Goal: Information Seeking & Learning: Learn about a topic

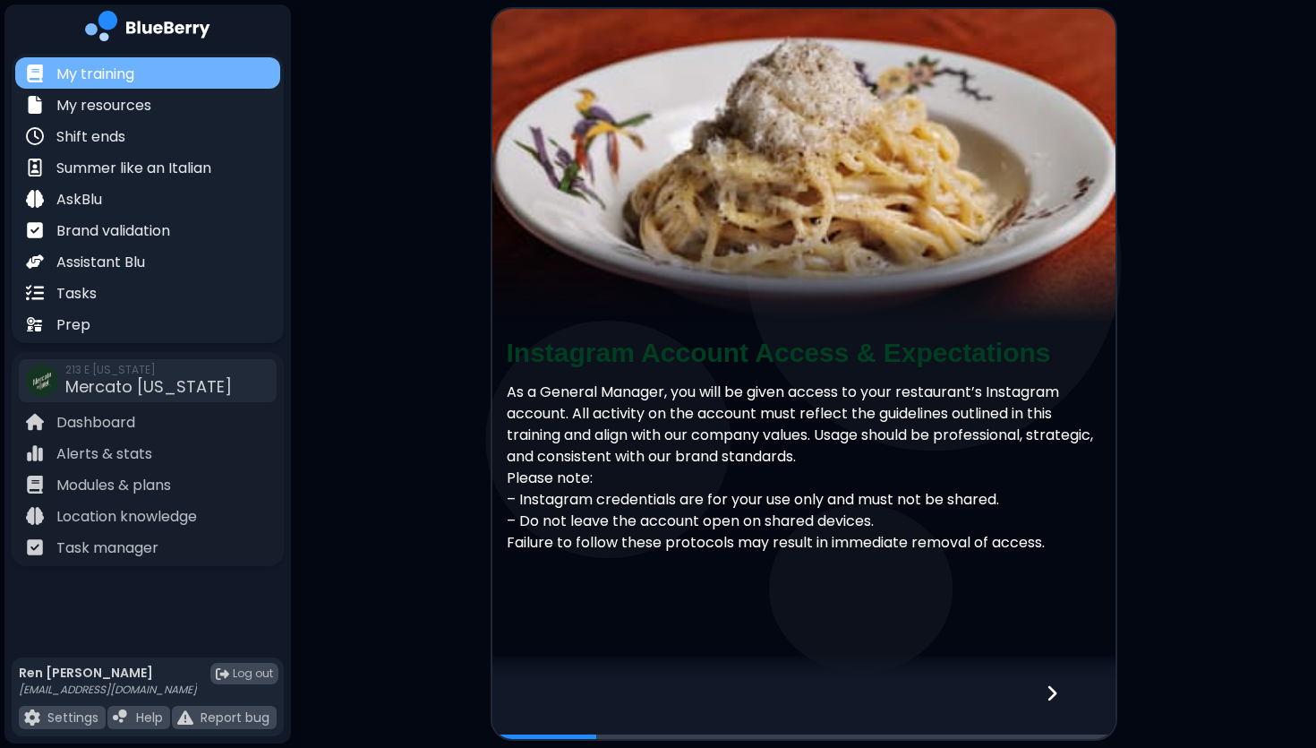
click at [103, 74] on p "My training" at bounding box center [95, 74] width 78 height 21
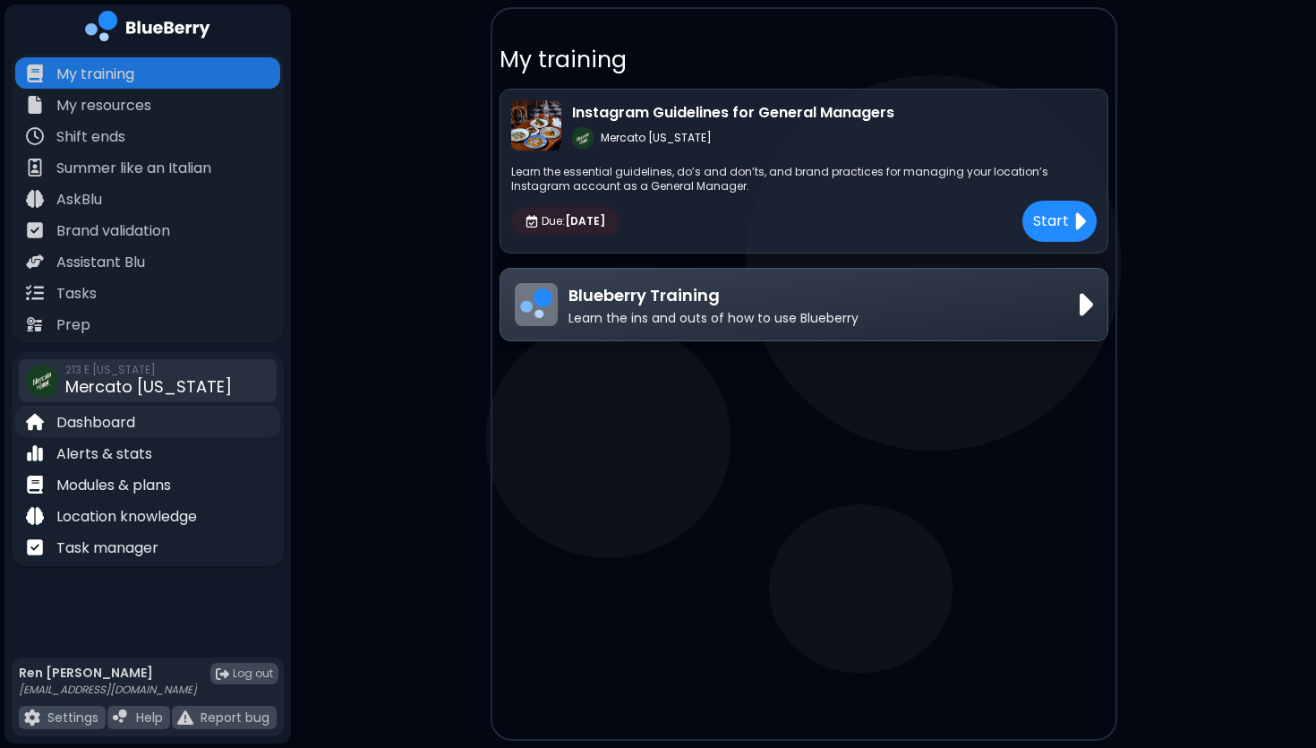
click at [101, 422] on p "Dashboard" at bounding box center [95, 422] width 79 height 21
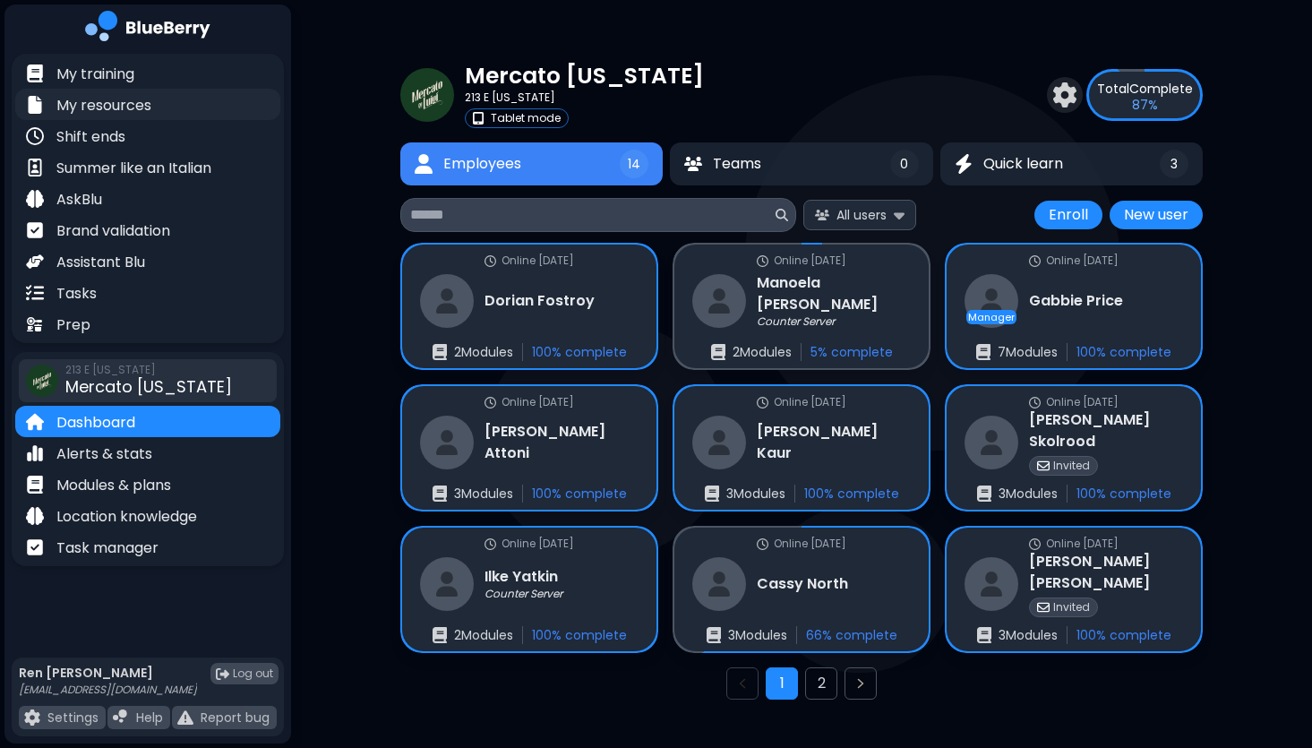
click at [90, 107] on p "My resources" at bounding box center [103, 105] width 95 height 21
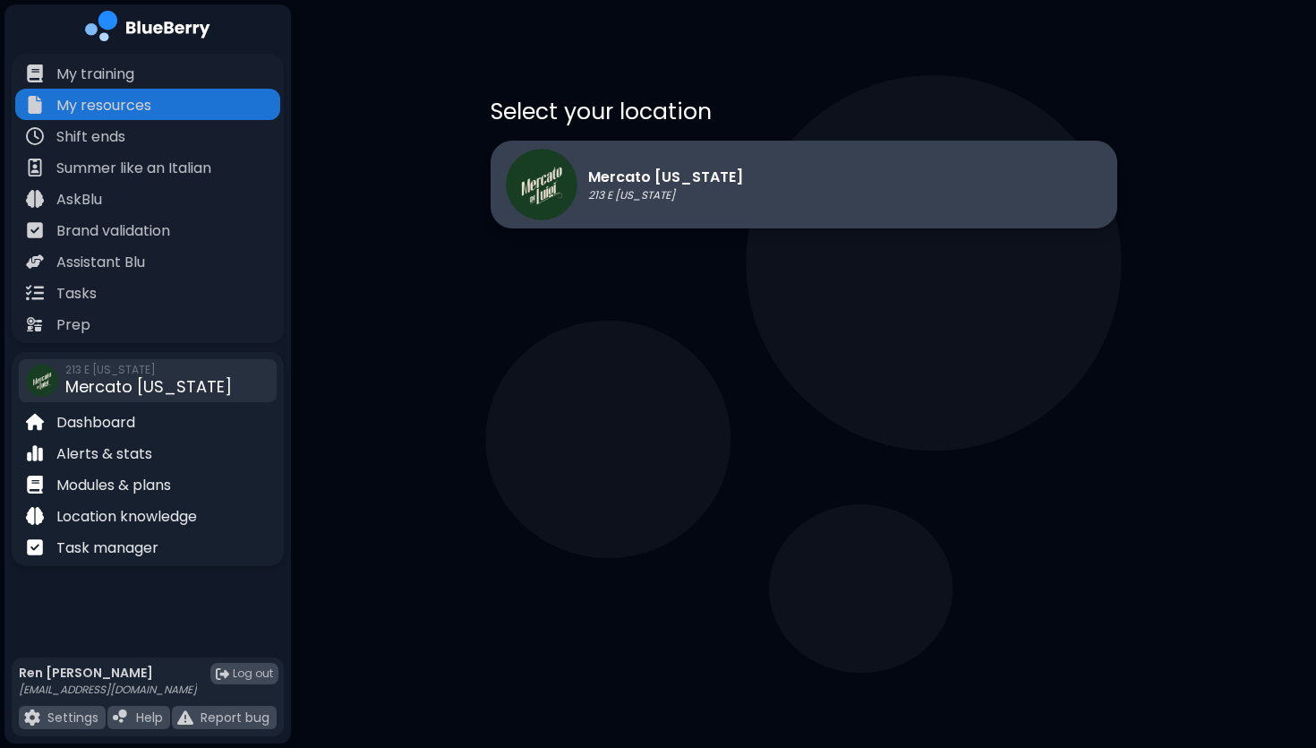
click at [640, 192] on p "213 E [US_STATE]" at bounding box center [665, 195] width 155 height 14
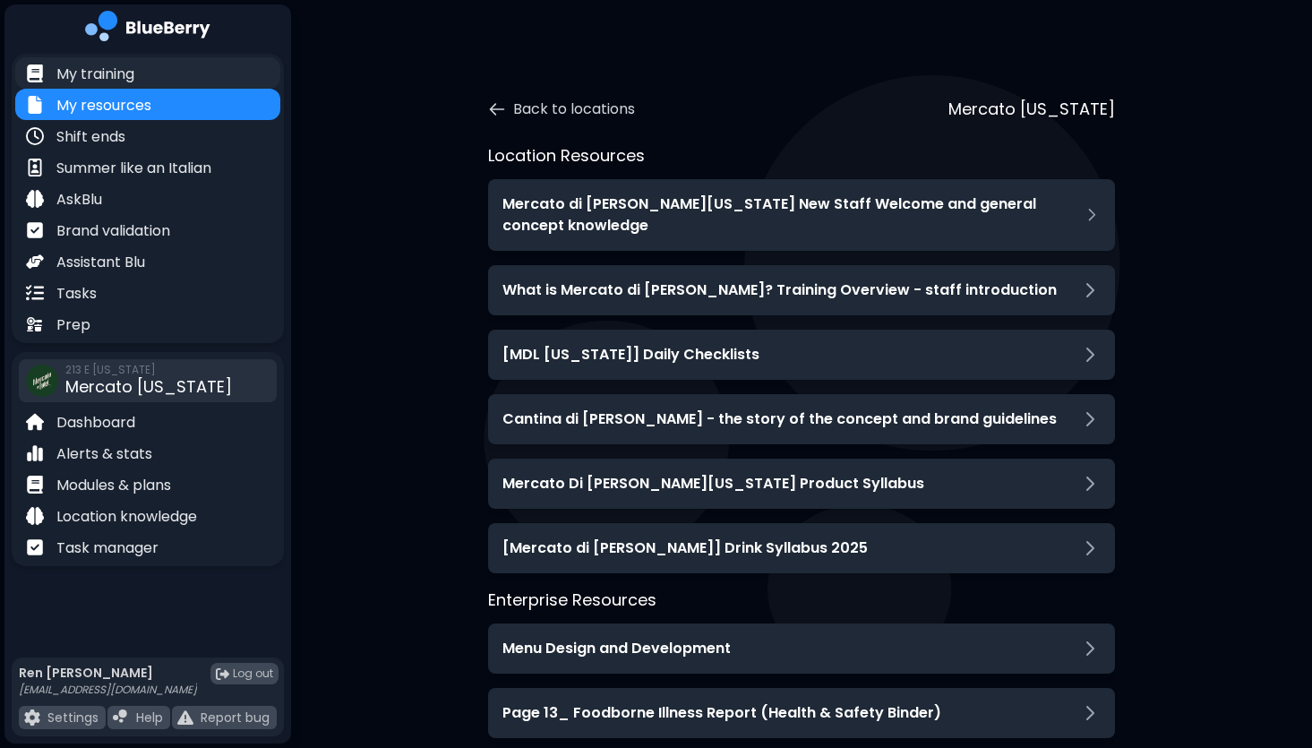
click at [98, 73] on p "My training" at bounding box center [95, 74] width 78 height 21
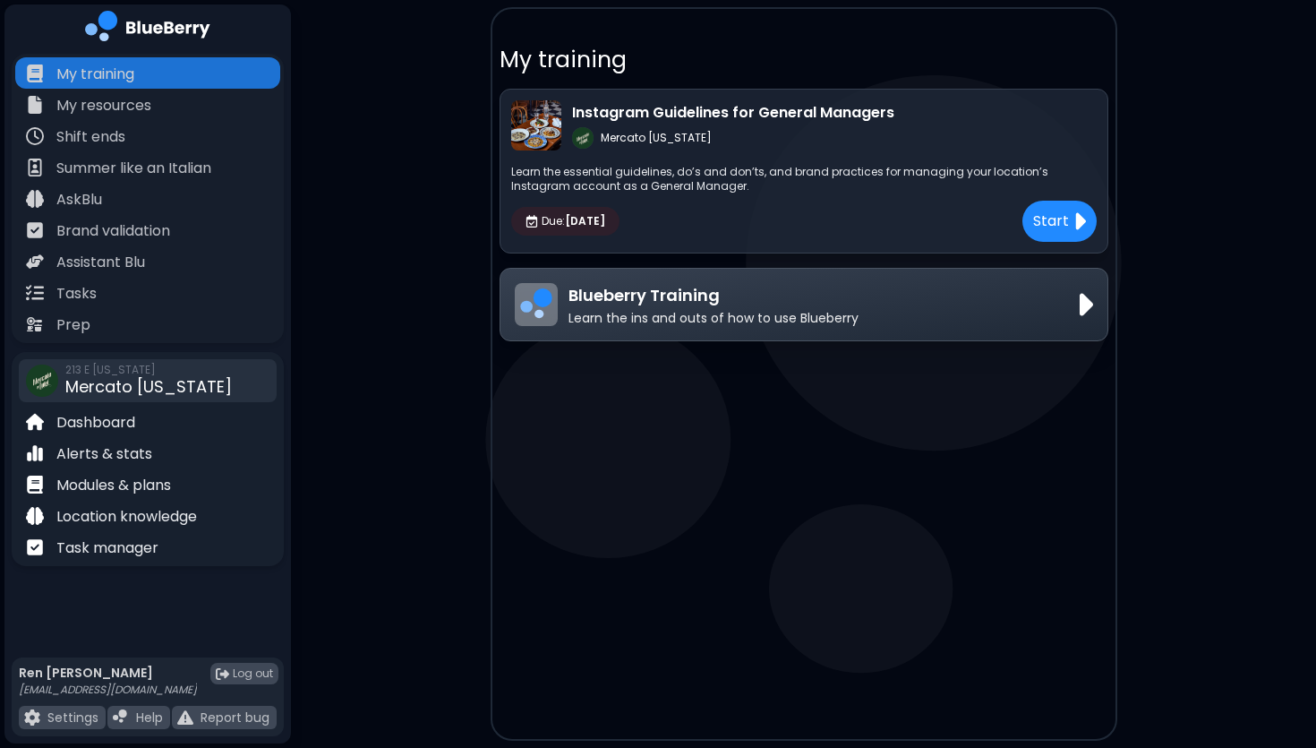
click at [679, 299] on p "Blueberry Training" at bounding box center [714, 295] width 290 height 25
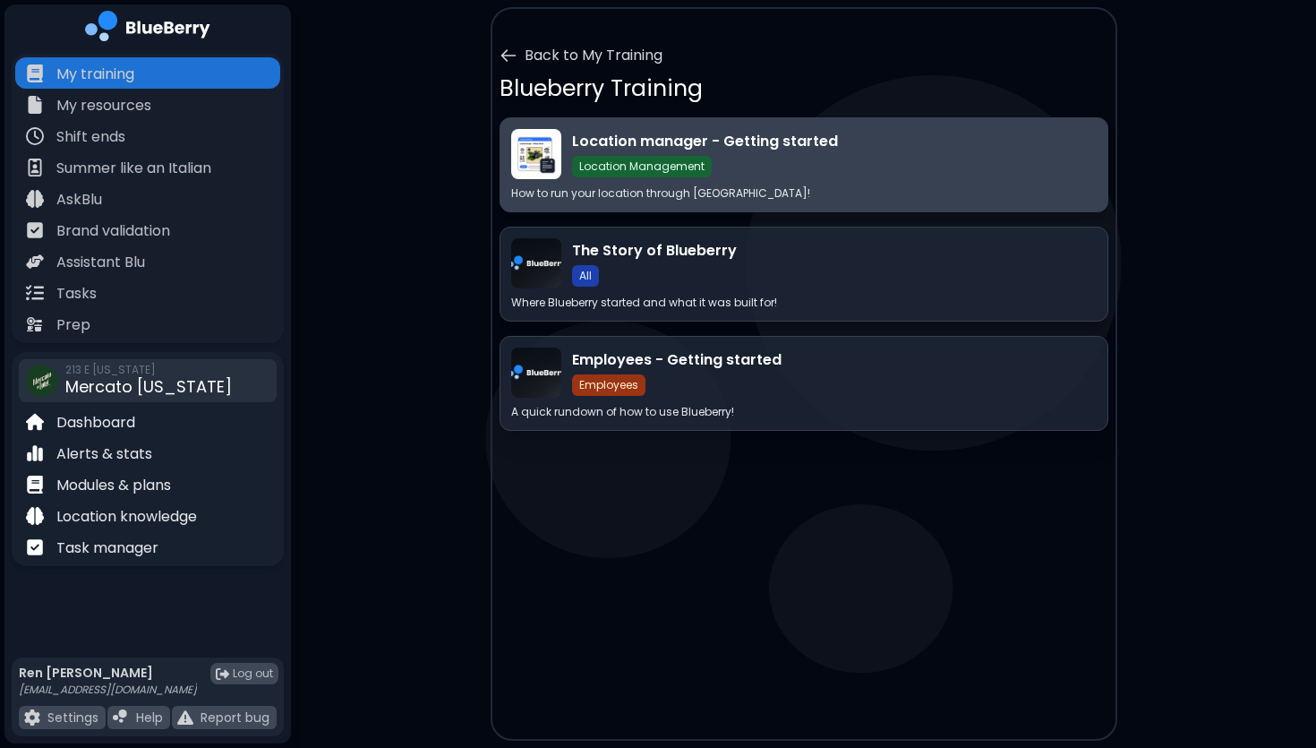
click at [840, 171] on div "Location manager - Getting started Location Management" at bounding box center [834, 154] width 525 height 47
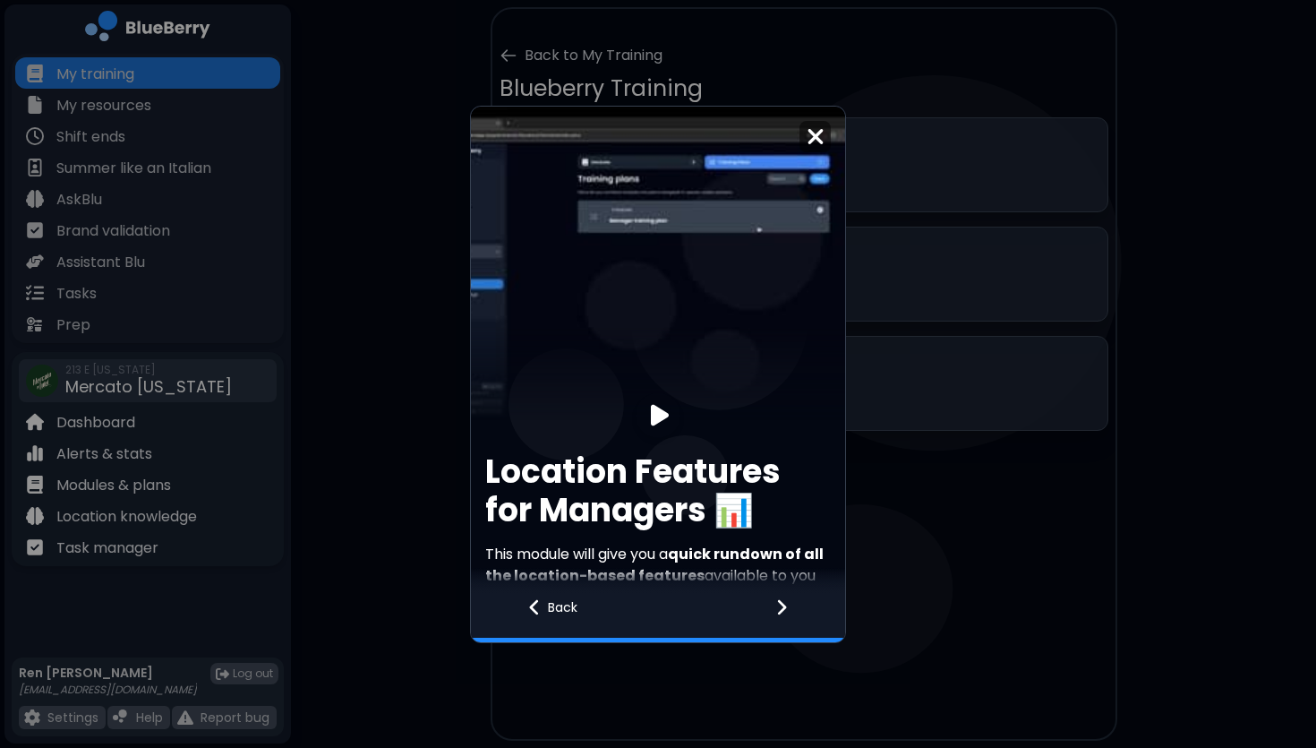
click at [811, 136] on img at bounding box center [816, 136] width 18 height 24
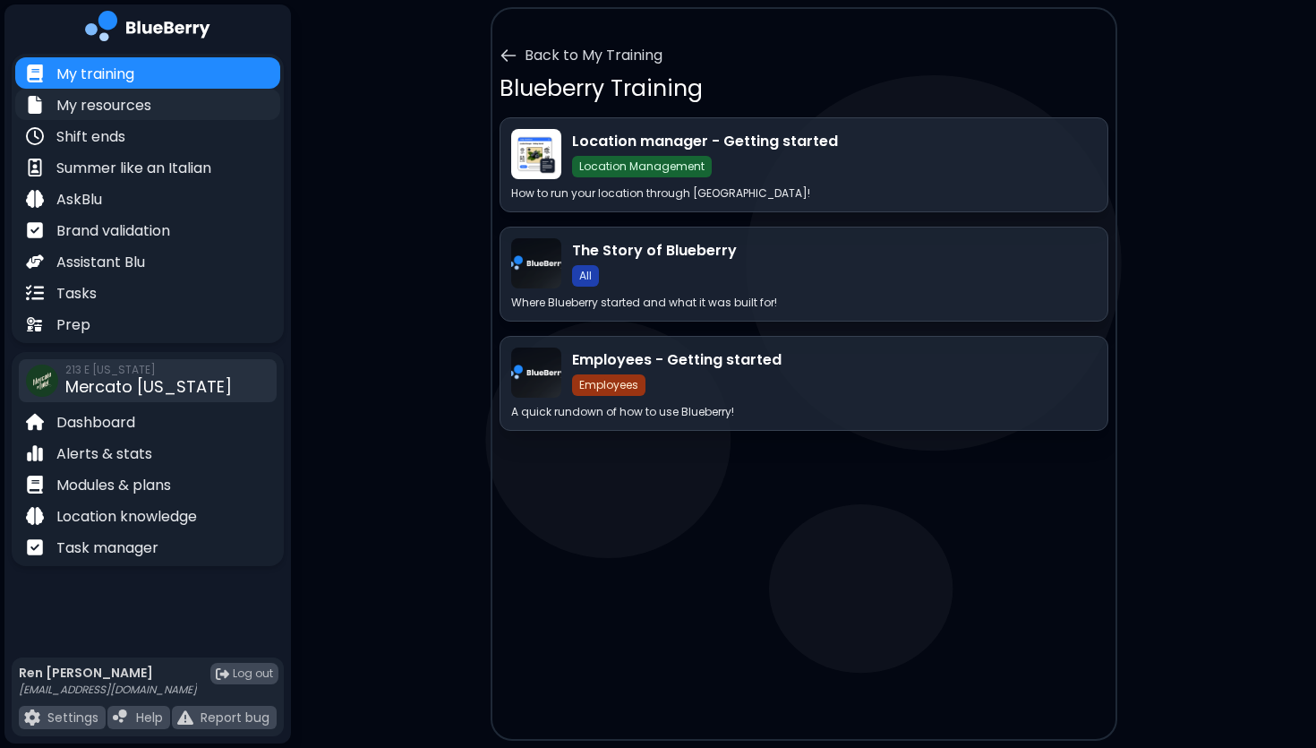
click at [96, 108] on p "My resources" at bounding box center [103, 105] width 95 height 21
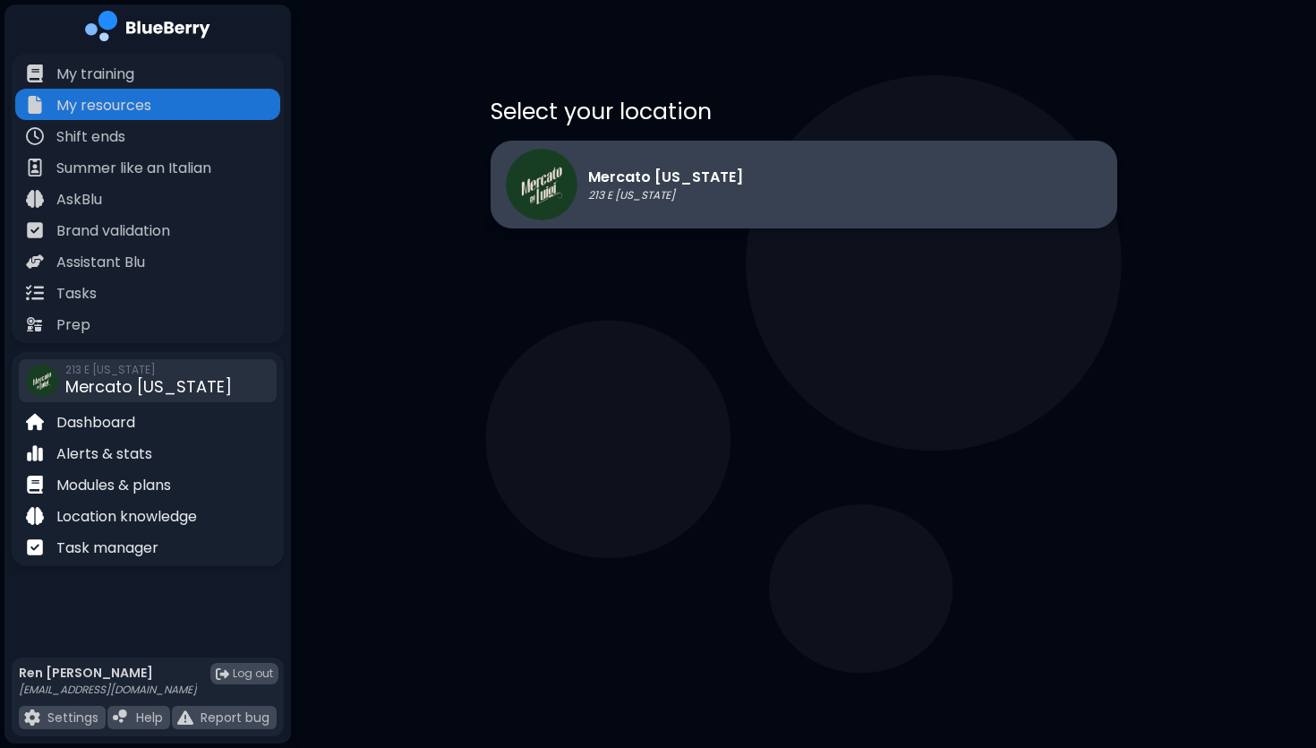
click at [659, 223] on div "Mercato [US_STATE] 213 E [US_STATE]" at bounding box center [804, 185] width 627 height 88
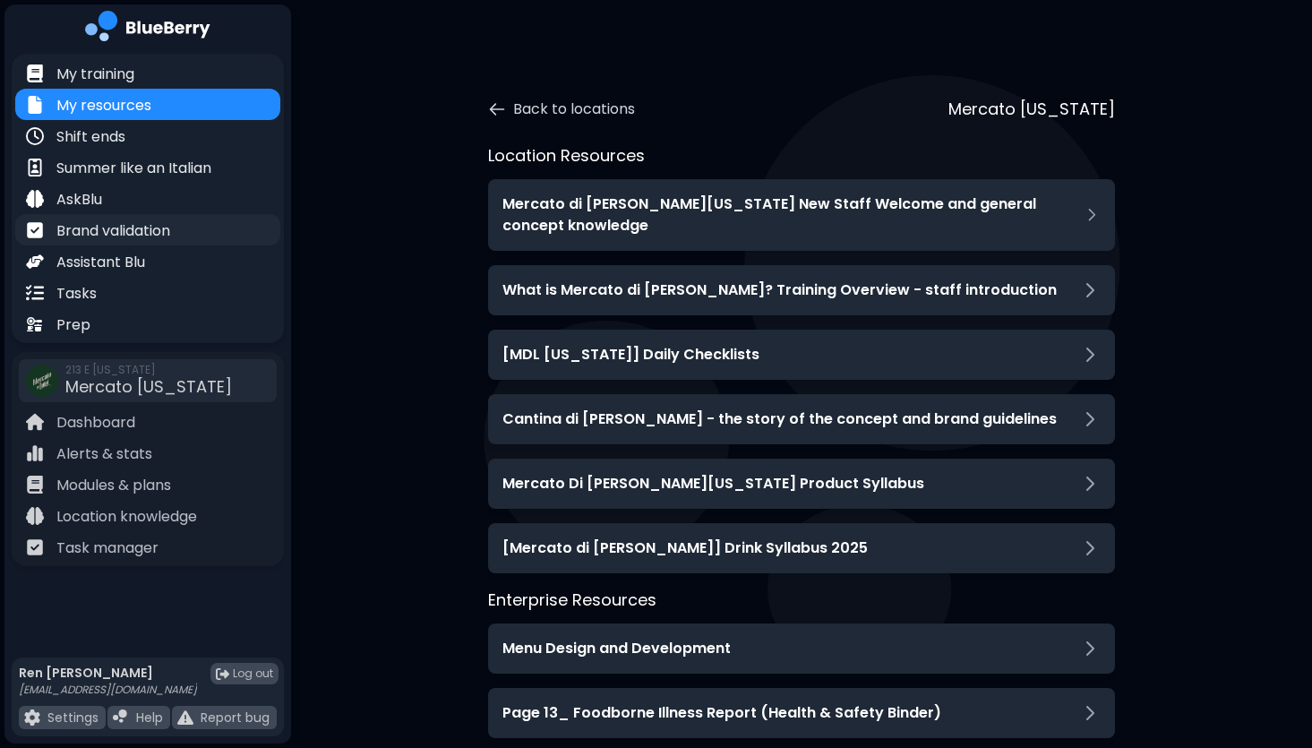
click at [92, 227] on p "Brand validation" at bounding box center [113, 230] width 114 height 21
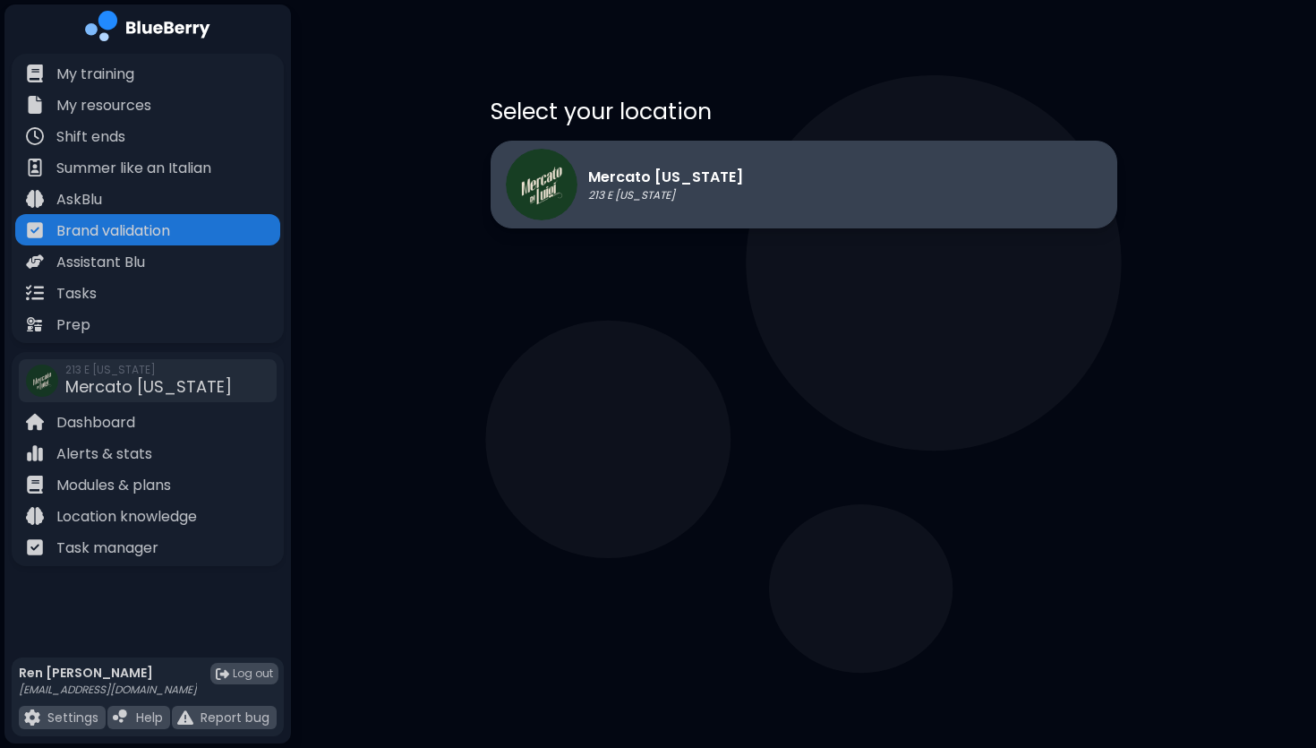
click at [789, 162] on div "Mercato [US_STATE] 213 E [US_STATE]" at bounding box center [804, 185] width 627 height 88
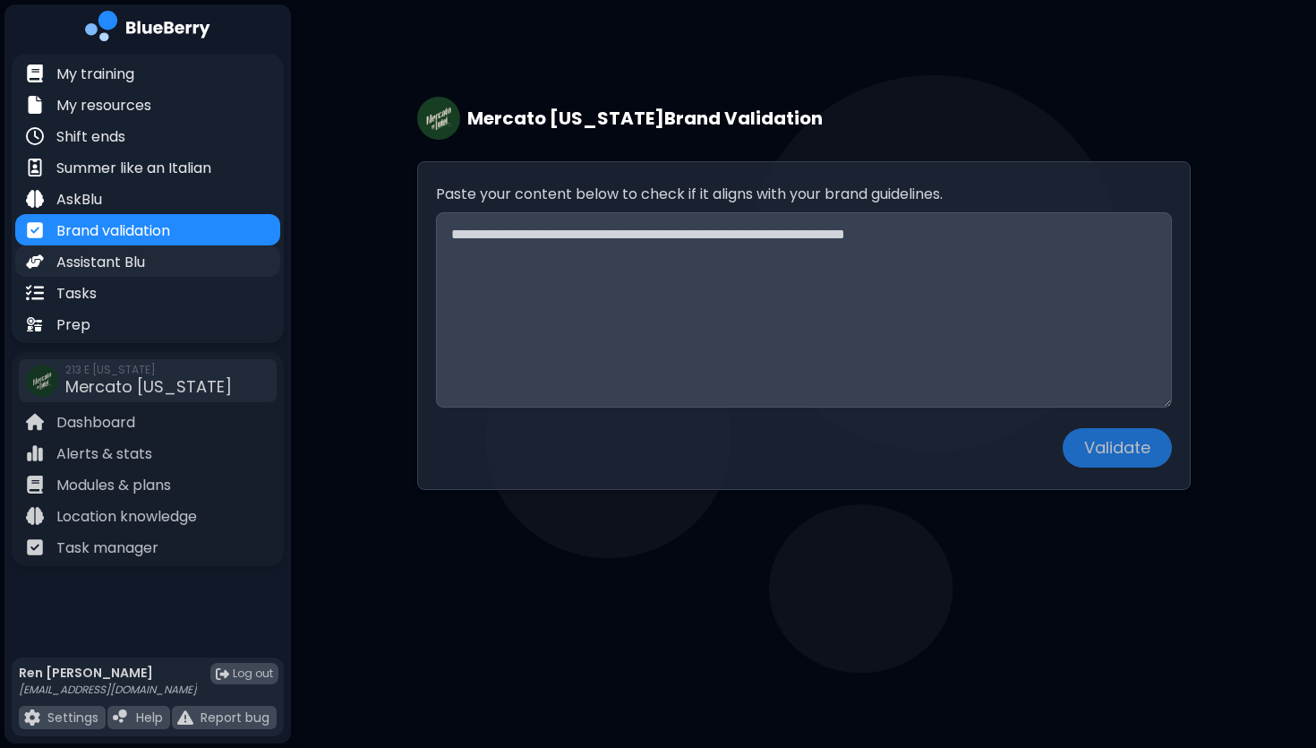
click at [123, 263] on p "Assistant Blu" at bounding box center [100, 262] width 89 height 21
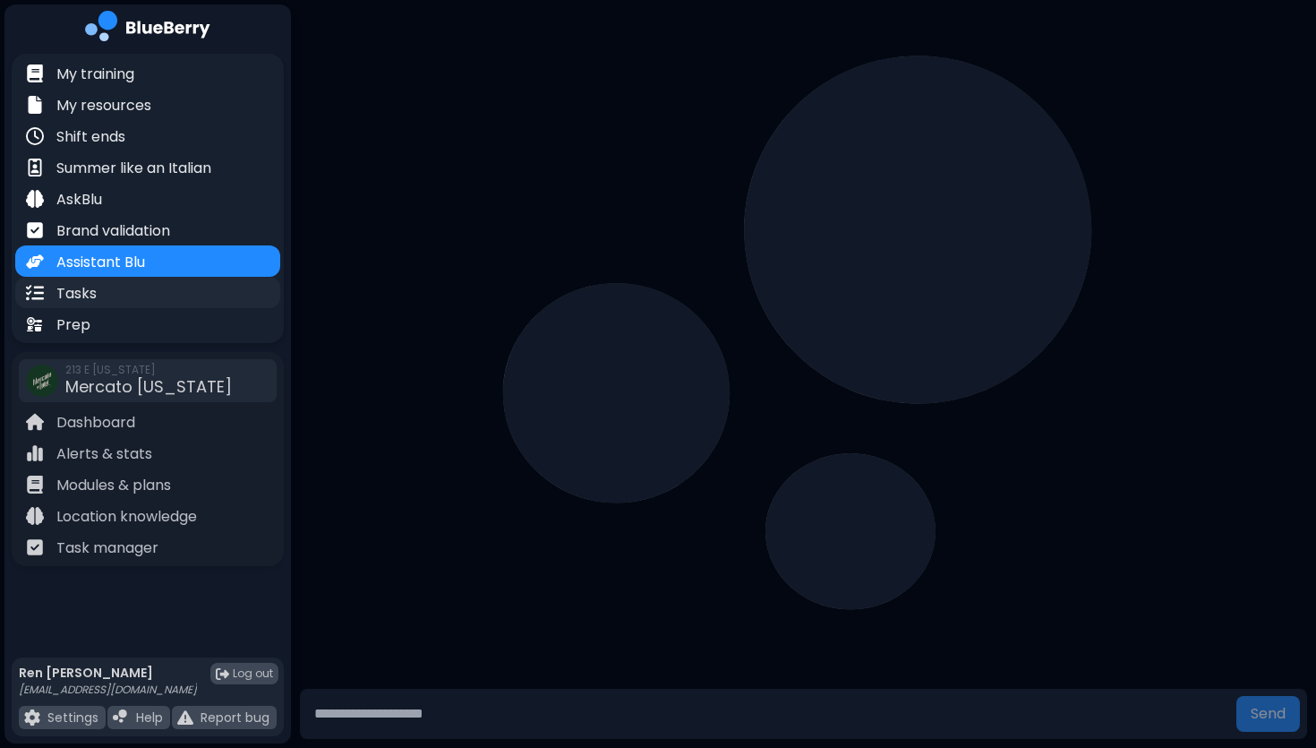
click at [80, 295] on p "Tasks" at bounding box center [76, 293] width 40 height 21
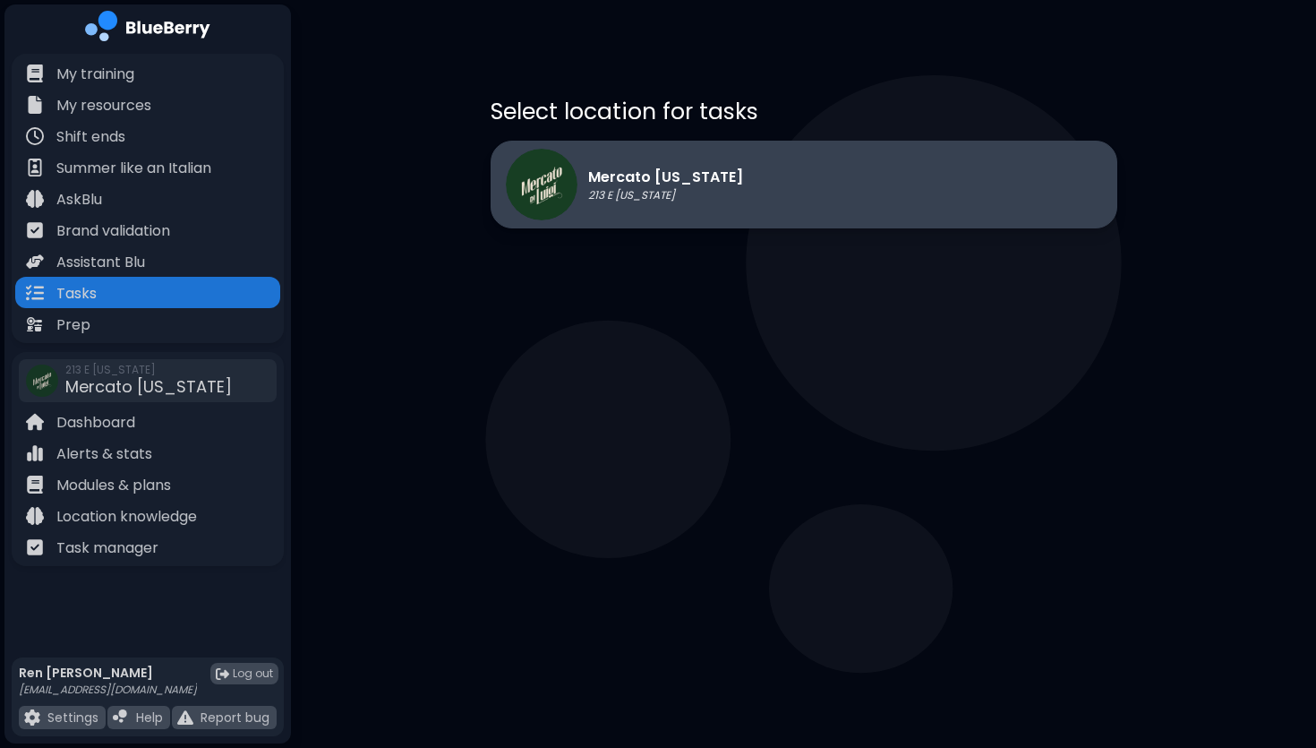
click at [654, 189] on p "213 E [US_STATE]" at bounding box center [665, 195] width 155 height 14
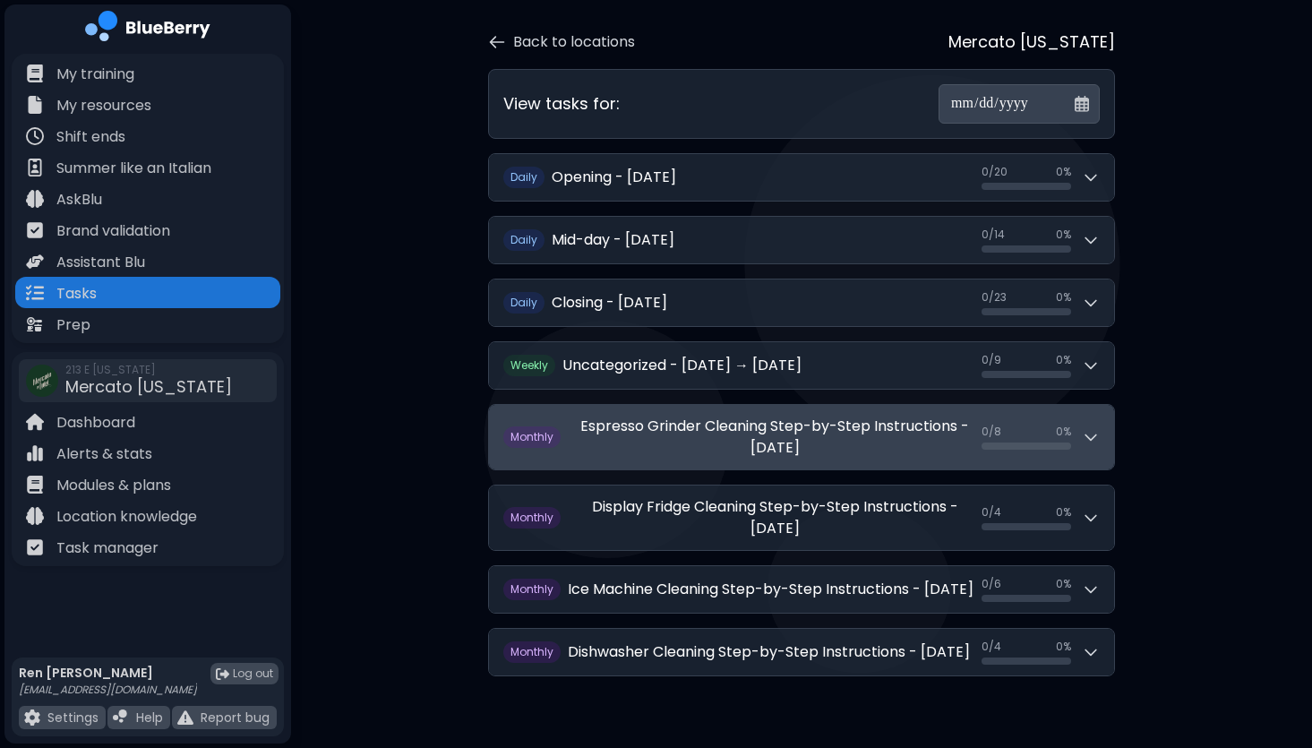
scroll to position [103, 0]
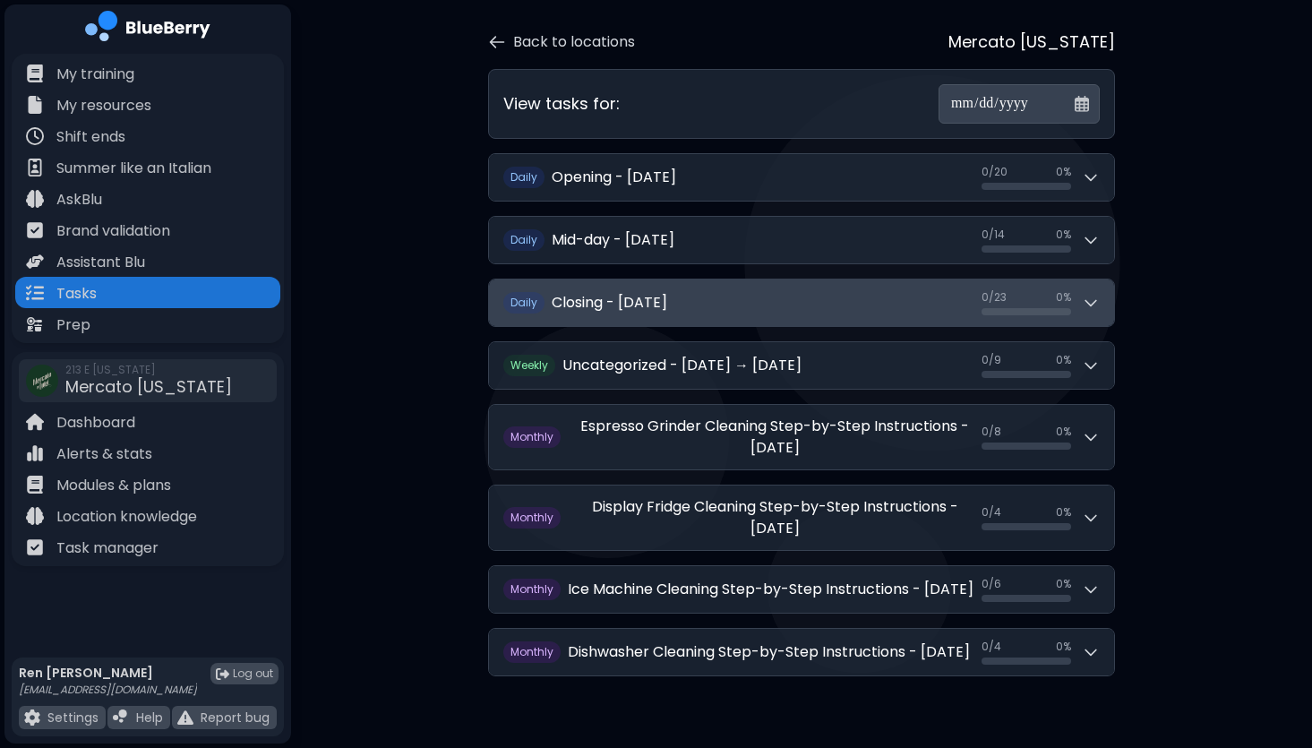
click at [651, 292] on h2 "Closing - [DATE]" at bounding box center [610, 302] width 116 height 21
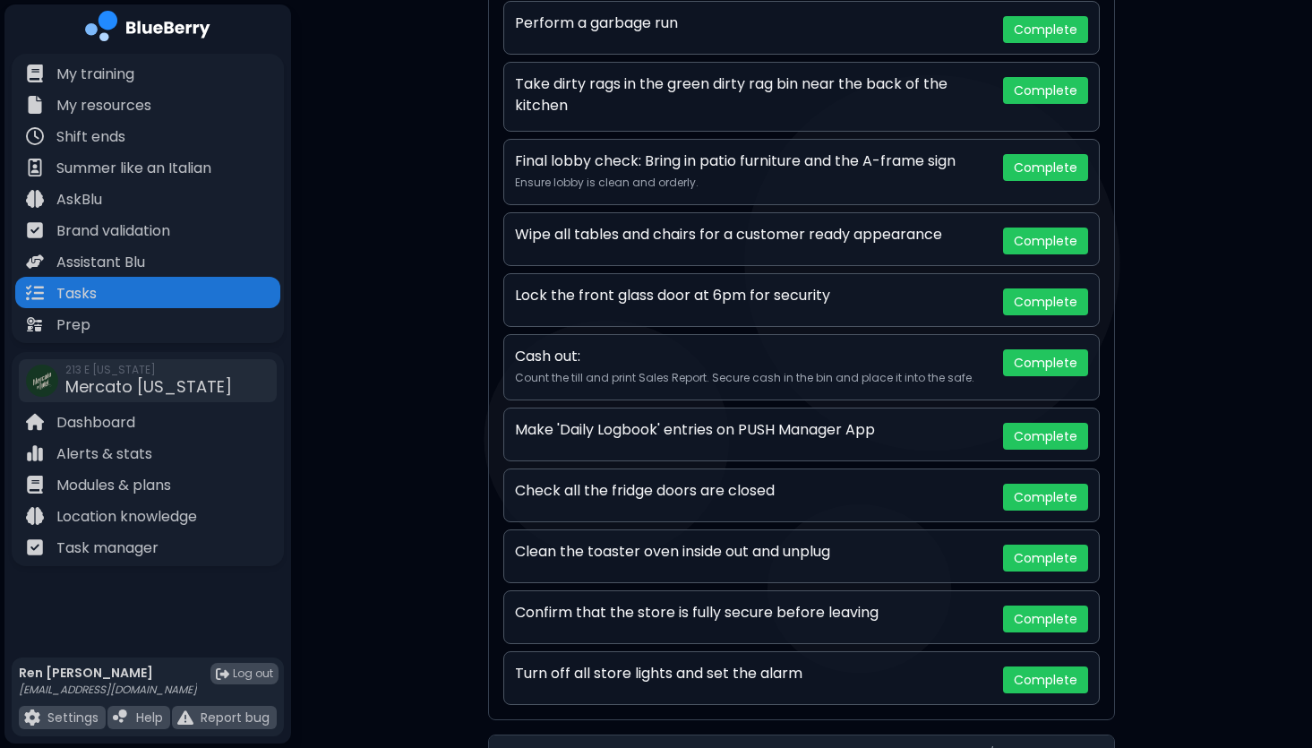
scroll to position [1452, 0]
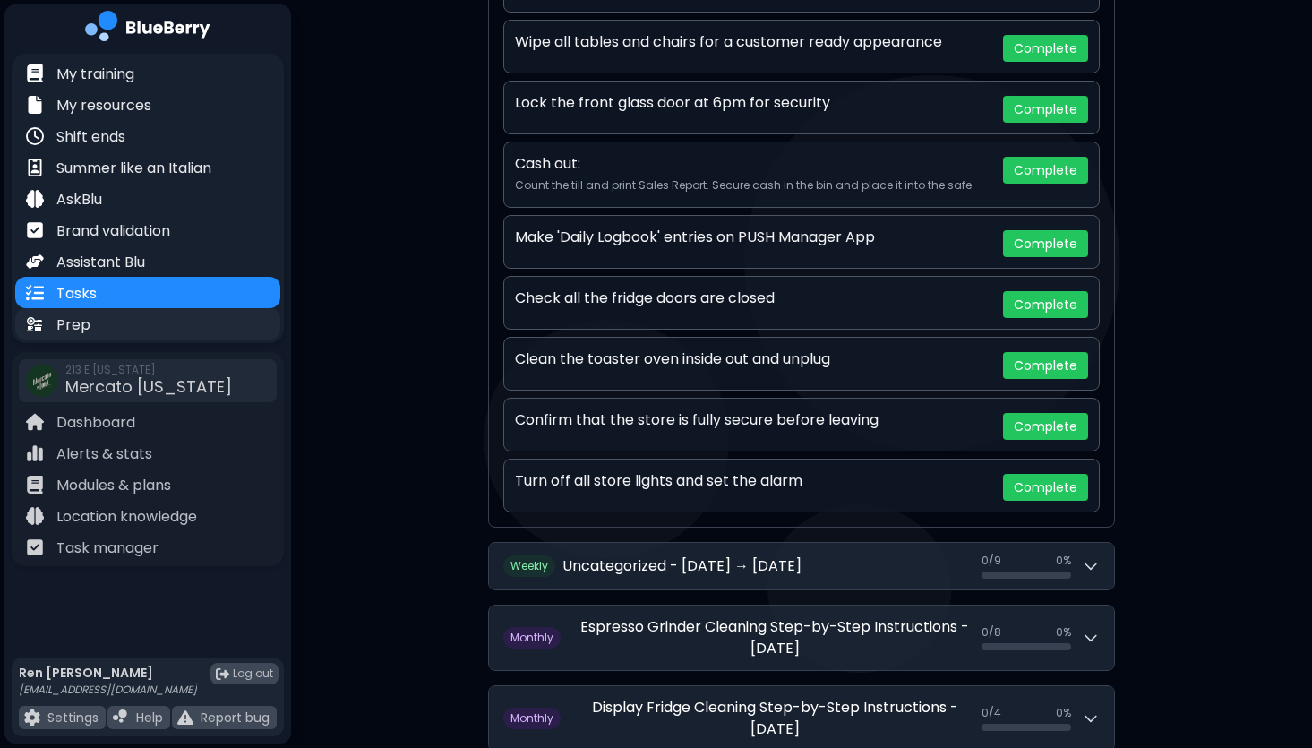
click at [75, 328] on p "Prep" at bounding box center [73, 324] width 34 height 21
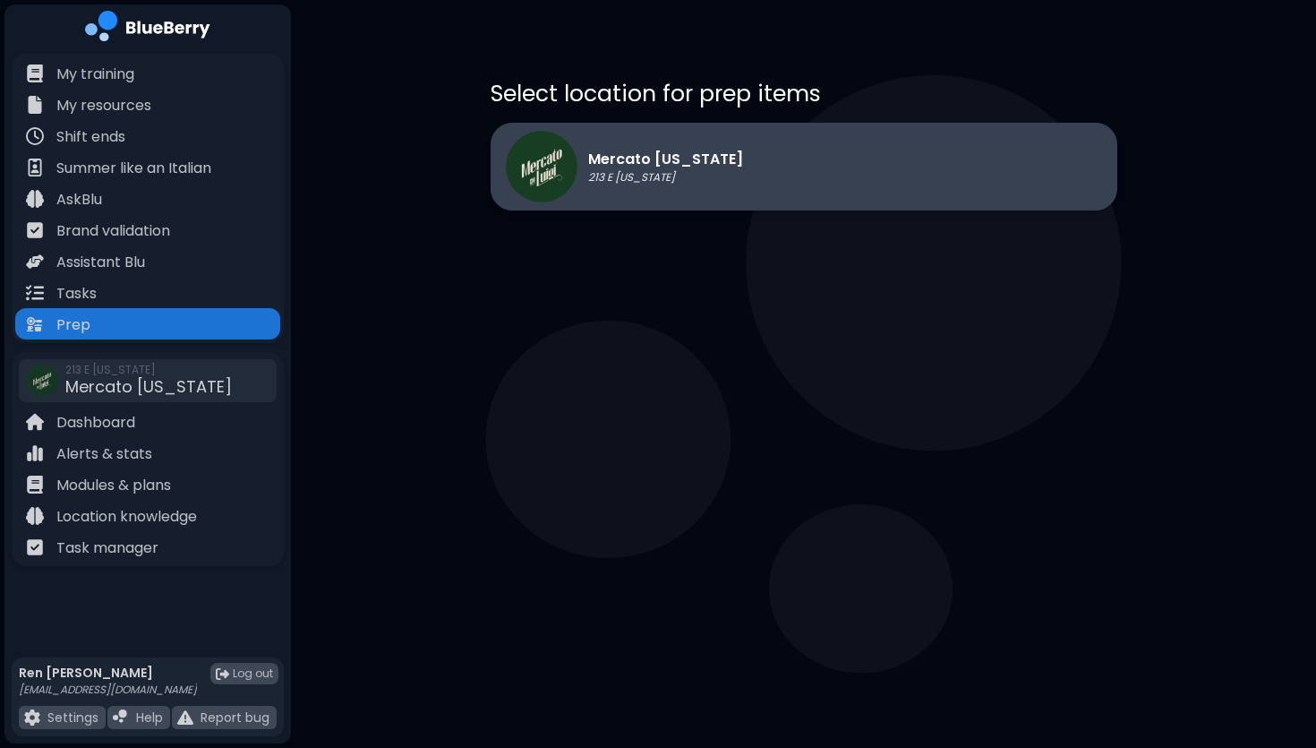
click at [680, 159] on p "Mercato [US_STATE]" at bounding box center [665, 159] width 155 height 21
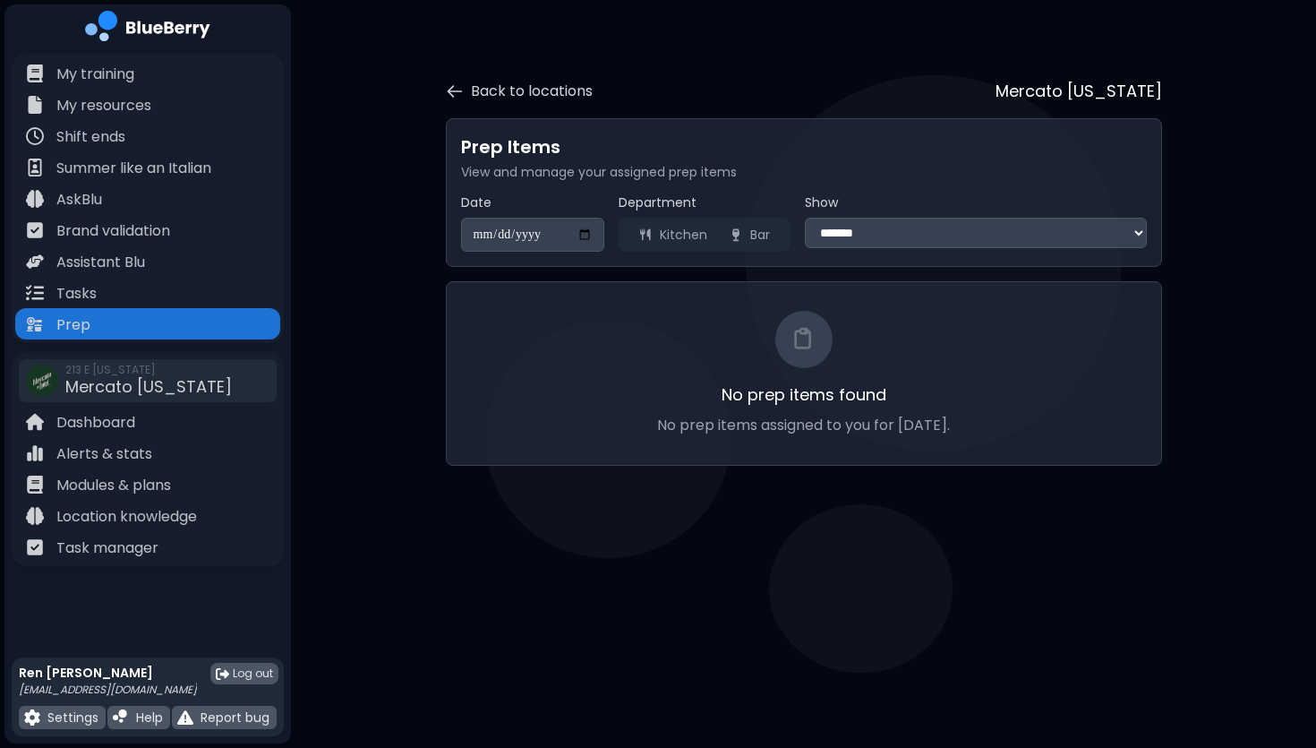
click at [92, 682] on div "Ren Bousquet ren@mercatodiluigi.com" at bounding box center [108, 680] width 178 height 32
click at [80, 673] on p "Ren Bousquet" at bounding box center [108, 672] width 178 height 16
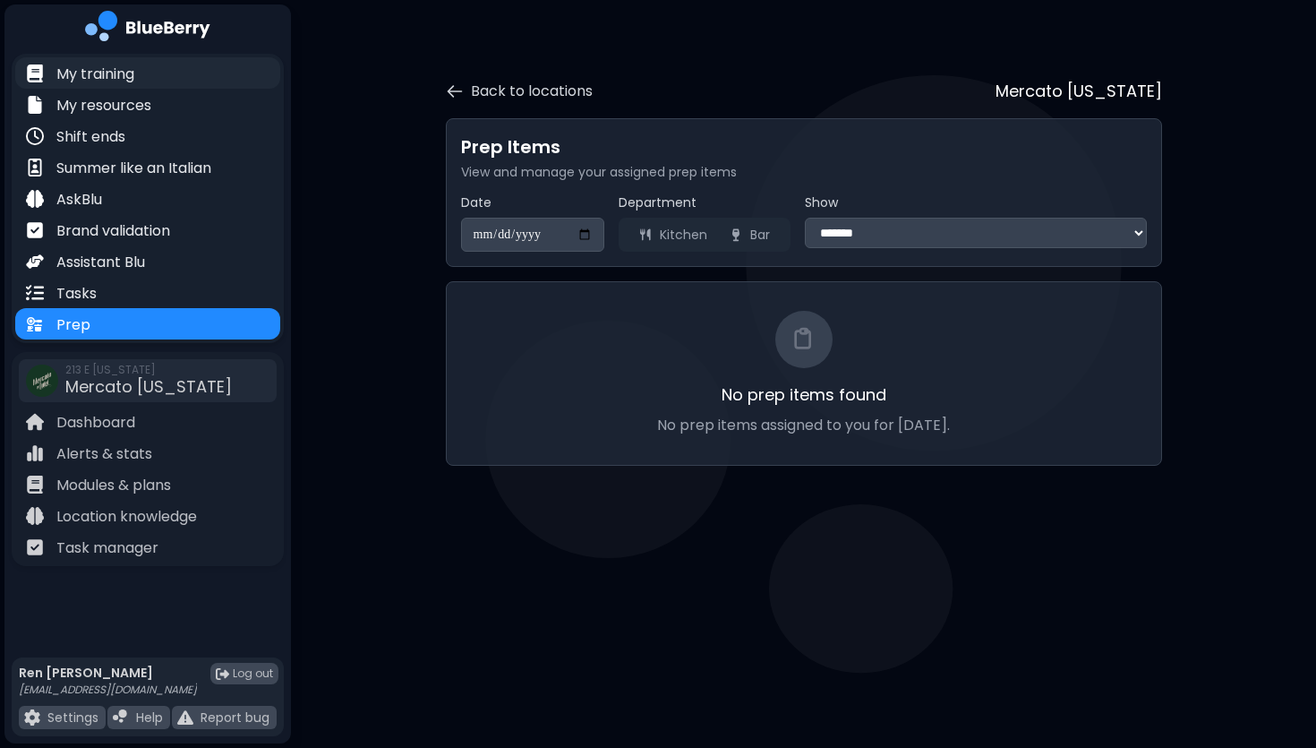
click at [104, 73] on p "My training" at bounding box center [95, 74] width 78 height 21
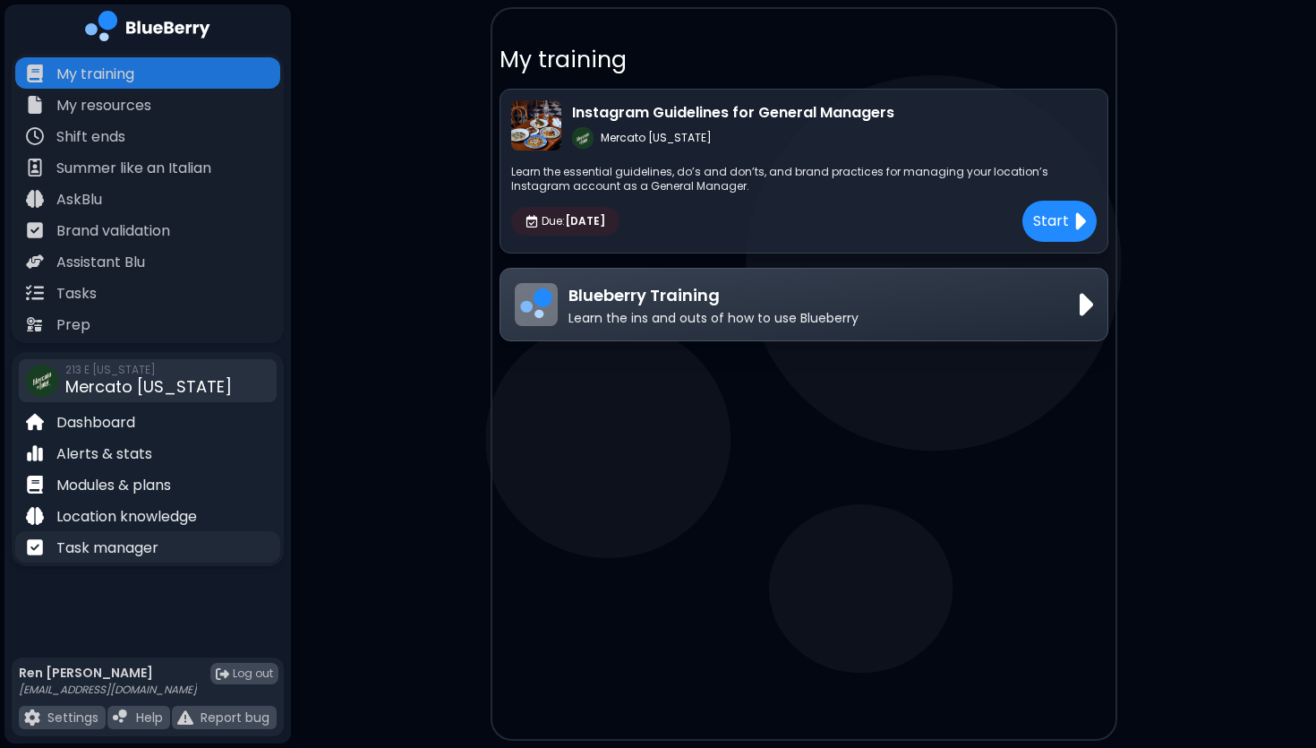
click at [114, 549] on p "Task manager" at bounding box center [107, 547] width 102 height 21
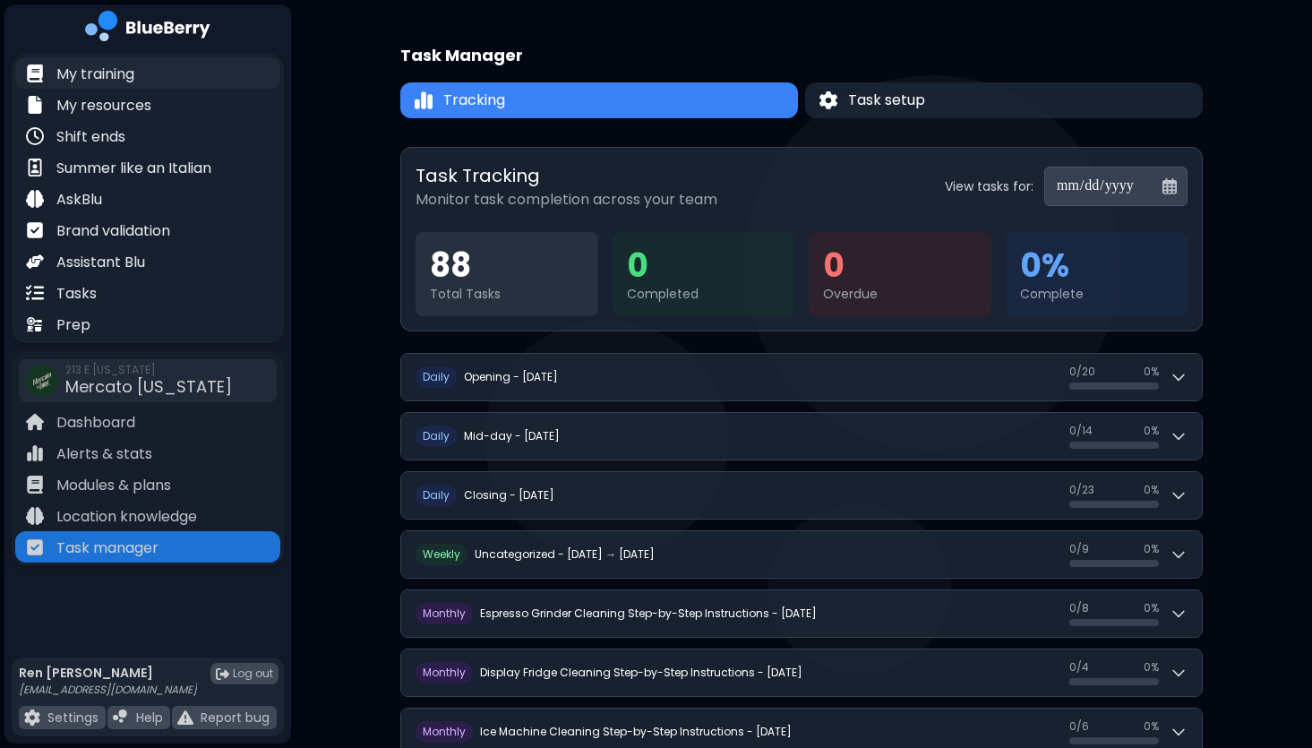
click at [101, 73] on p "My training" at bounding box center [95, 74] width 78 height 21
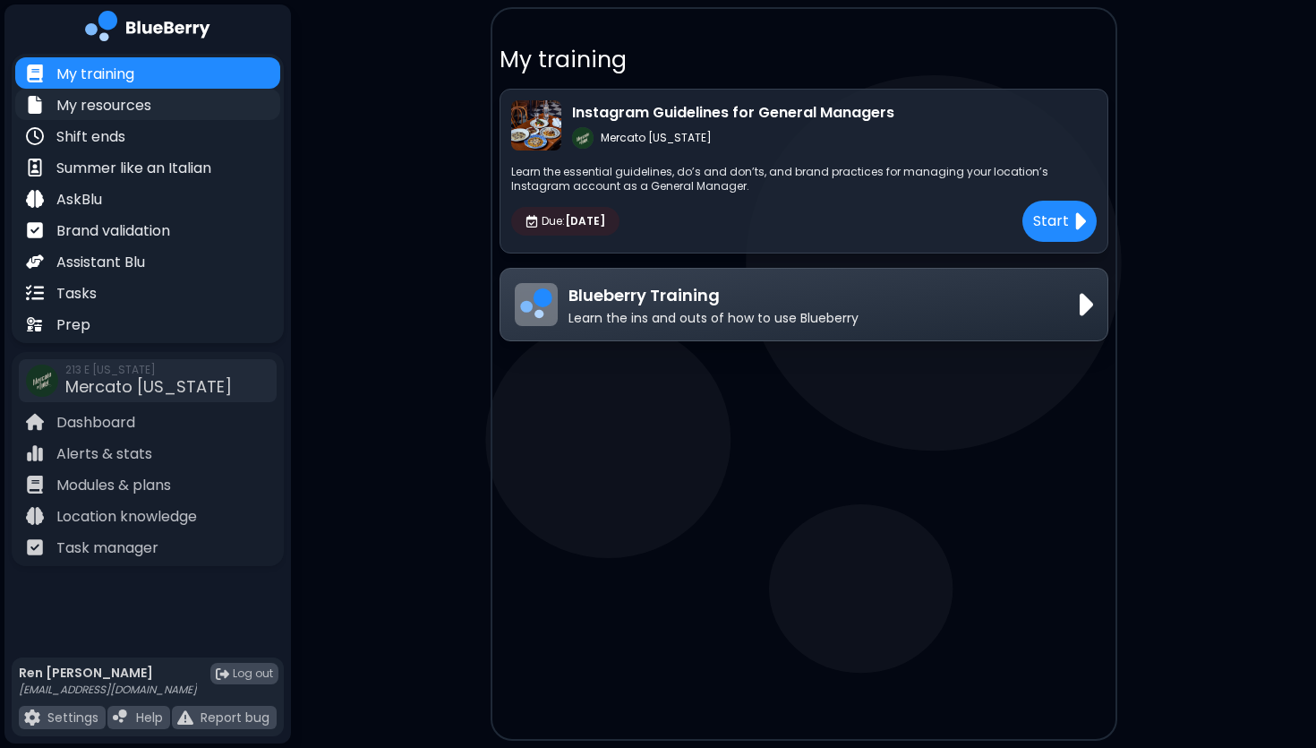
click at [115, 107] on p "My resources" at bounding box center [103, 105] width 95 height 21
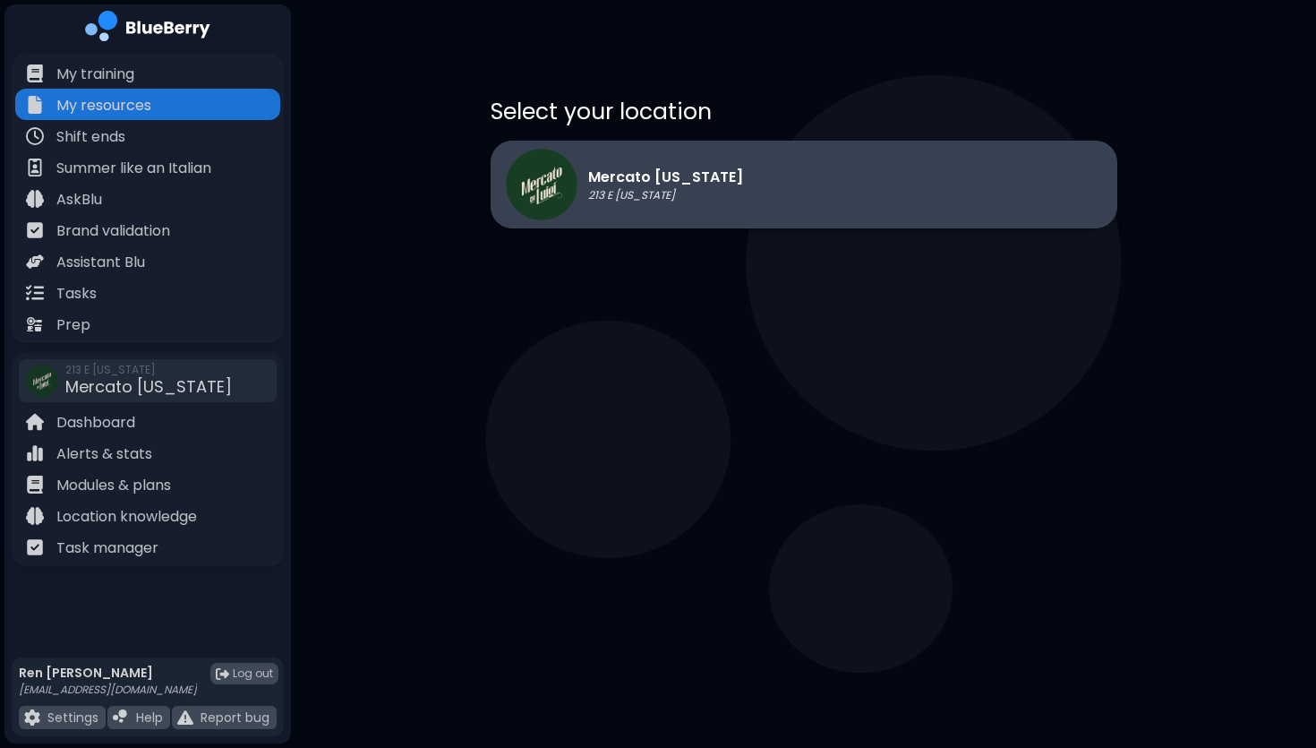
click at [651, 192] on p "213 E [US_STATE]" at bounding box center [665, 195] width 155 height 14
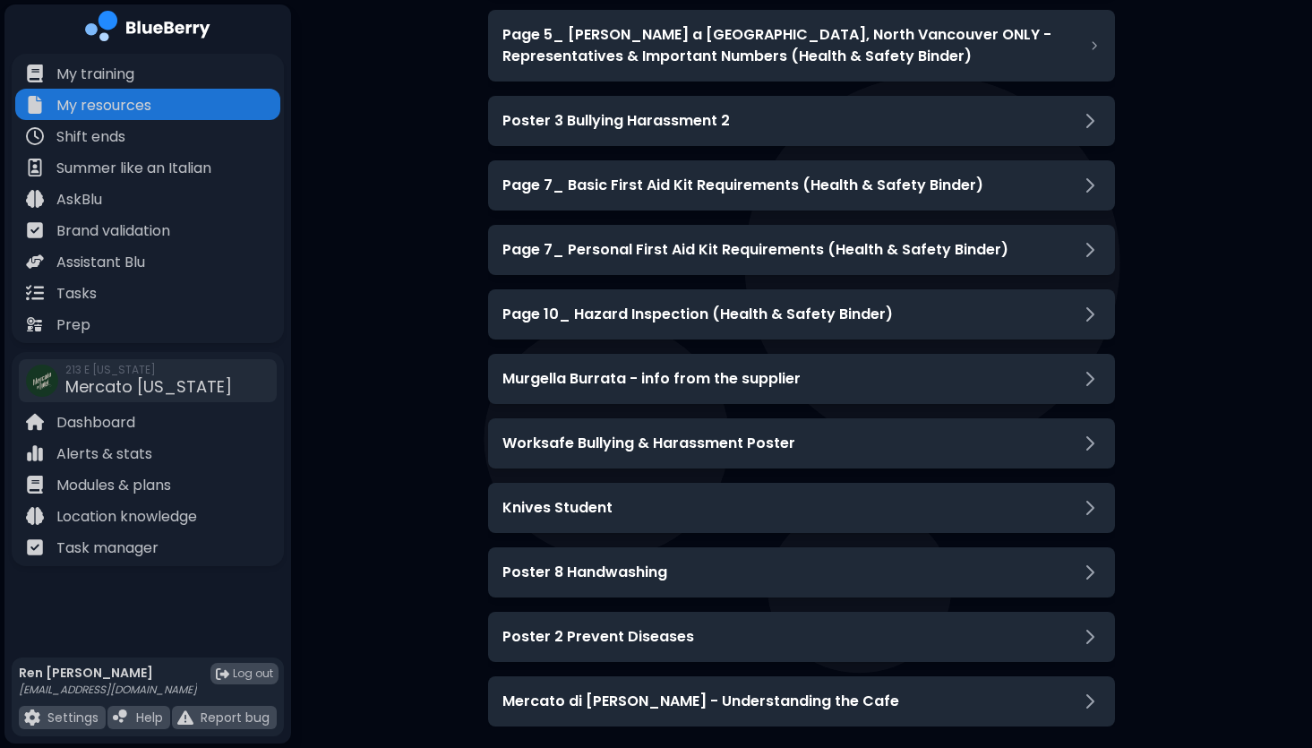
scroll to position [3441, 0]
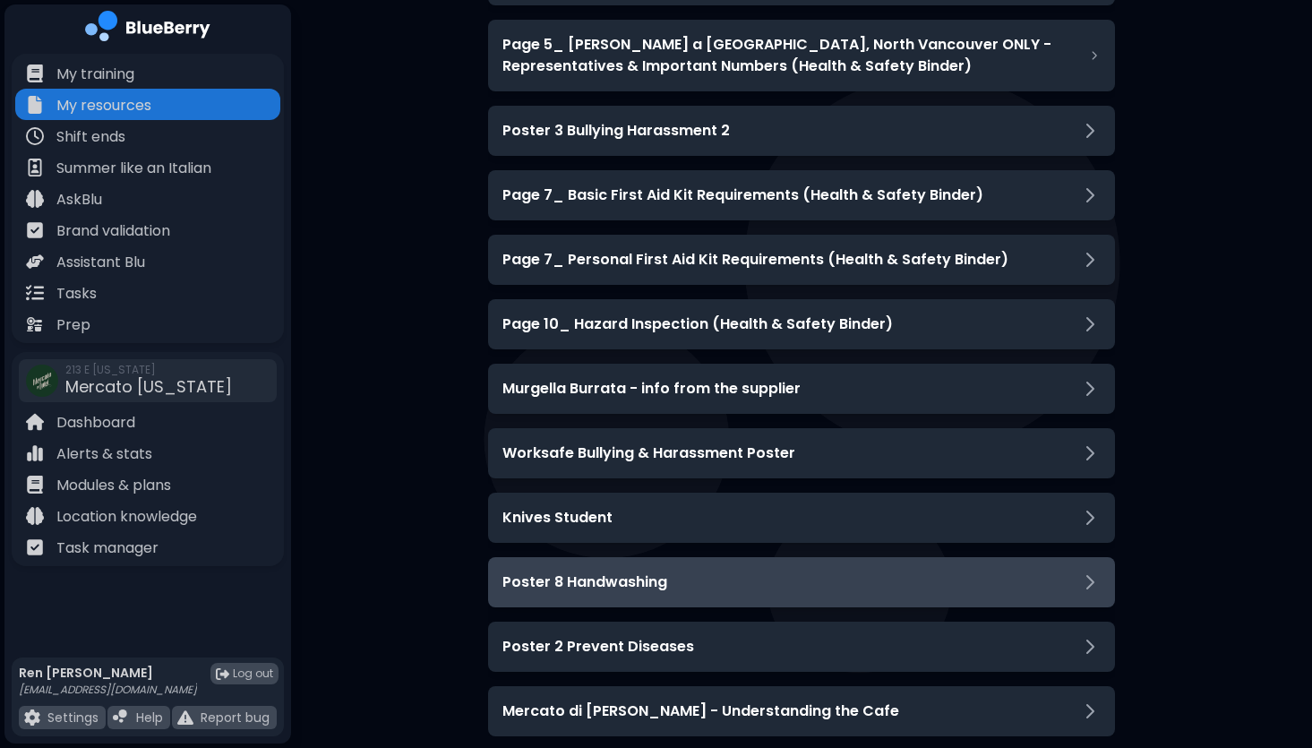
click at [760, 571] on div "Poster 8 Handwashing" at bounding box center [801, 581] width 598 height 21
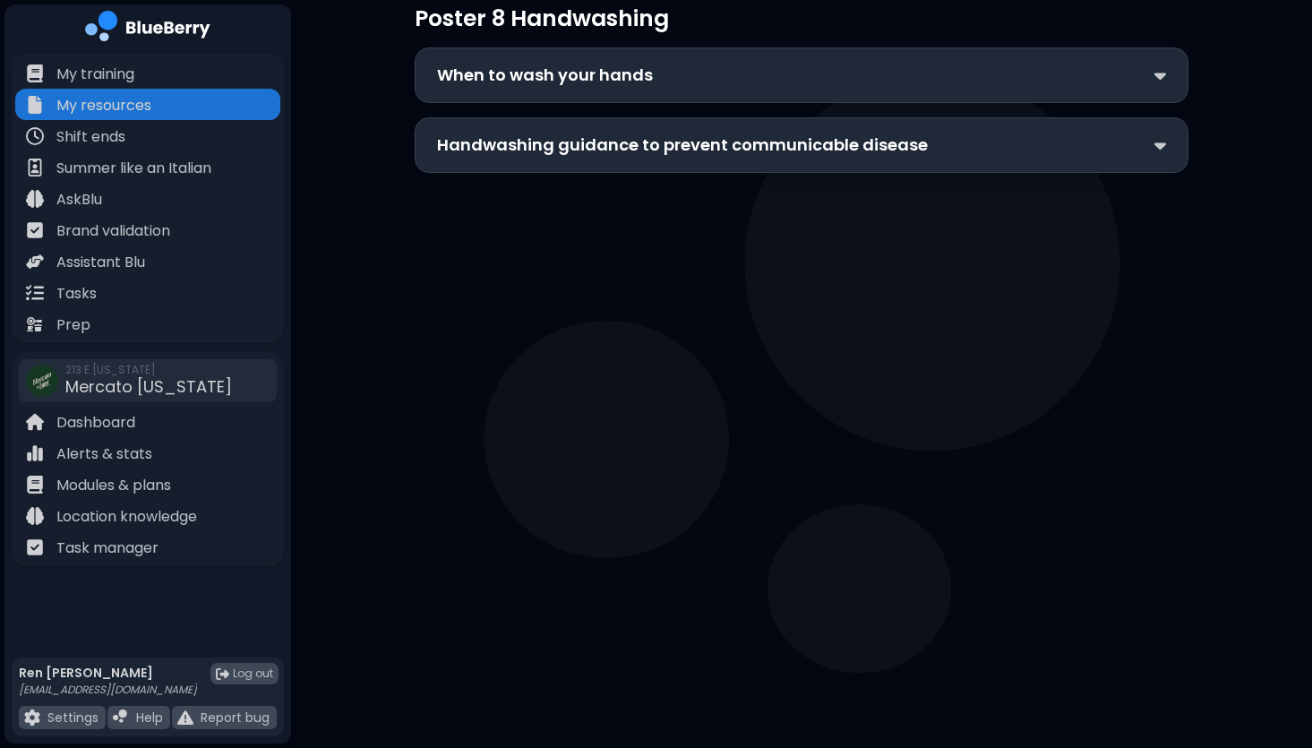
click at [732, 143] on p "Handwashing guidance to prevent communicable disease" at bounding box center [682, 145] width 491 height 25
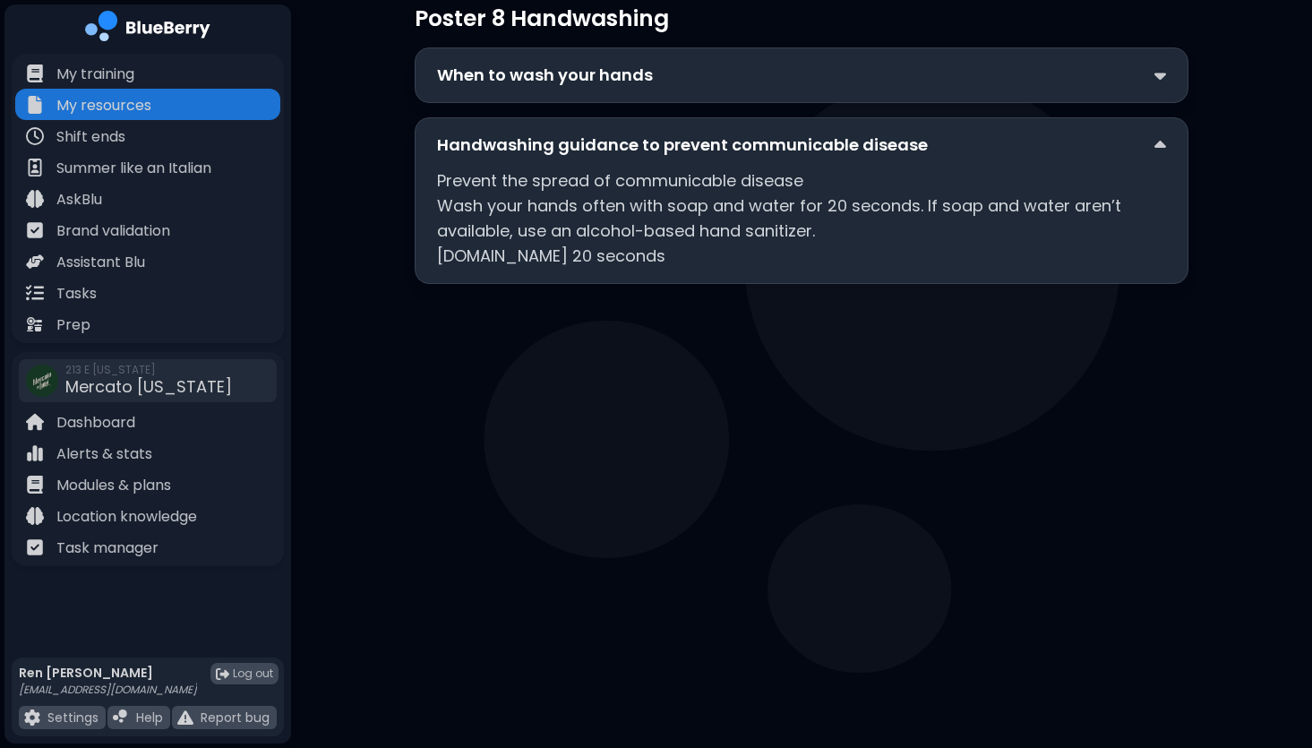
click at [687, 164] on div "Handwashing guidance to prevent communicable disease Prevent the spread of comm…" at bounding box center [802, 200] width 774 height 167
click at [678, 75] on div "When to wash your hands" at bounding box center [801, 75] width 729 height 25
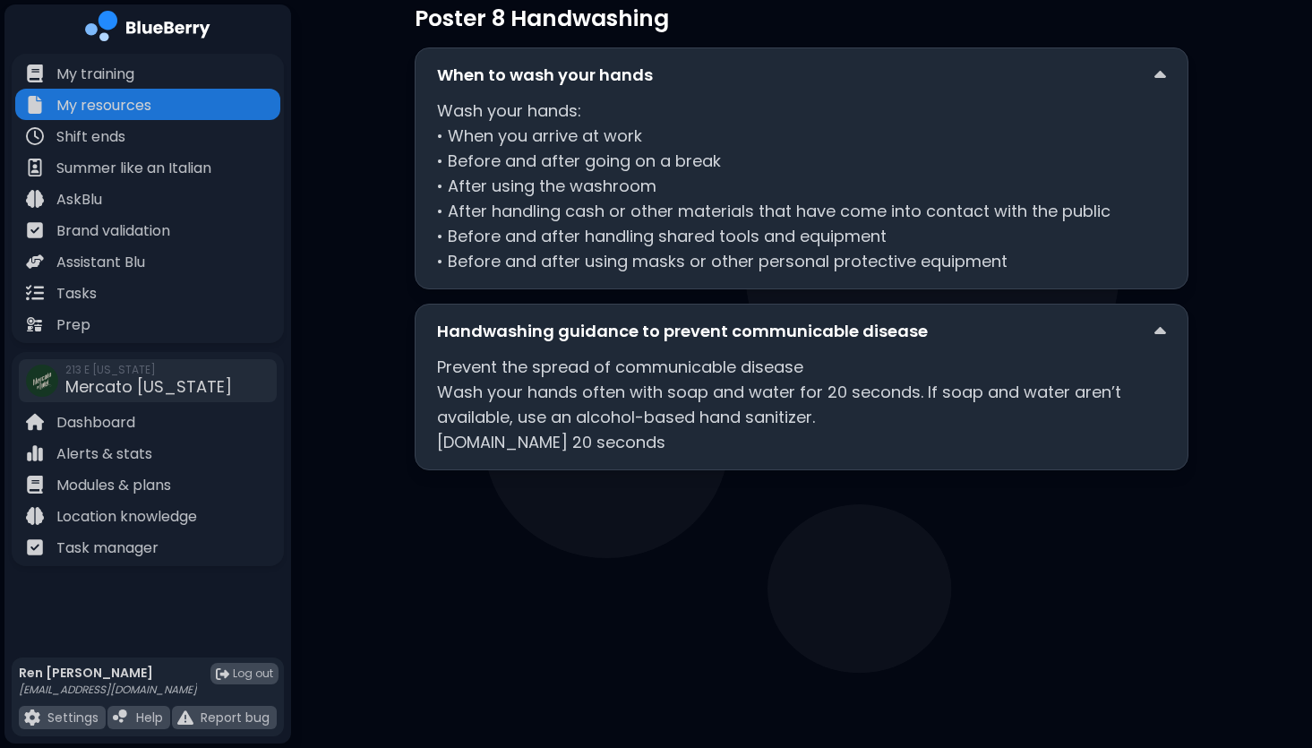
click at [348, 254] on div "Back to Resources Open File Poster 8 Handwashing When to wash your hands Wash y…" at bounding box center [801, 303] width 1021 height 887
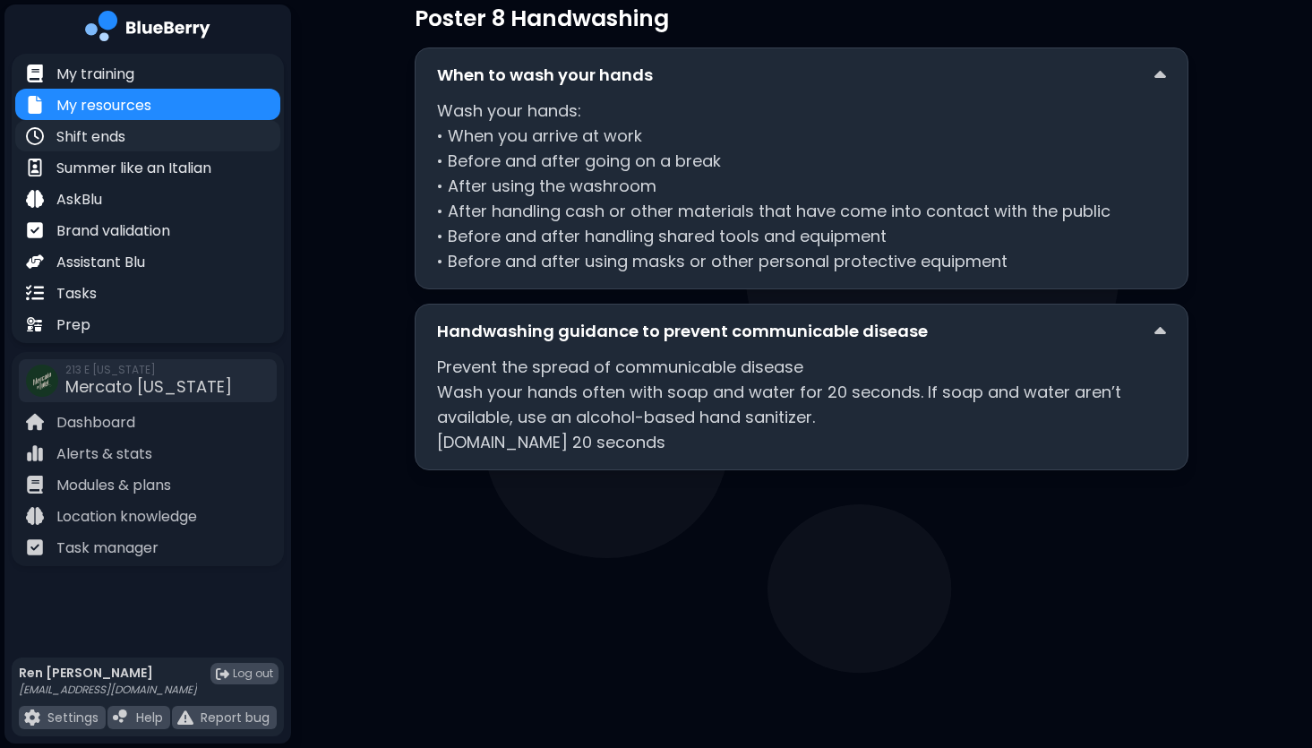
click at [103, 133] on p "Shift ends" at bounding box center [90, 136] width 69 height 21
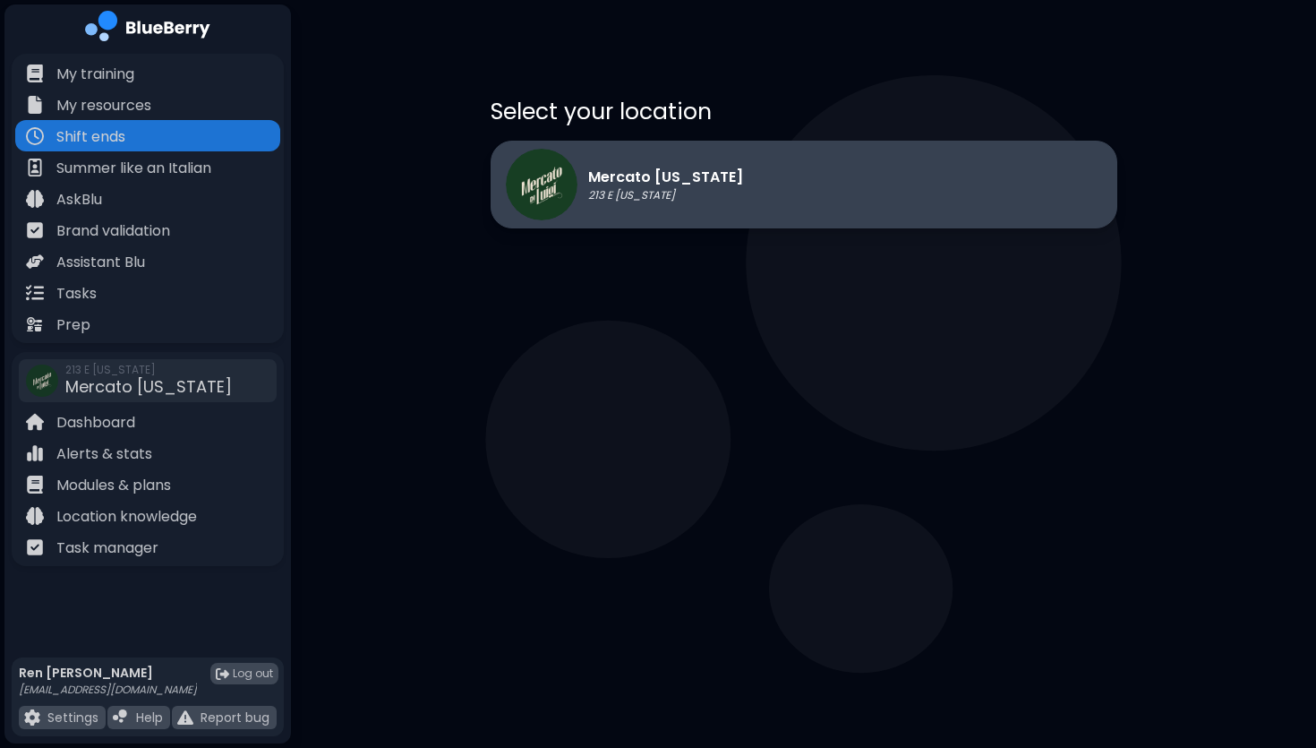
click at [650, 170] on p "Mercato [US_STATE]" at bounding box center [665, 177] width 155 height 21
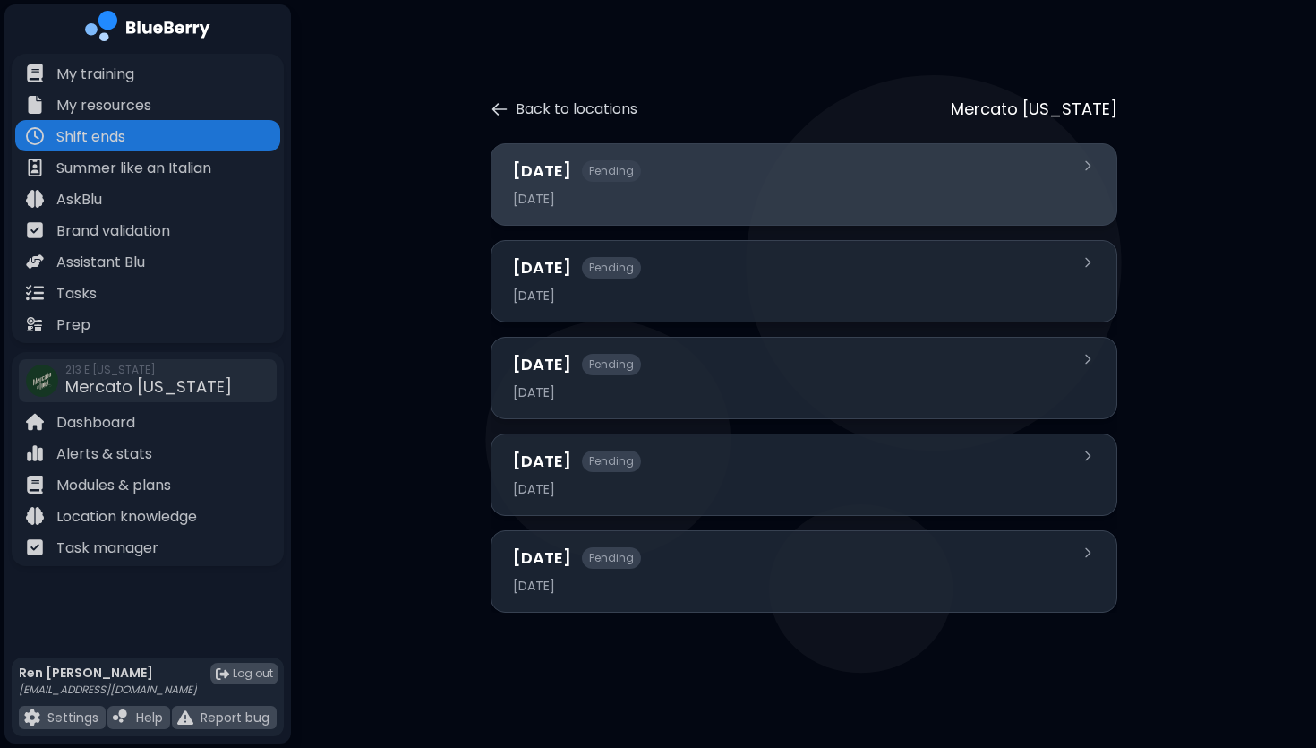
click at [874, 181] on div "Today Pending" at bounding box center [793, 171] width 561 height 25
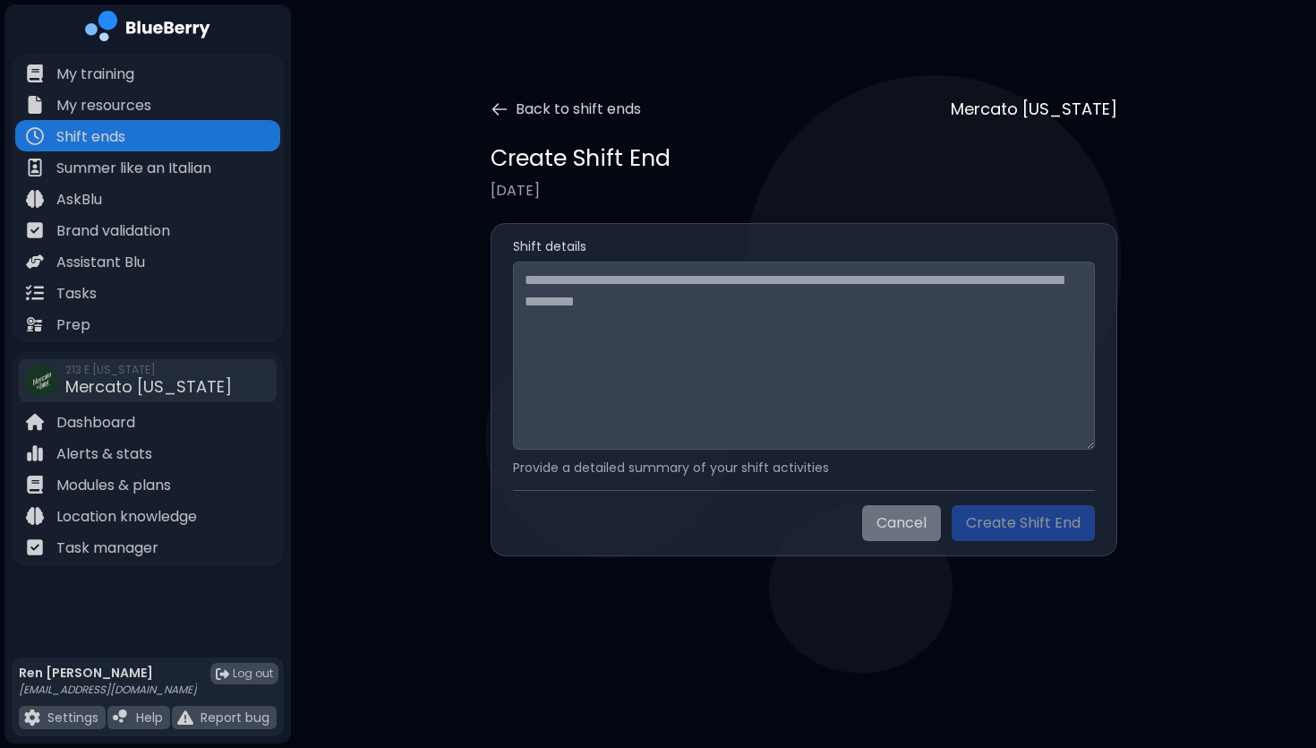
click at [913, 518] on button "Cancel" at bounding box center [901, 523] width 79 height 36
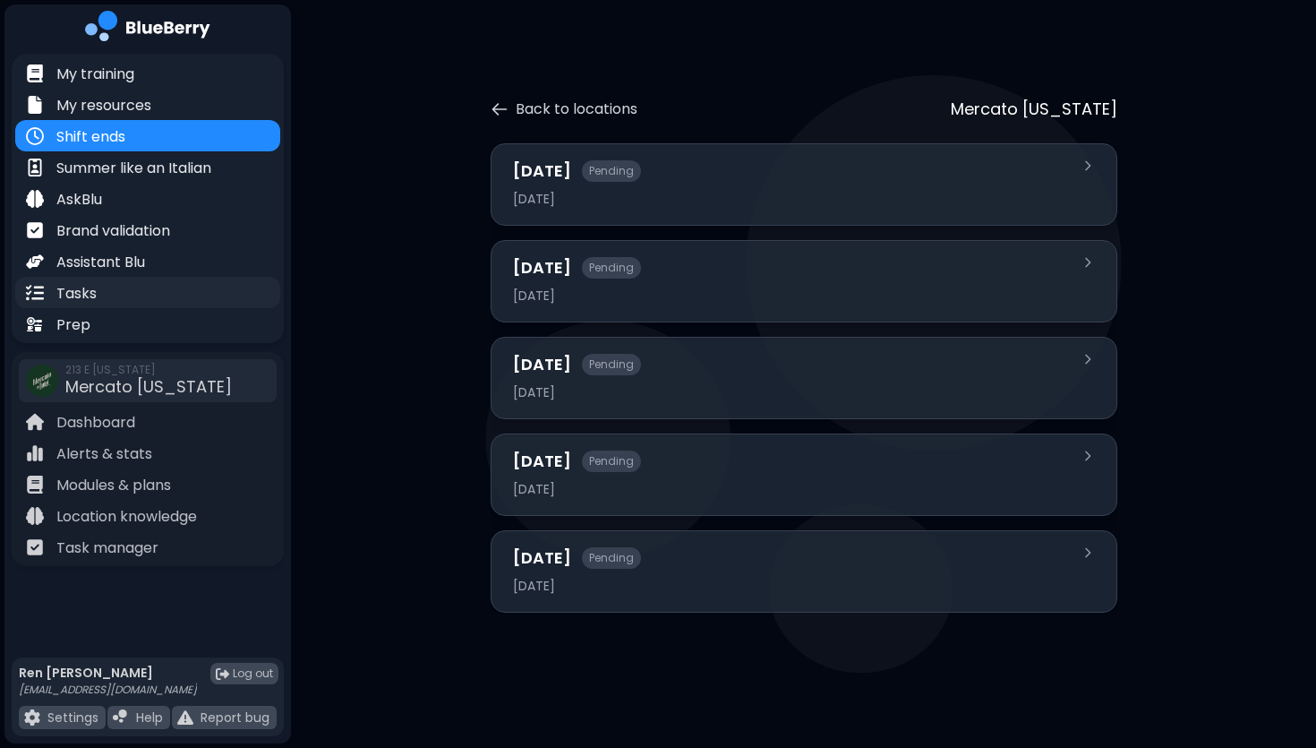
click at [77, 295] on p "Tasks" at bounding box center [76, 293] width 40 height 21
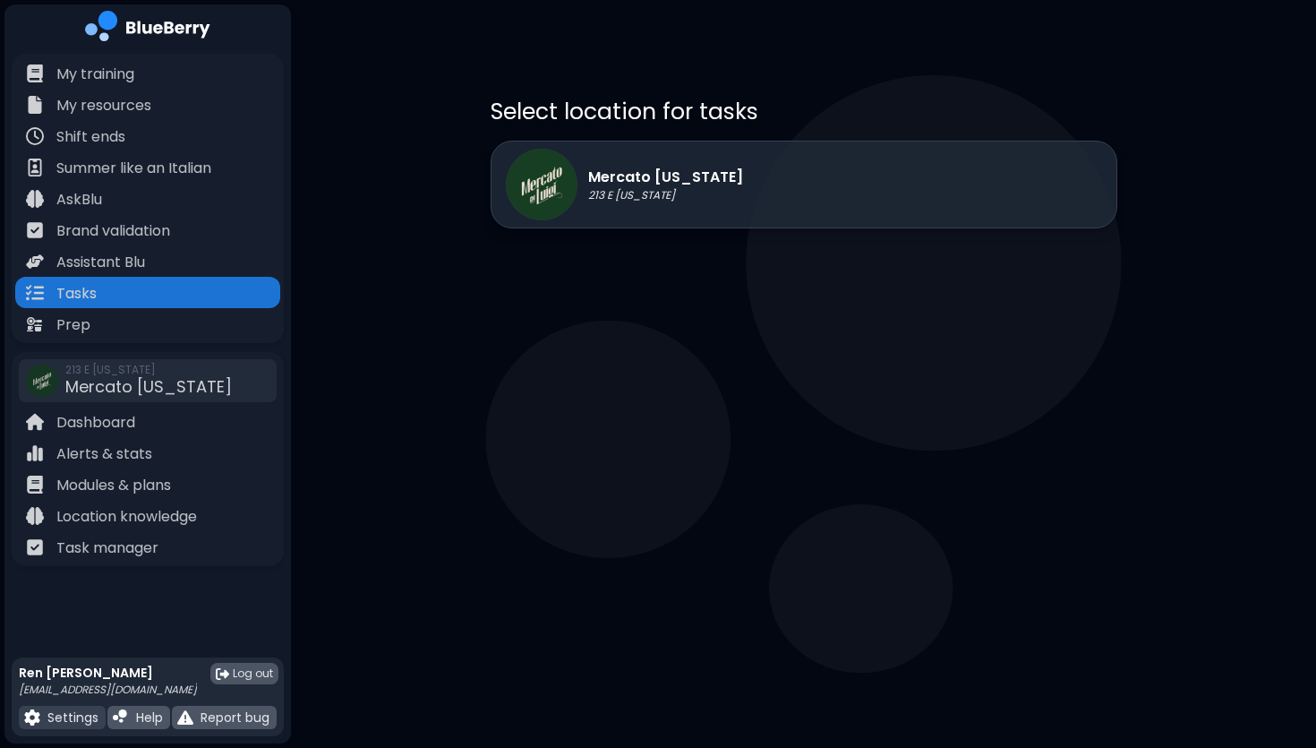
click at [56, 724] on p "Settings" at bounding box center [72, 717] width 51 height 16
select select "****"
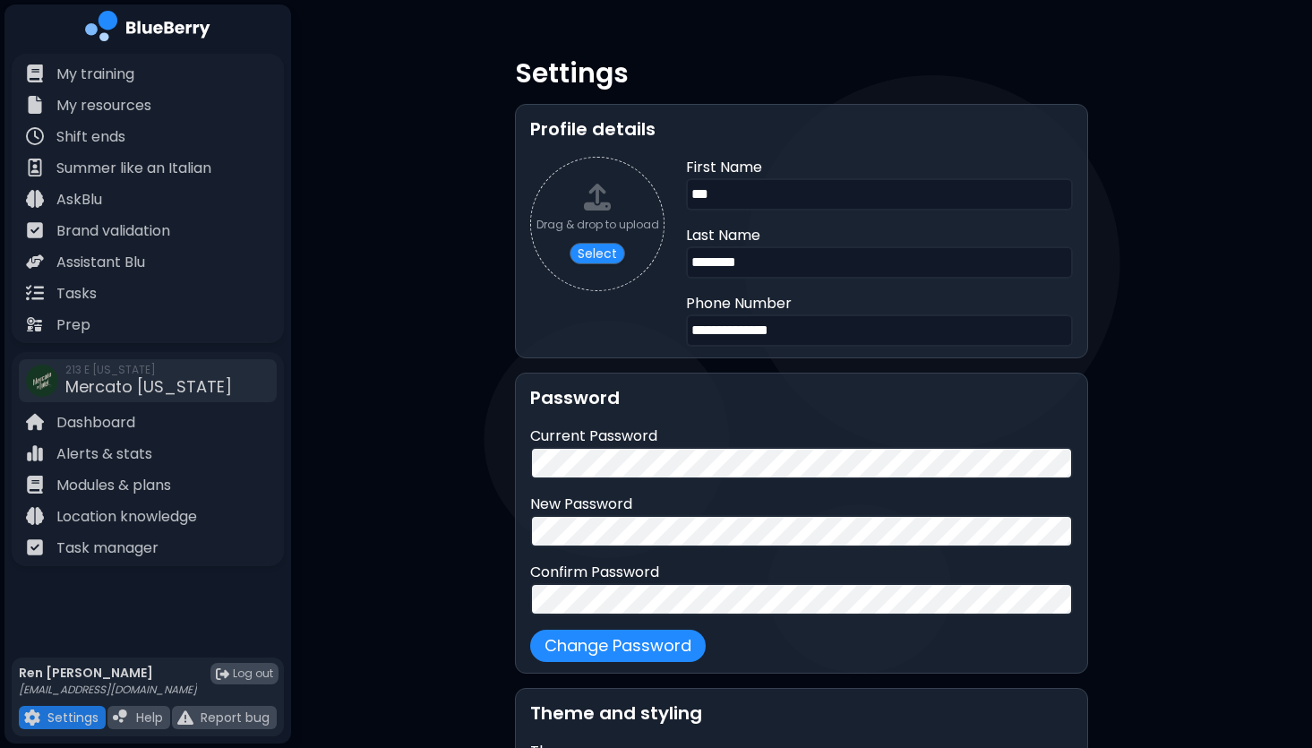
click at [157, 33] on img at bounding box center [147, 29] width 125 height 37
click at [130, 27] on img at bounding box center [147, 29] width 125 height 37
click at [99, 71] on p "My training" at bounding box center [95, 74] width 78 height 21
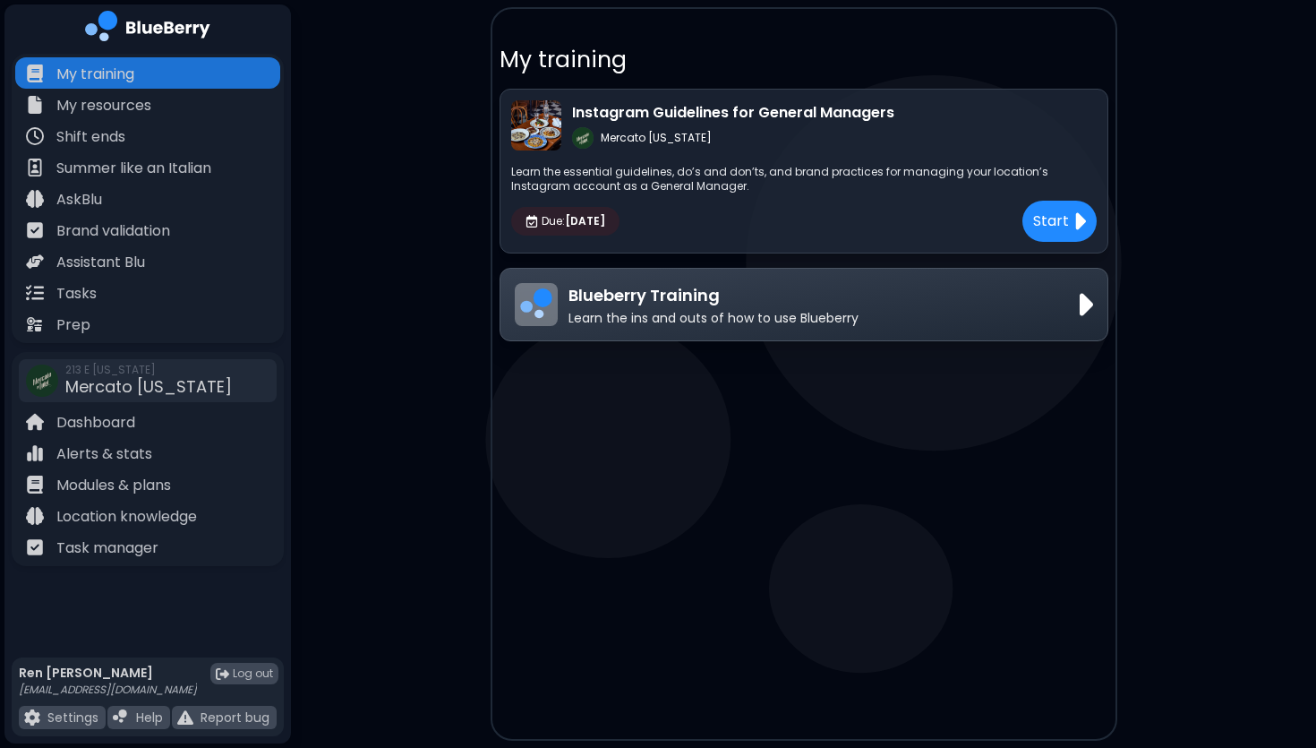
click at [557, 226] on span "Due: Oct 17" at bounding box center [574, 221] width 64 height 14
click at [613, 156] on div "Instagram Guidelines for General Managers Mercato Georgia Learn the essential g…" at bounding box center [804, 171] width 609 height 165
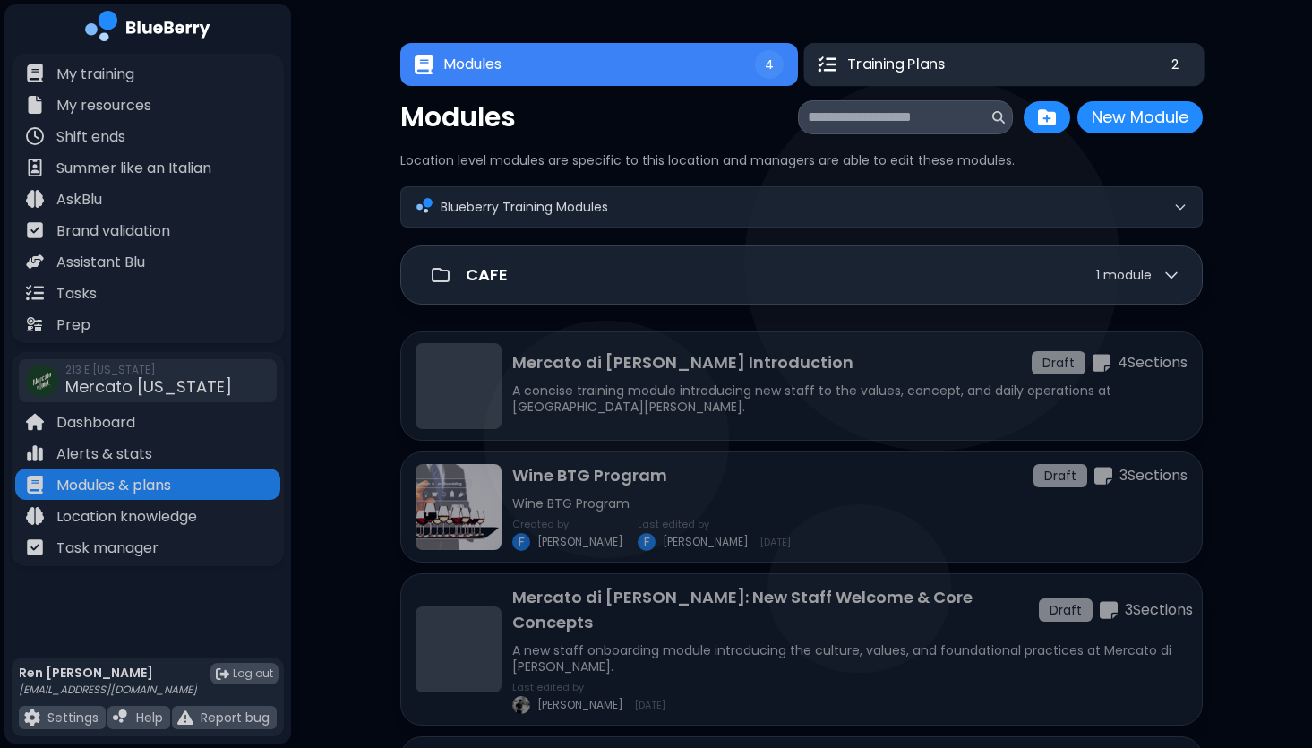
click at [887, 62] on span "Training Plans" at bounding box center [896, 64] width 99 height 21
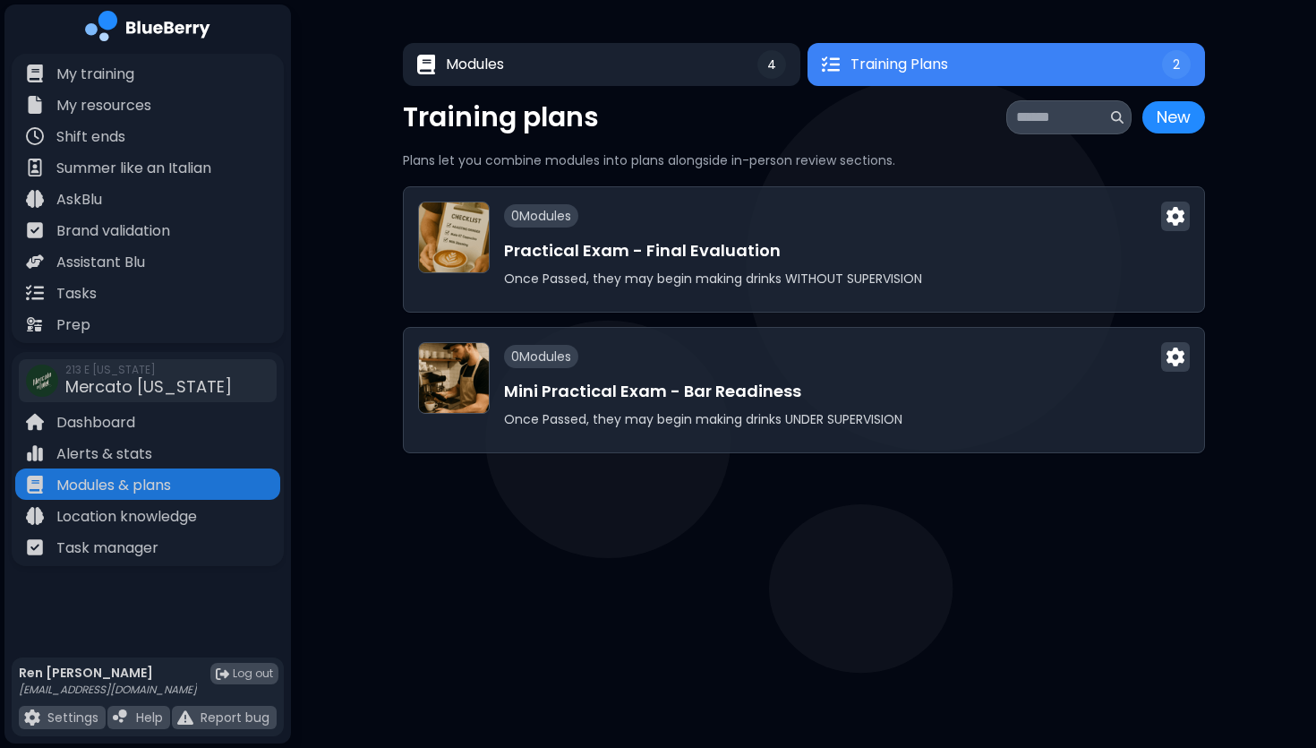
click at [921, 70] on span "Training Plans" at bounding box center [900, 64] width 98 height 21
click at [679, 69] on button "Modules 4" at bounding box center [601, 64] width 399 height 43
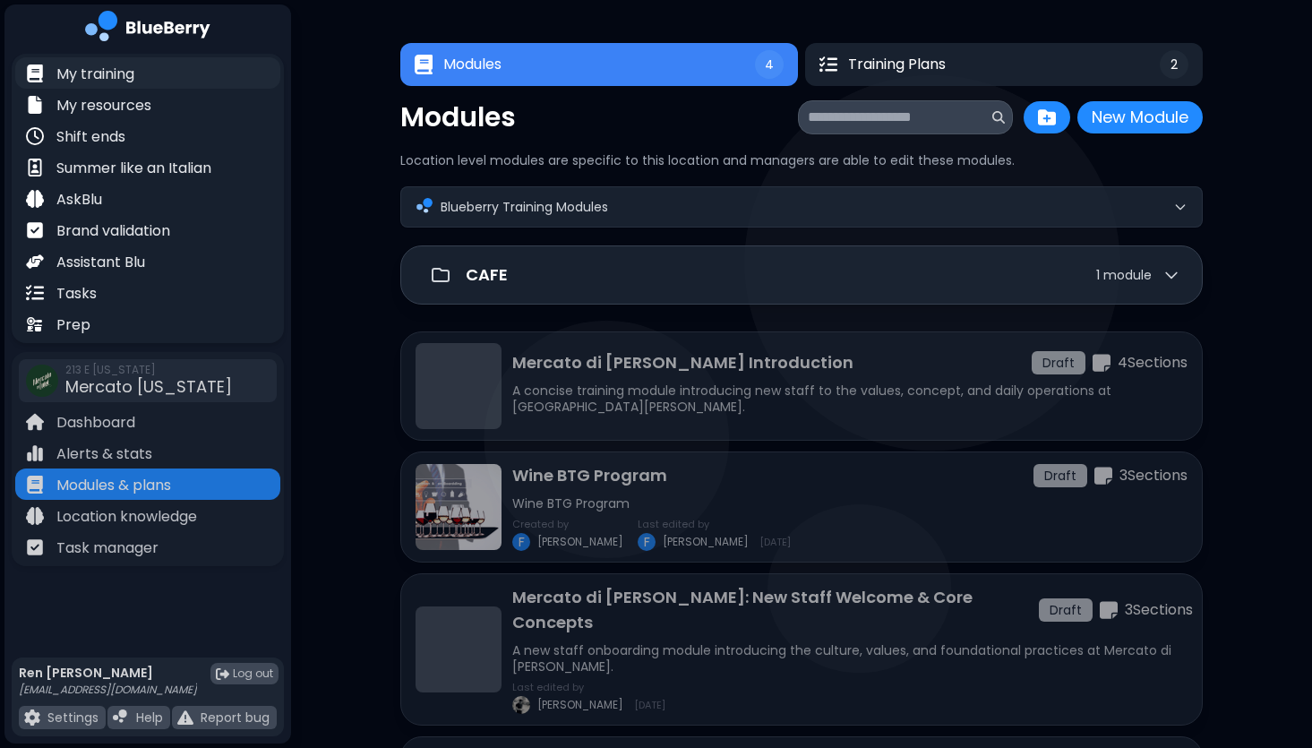
click at [103, 67] on p "My training" at bounding box center [95, 74] width 78 height 21
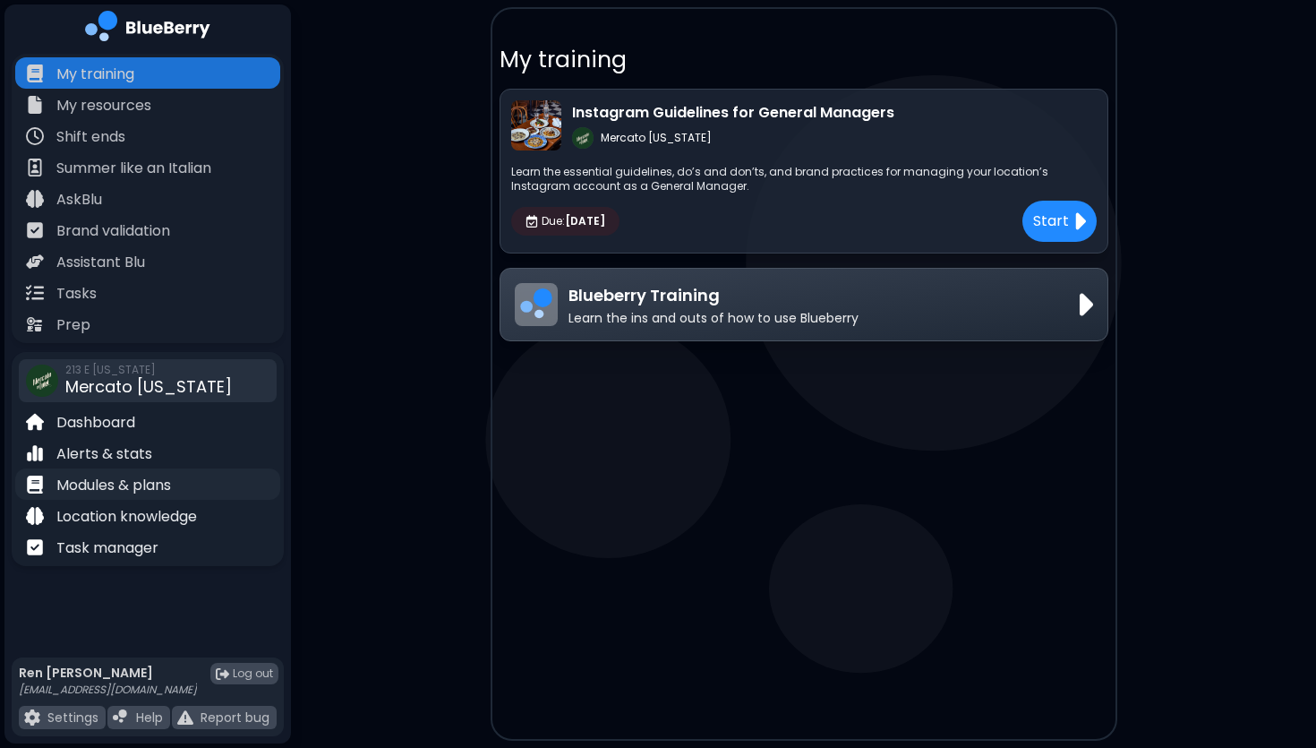
click at [61, 479] on p "Modules & plans" at bounding box center [113, 485] width 115 height 21
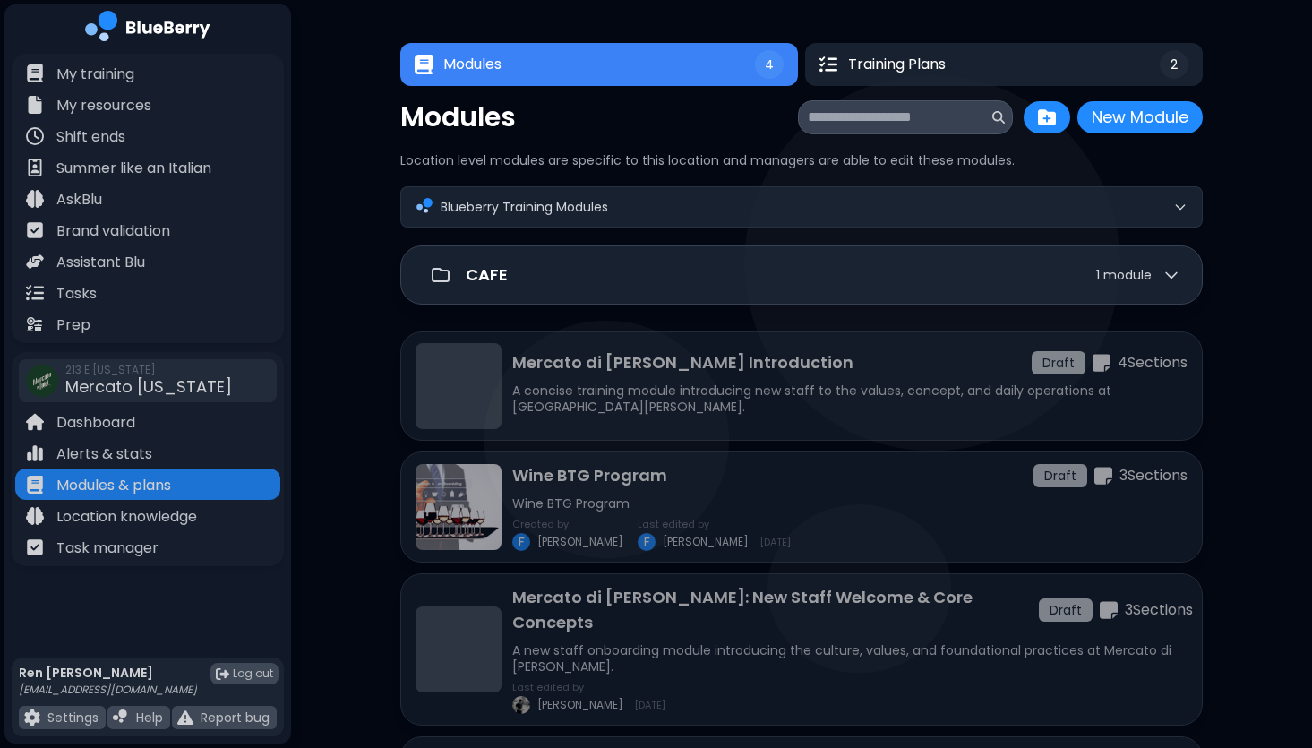
click at [905, 116] on input at bounding box center [898, 117] width 181 height 21
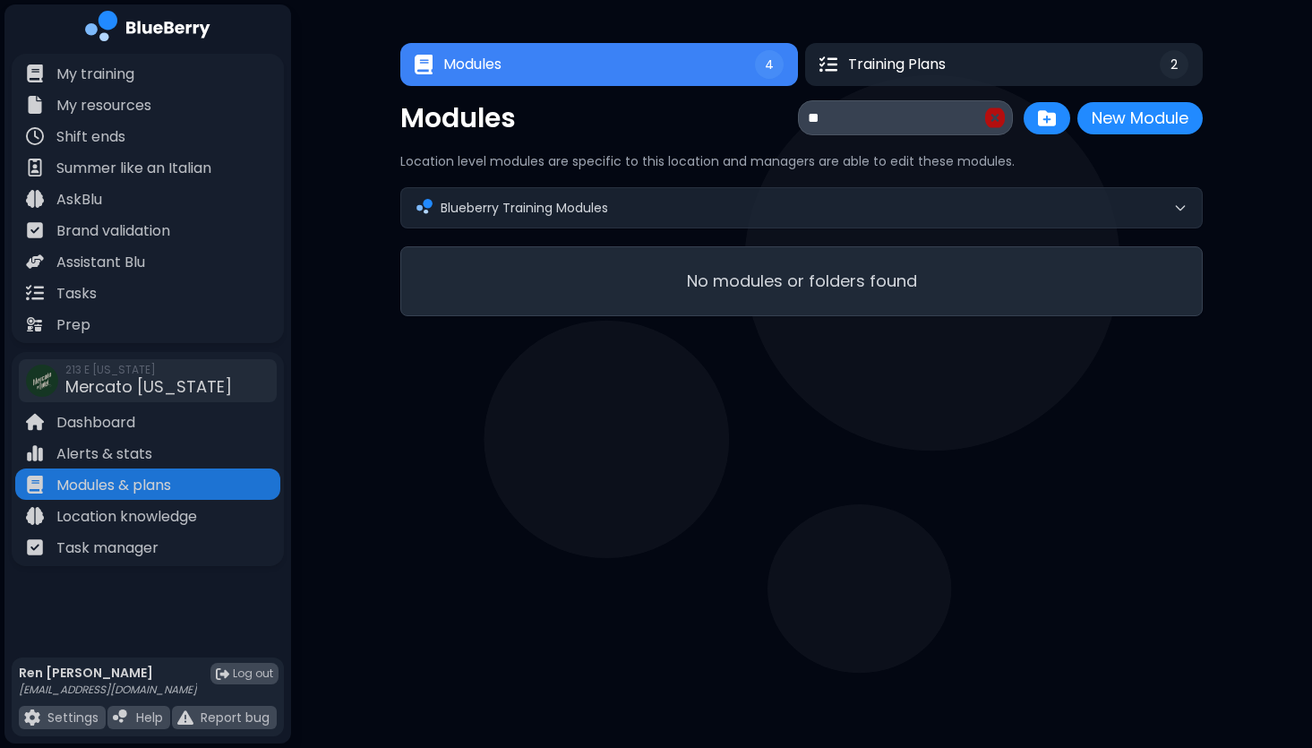
type input "*"
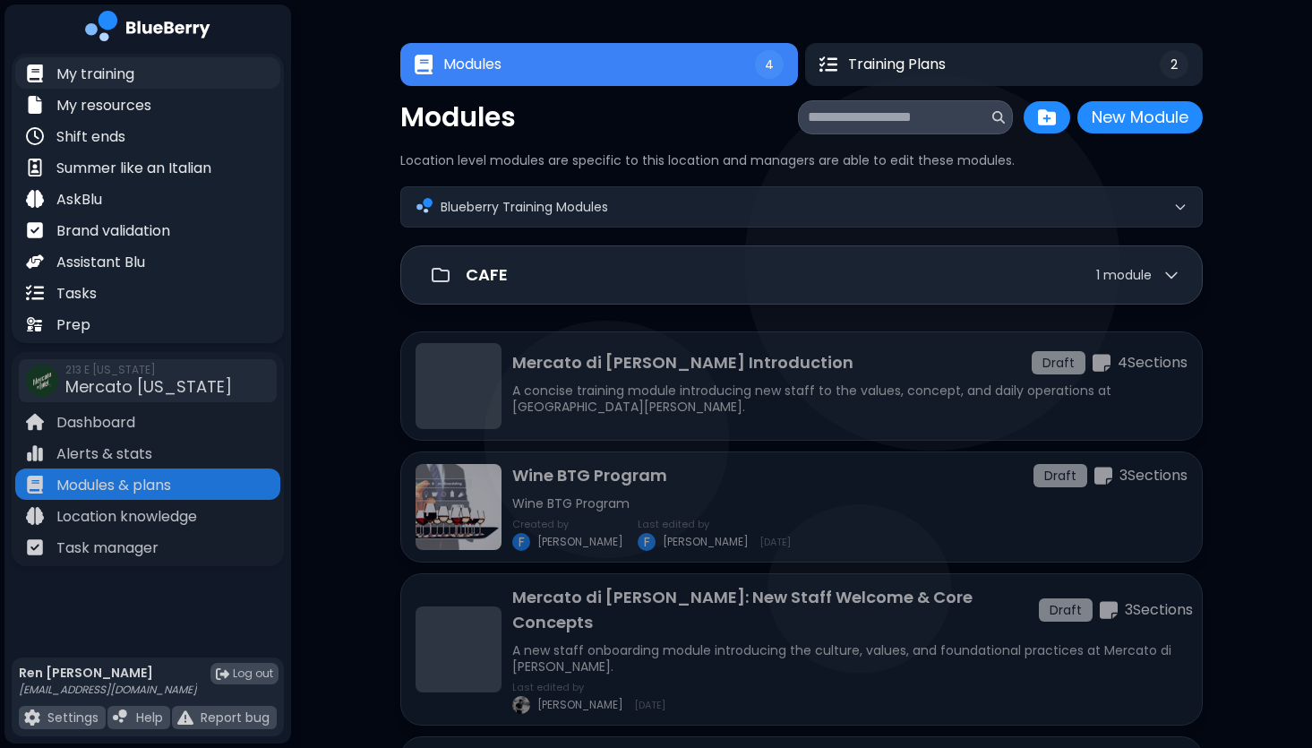
click at [93, 75] on p "My training" at bounding box center [95, 74] width 78 height 21
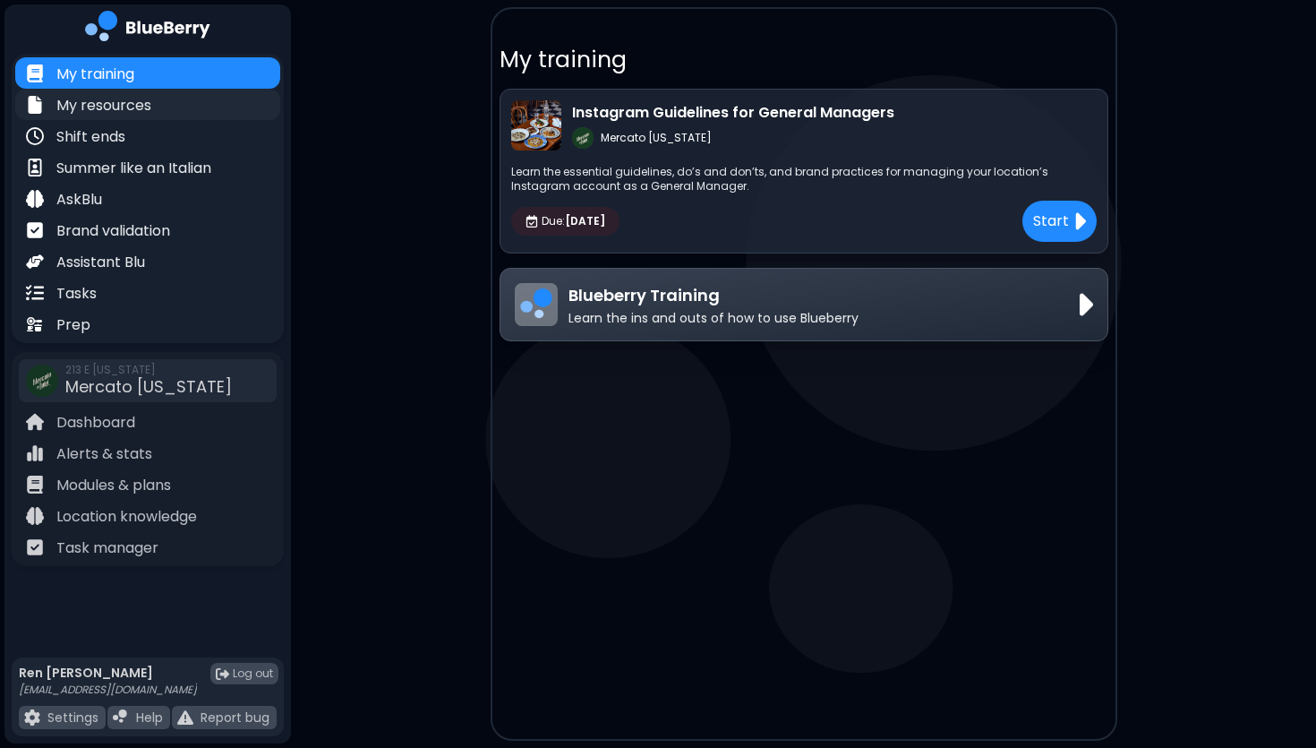
click at [122, 109] on p "My resources" at bounding box center [103, 105] width 95 height 21
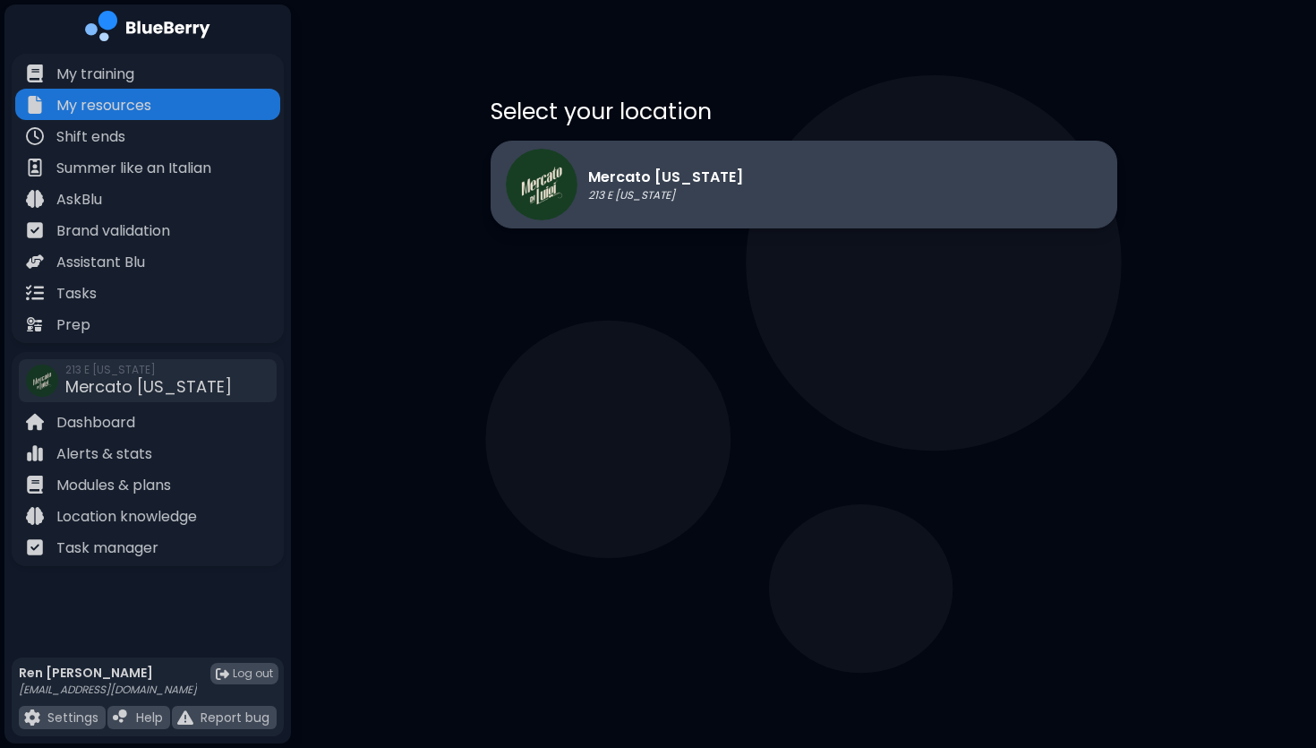
click at [688, 186] on p "Mercato [US_STATE]" at bounding box center [665, 177] width 155 height 21
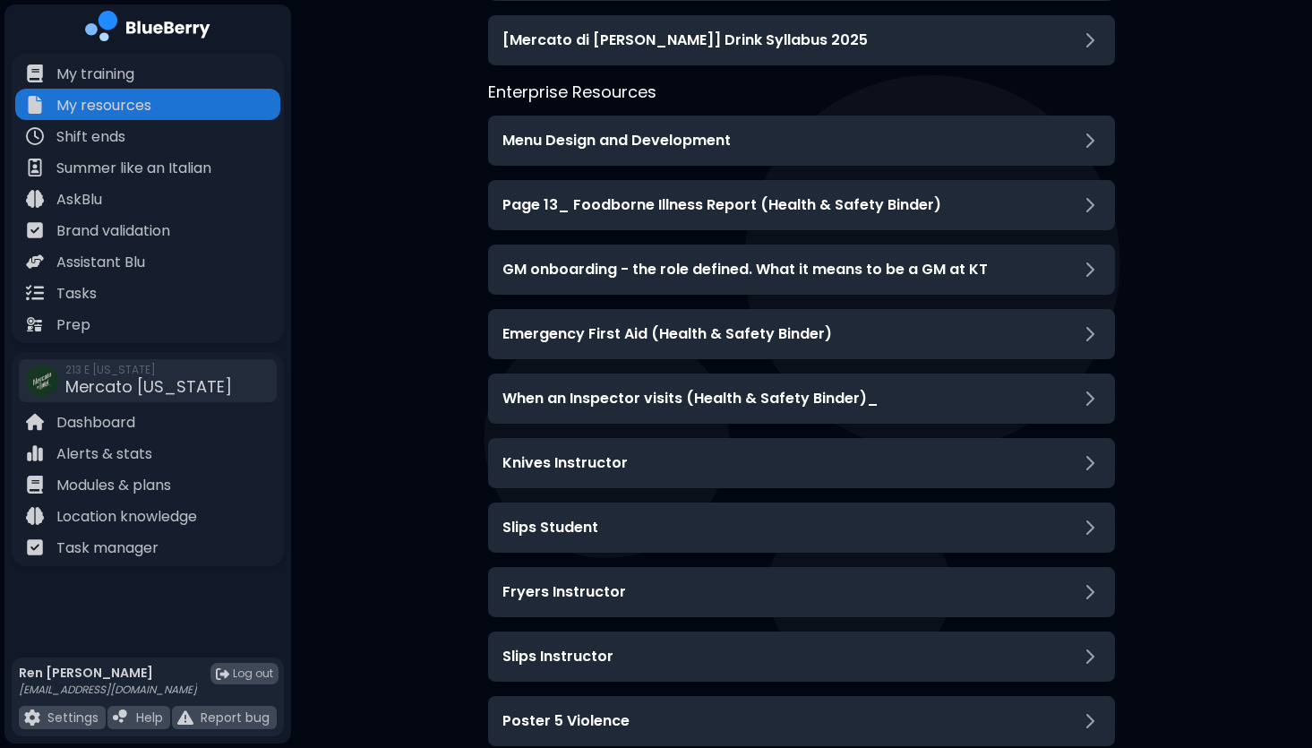
scroll to position [511, 0]
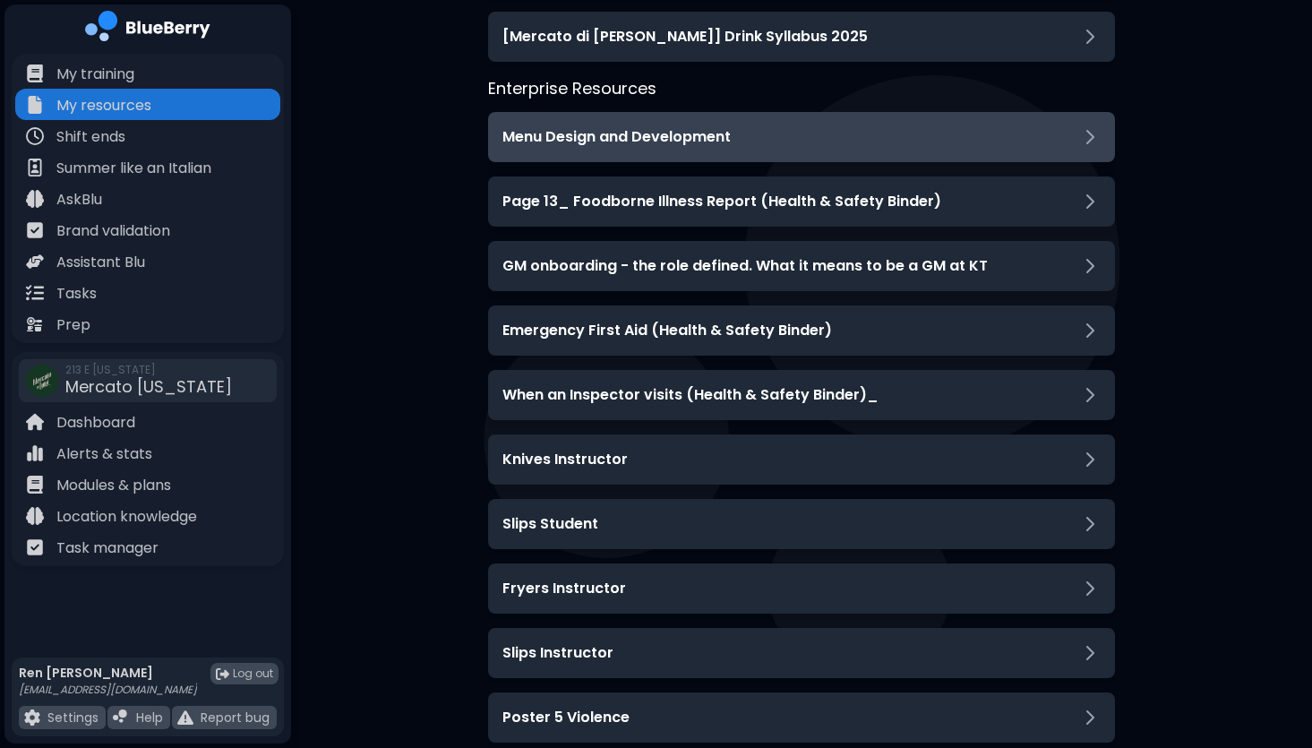
click at [629, 126] on h3 "Menu Design and Development" at bounding box center [616, 136] width 228 height 21
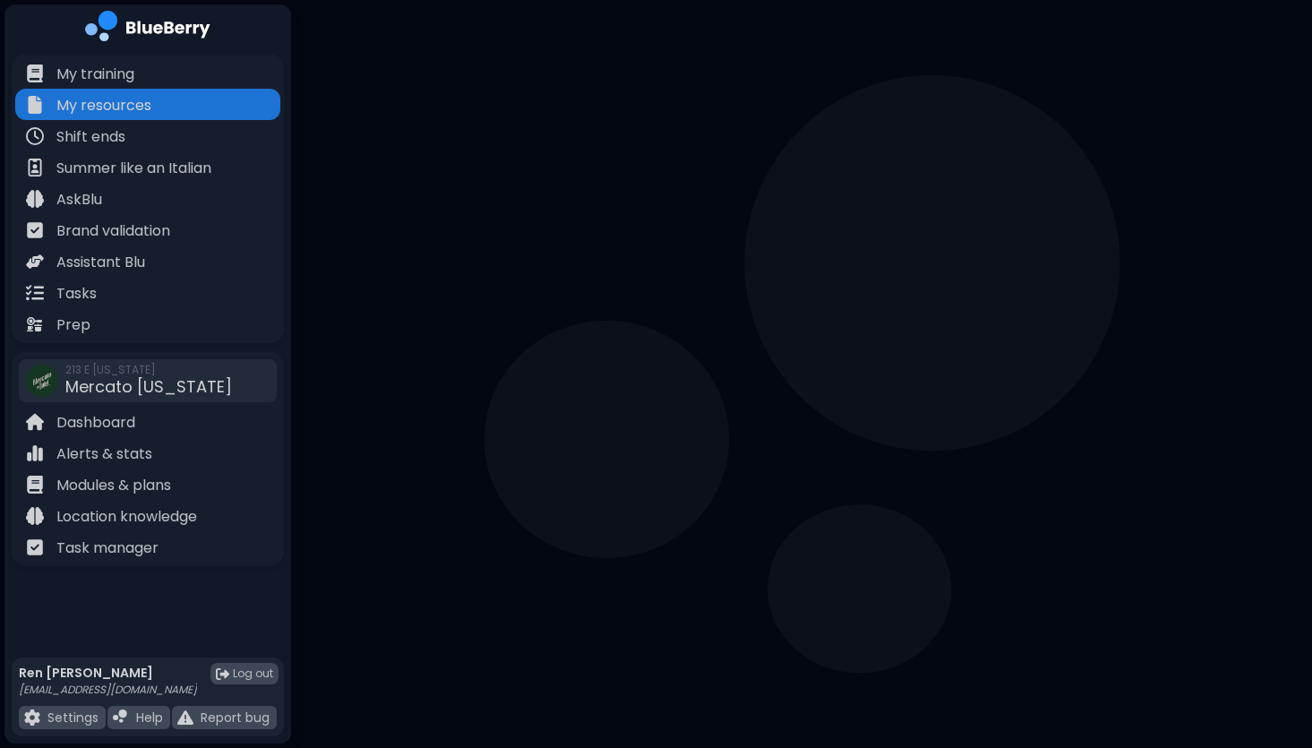
scroll to position [140, 0]
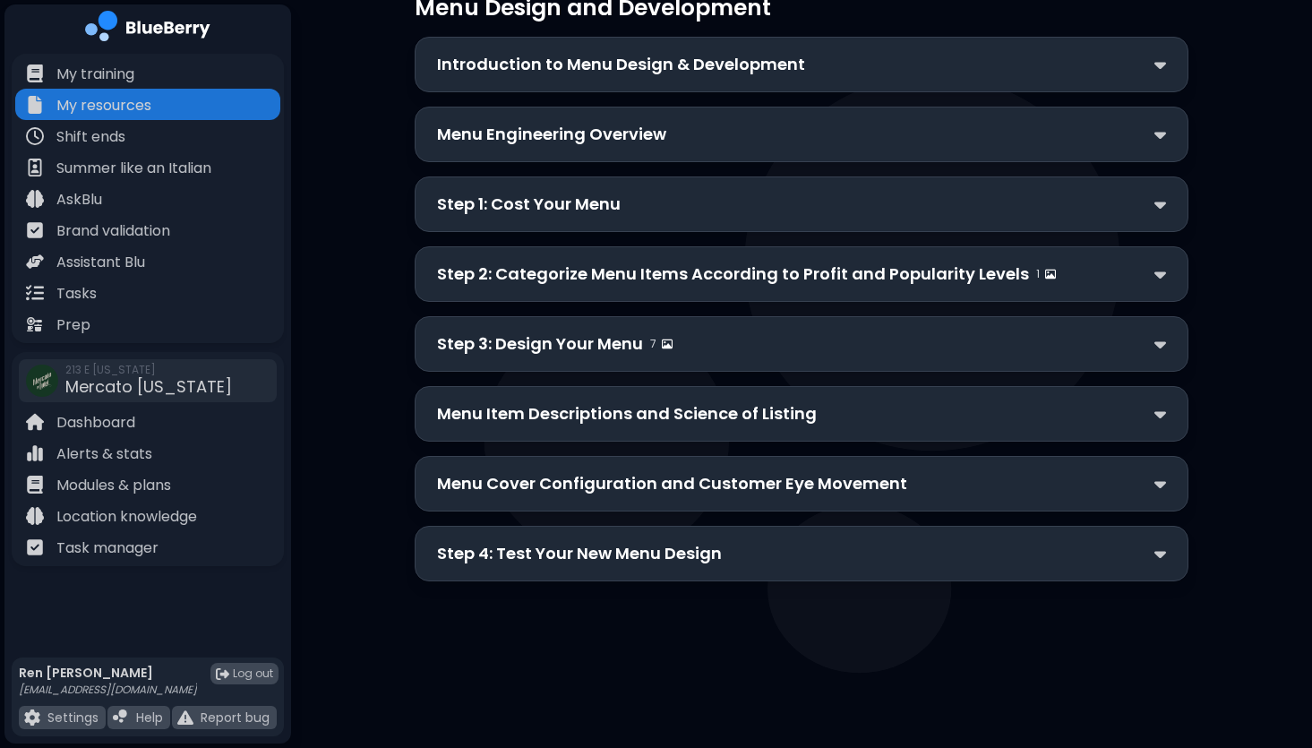
click at [686, 56] on p "Introduction to Menu Design & Development" at bounding box center [621, 64] width 368 height 25
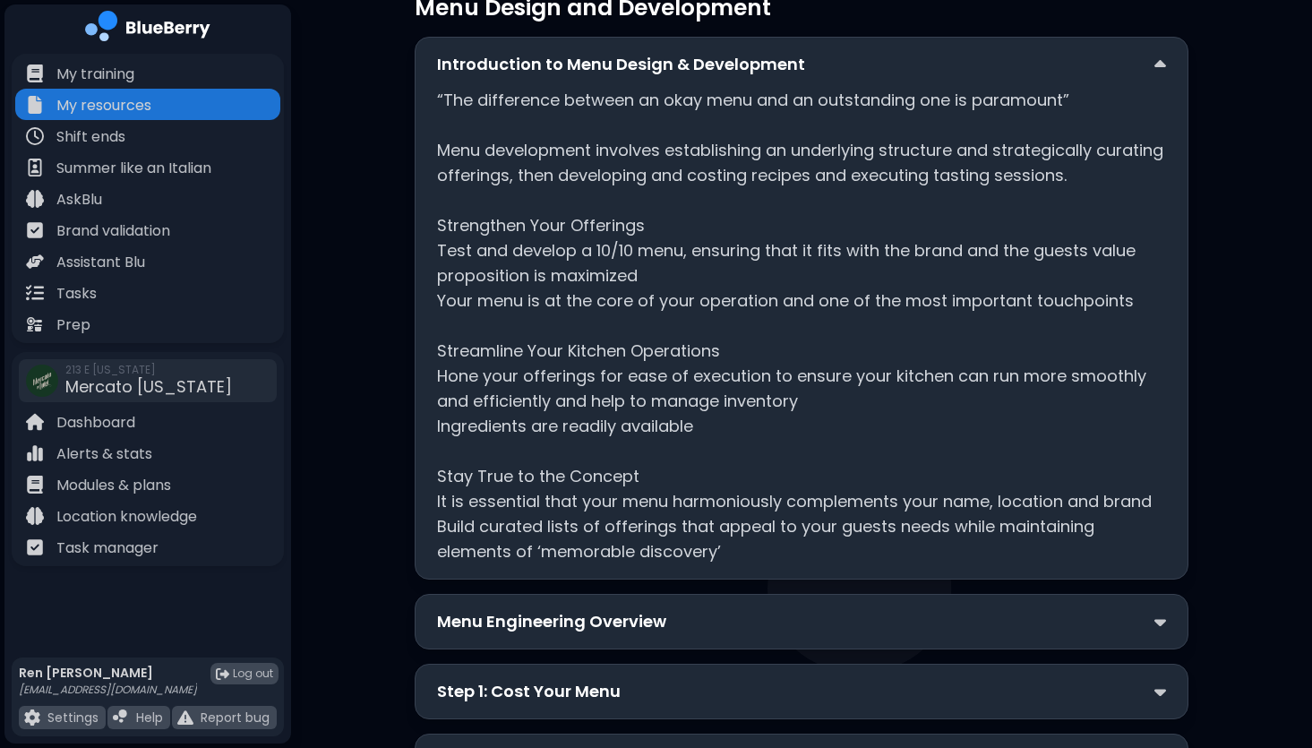
scroll to position [511, 0]
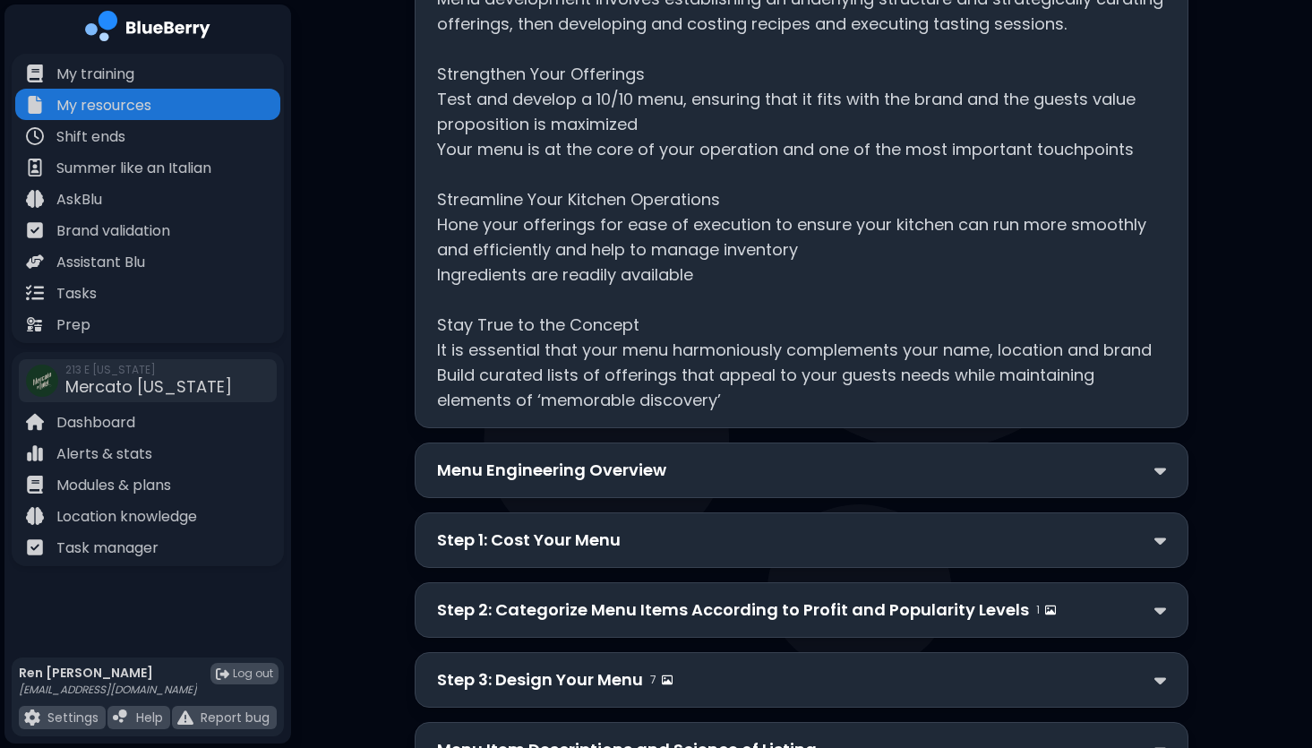
scroll to position [510, 0]
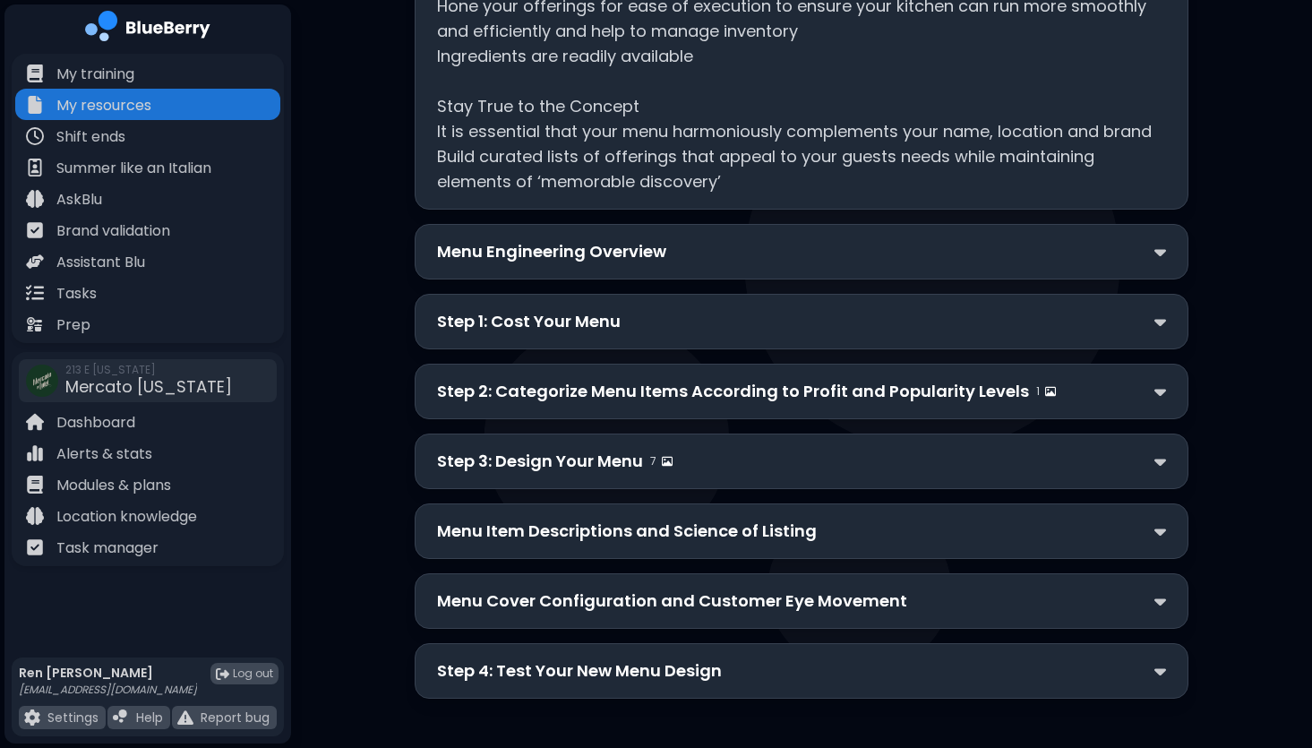
click at [746, 257] on div "Menu Engineering Overview" at bounding box center [801, 251] width 729 height 25
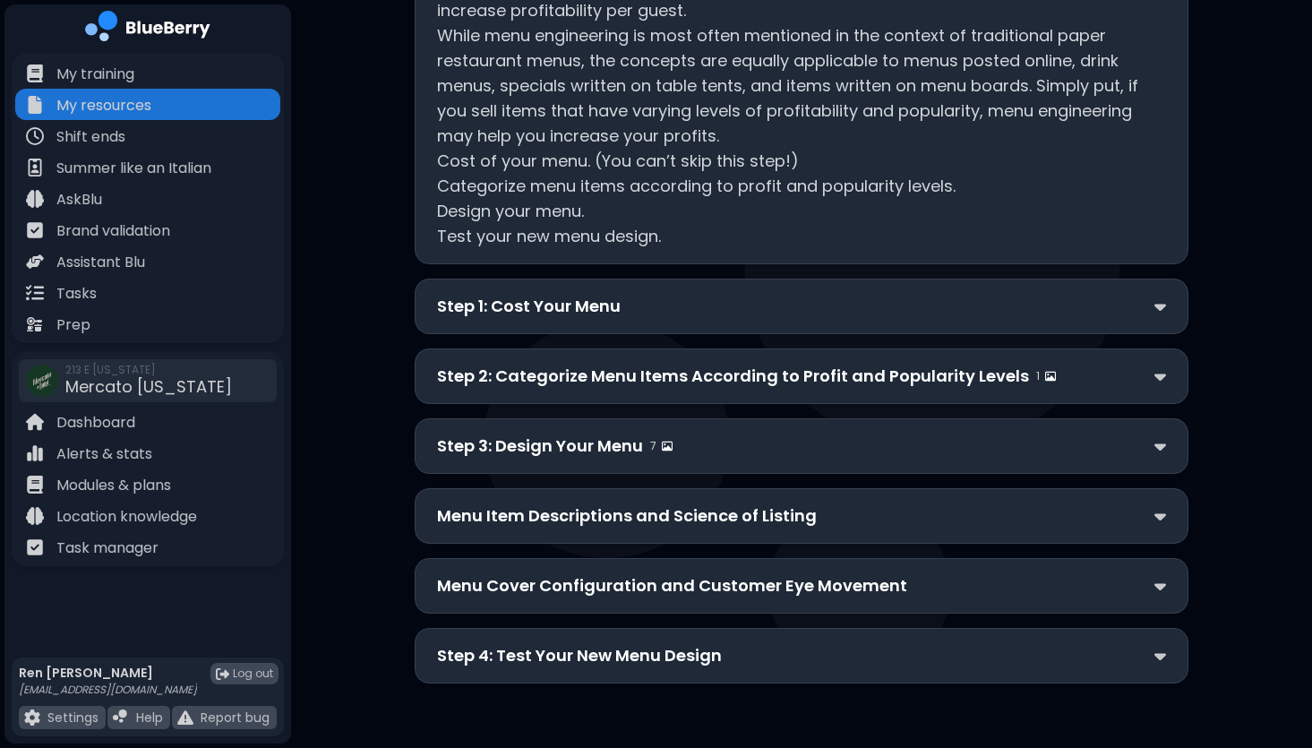
scroll to position [0, 0]
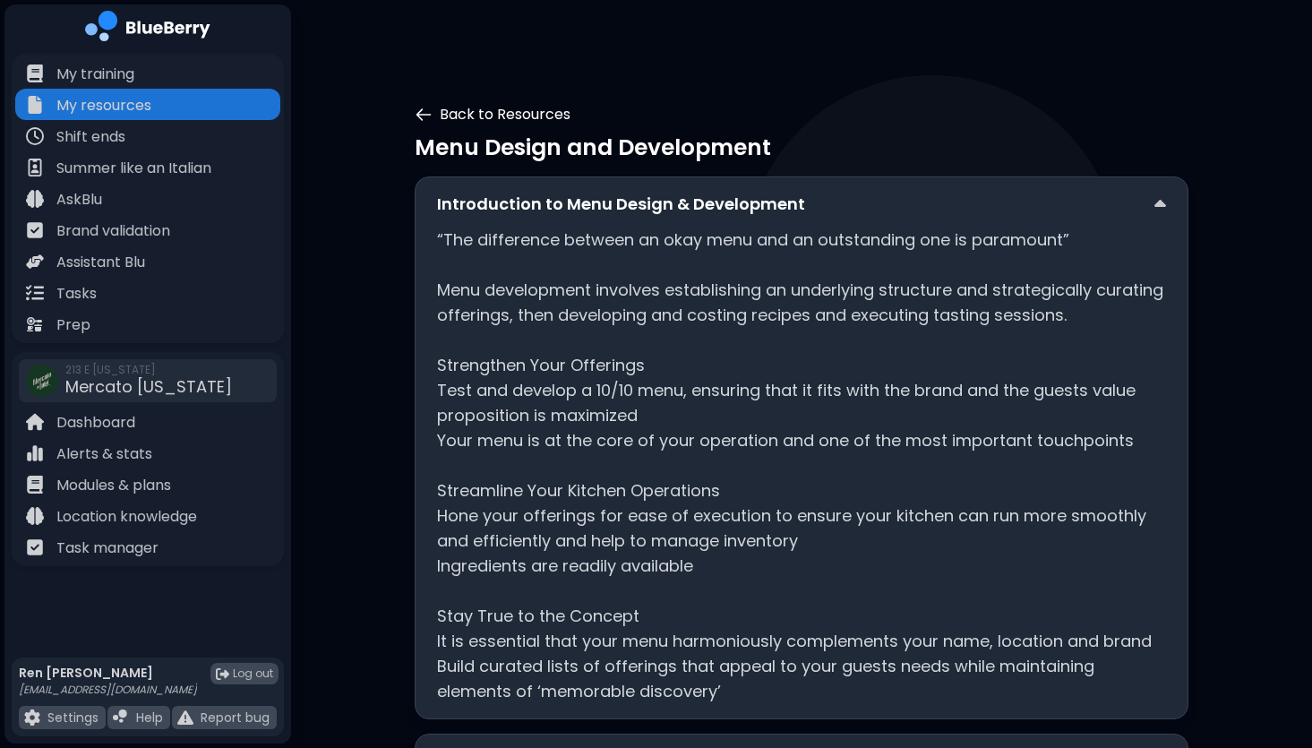
click at [426, 108] on icon at bounding box center [424, 115] width 18 height 18
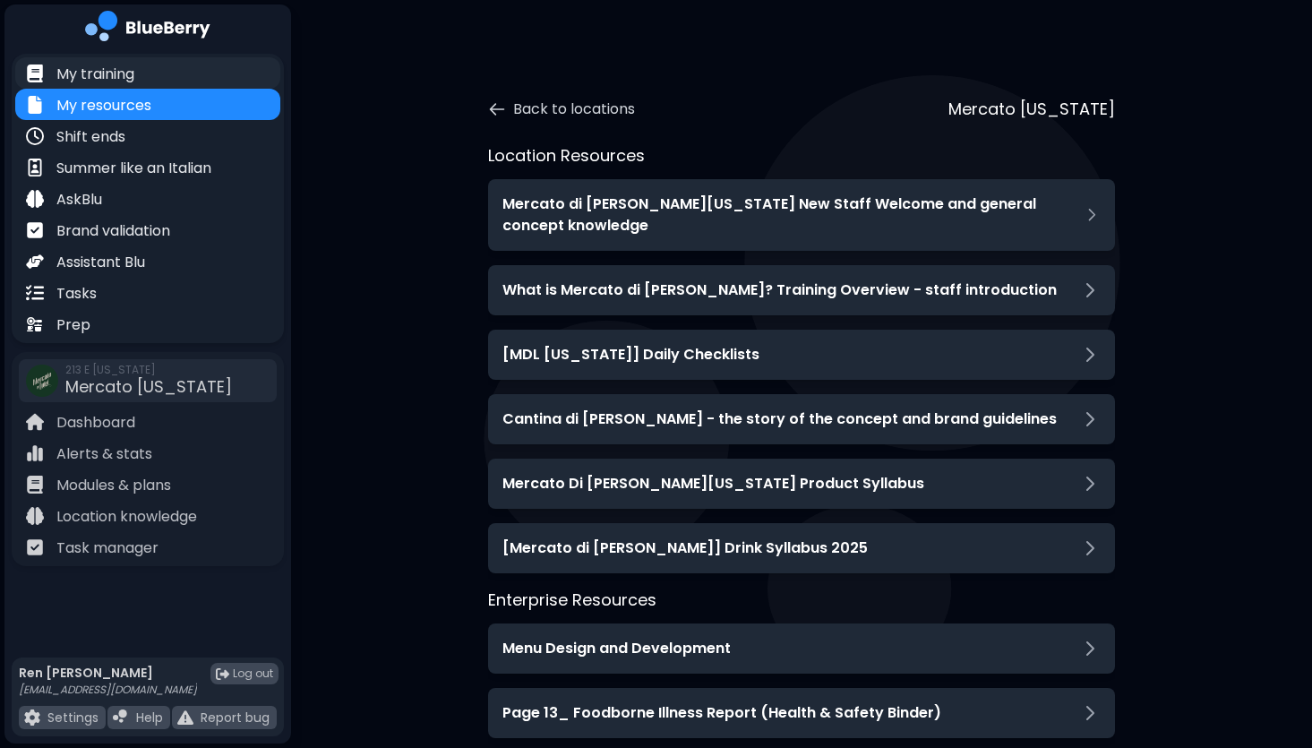
click at [136, 80] on div "My training" at bounding box center [147, 72] width 265 height 31
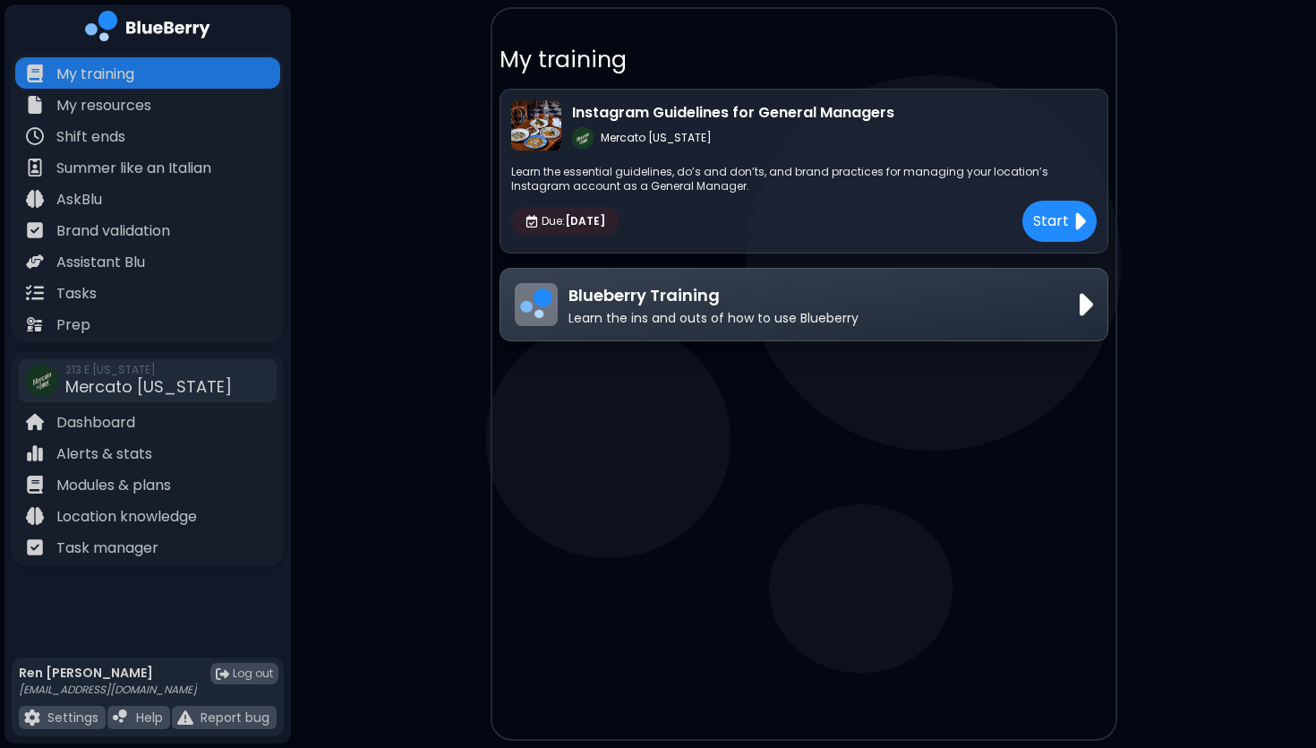
click at [915, 428] on div "My training Instagram Guidelines for General Managers Mercato [US_STATE] Learn …" at bounding box center [804, 373] width 623 height 729
click at [914, 217] on div "Due: [DATE] Start" at bounding box center [804, 221] width 586 height 41
click at [913, 56] on p "My training" at bounding box center [804, 60] width 609 height 30
click at [975, 301] on div "Blueberry Training Learn the ins and outs of how to use Blueberry" at bounding box center [804, 304] width 579 height 43
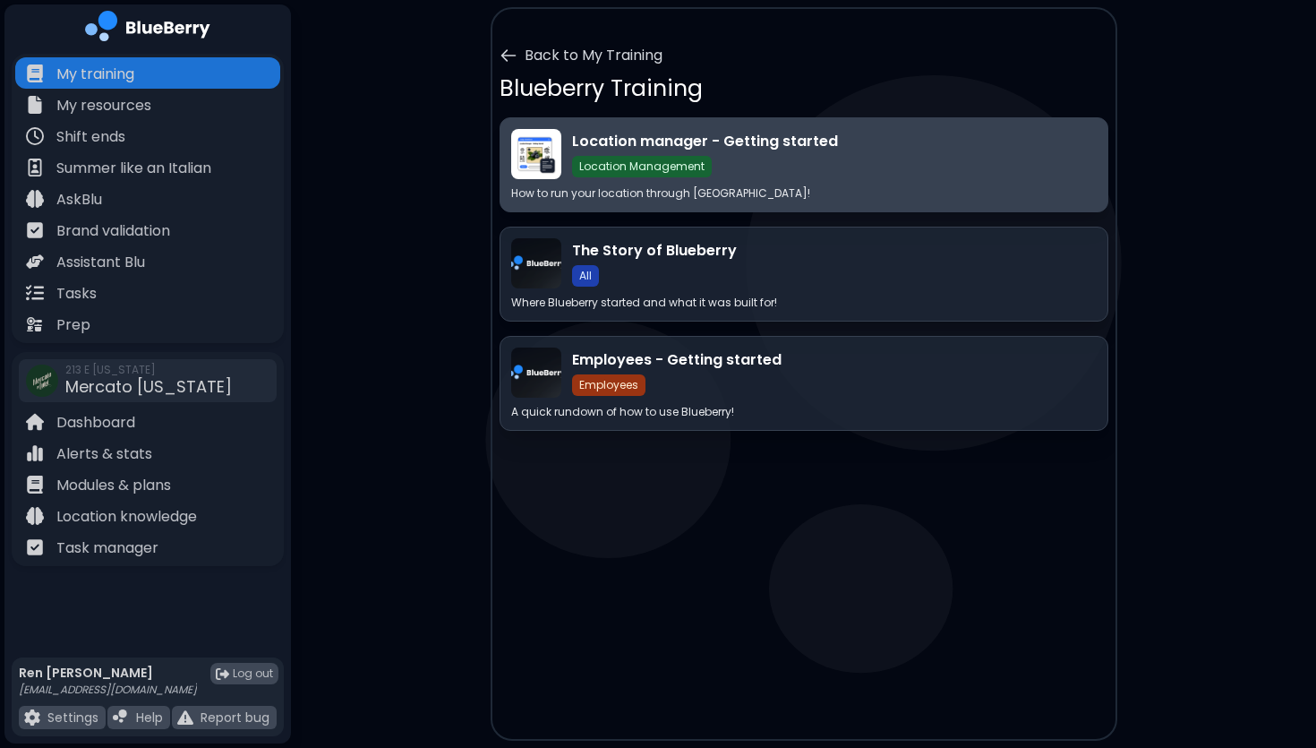
click at [920, 157] on div "Location manager - Getting started Location Management" at bounding box center [834, 154] width 525 height 47
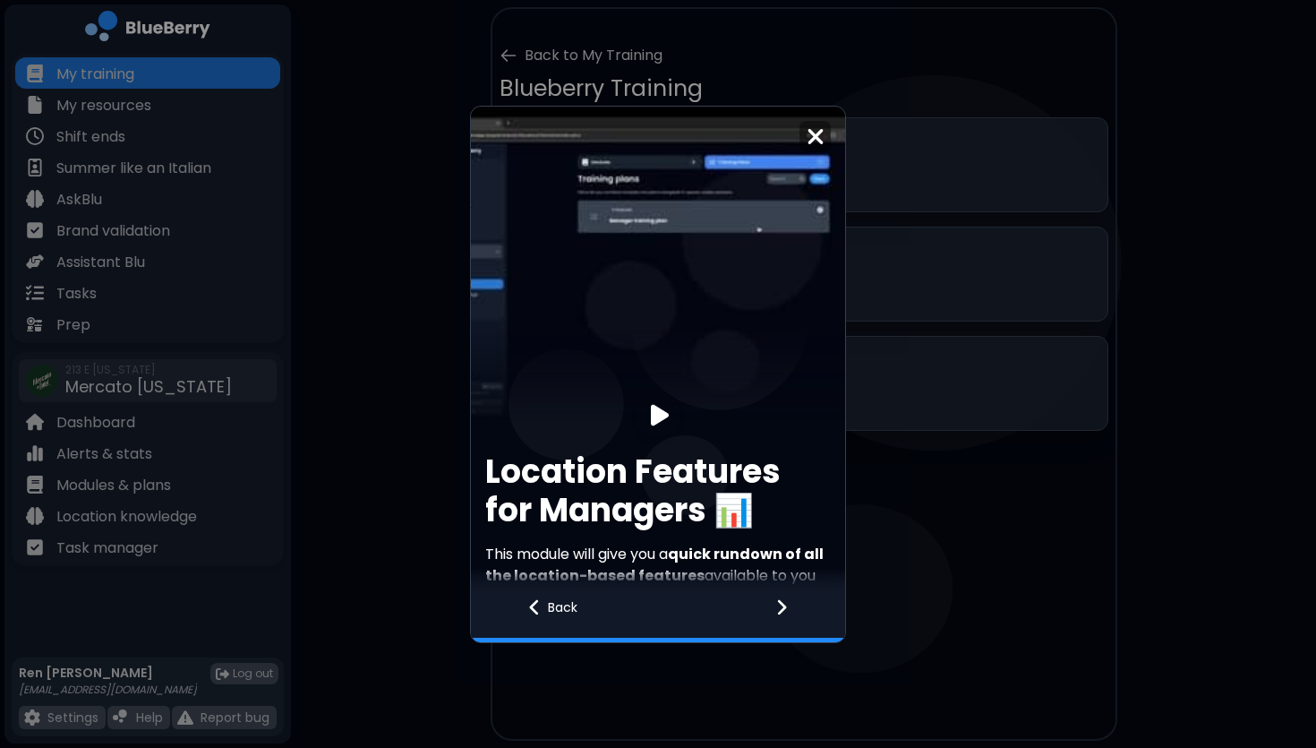
click at [785, 600] on icon at bounding box center [782, 607] width 13 height 20
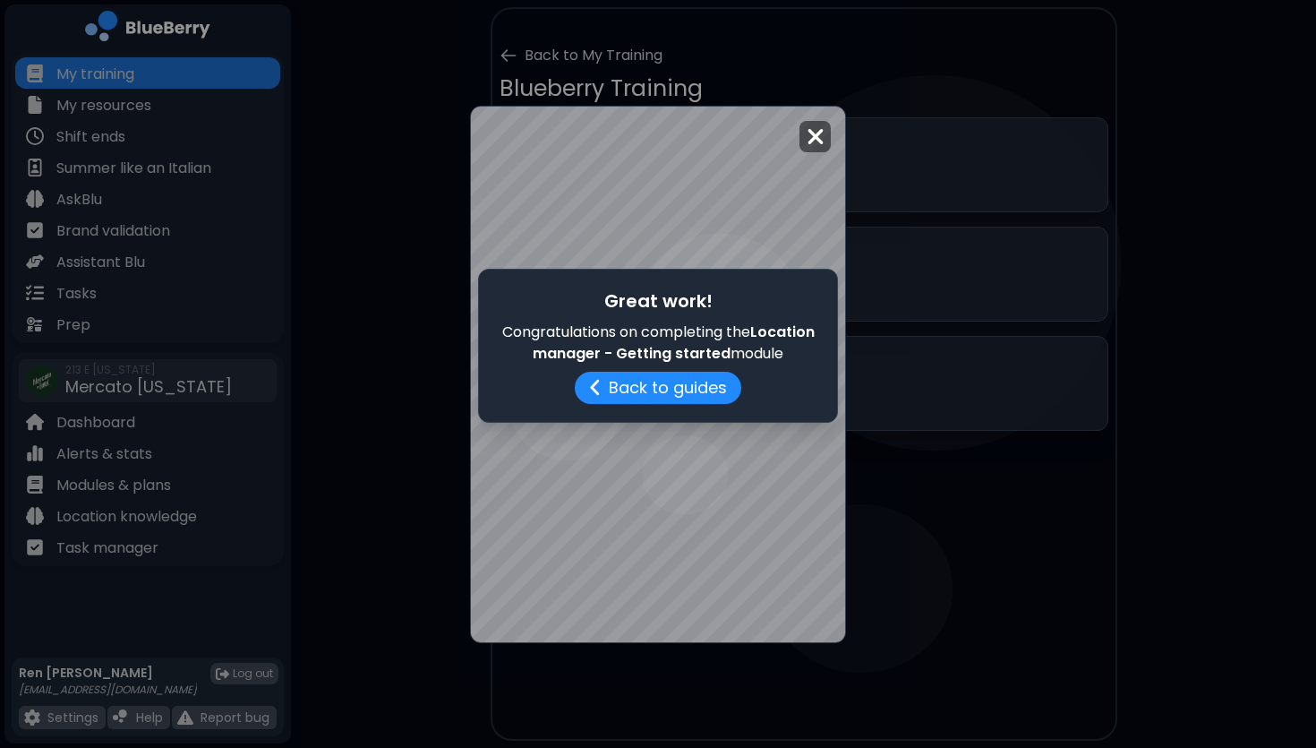
click at [811, 139] on img at bounding box center [816, 136] width 18 height 24
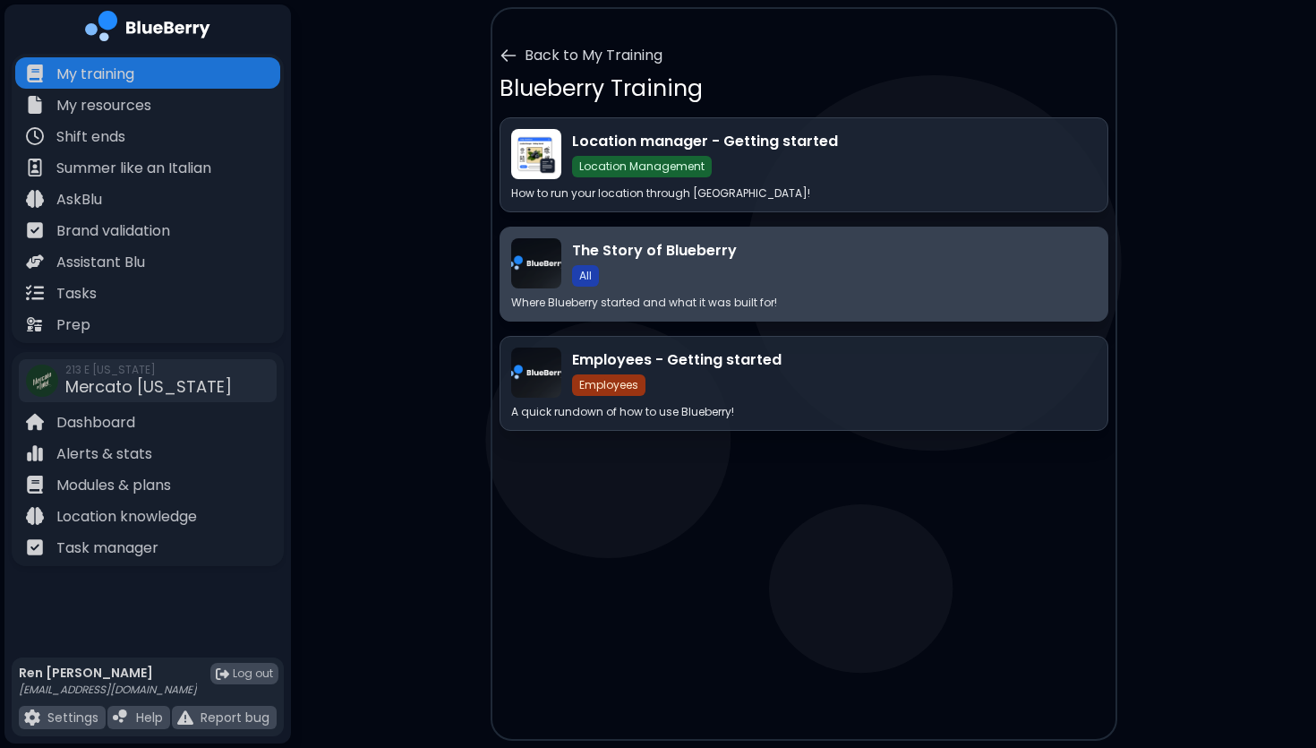
click at [884, 275] on div "The Story of Blueberry All" at bounding box center [834, 263] width 525 height 47
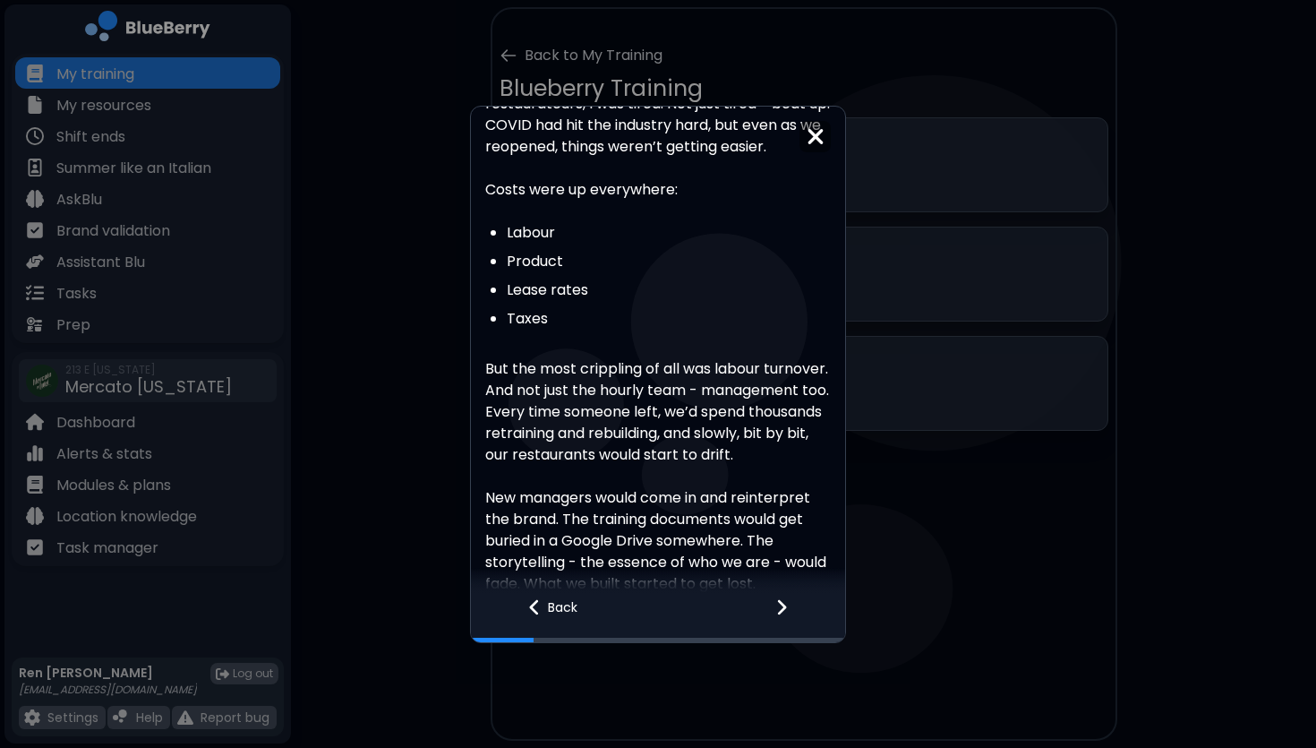
scroll to position [962, 0]
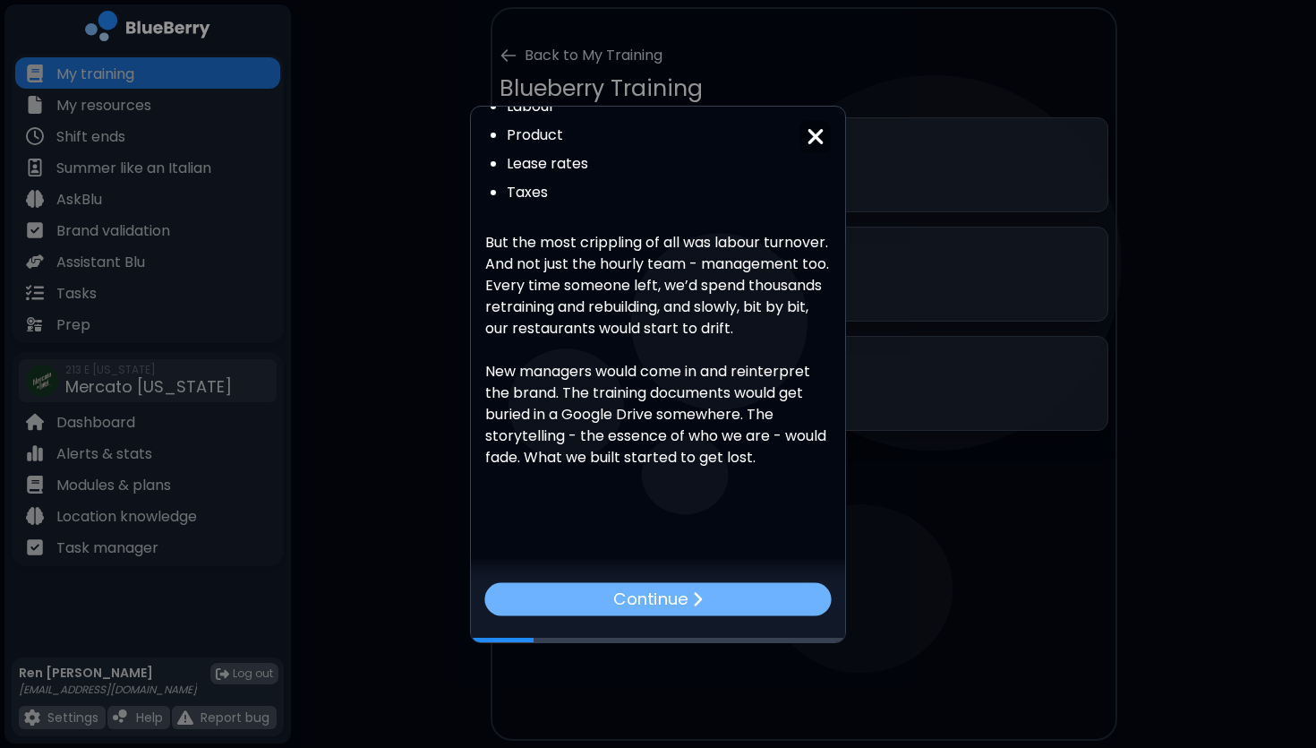
click at [701, 597] on img at bounding box center [697, 599] width 11 height 18
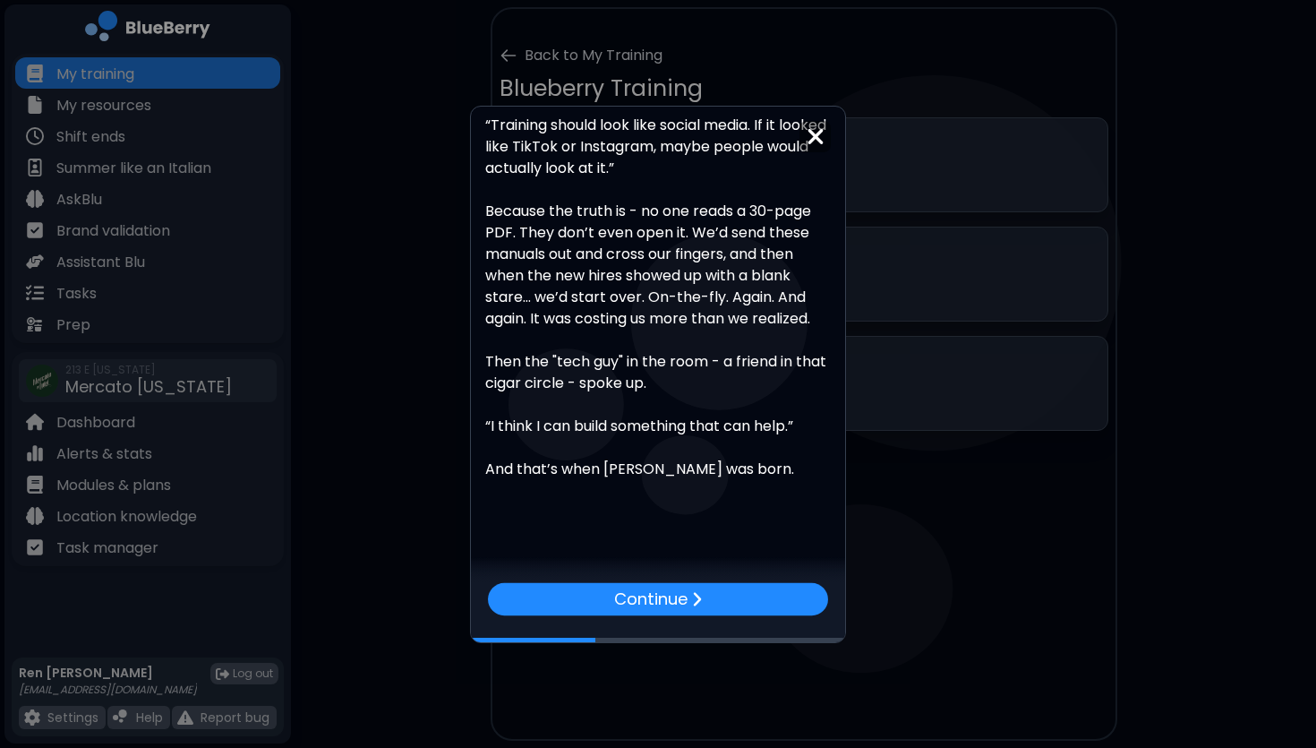
scroll to position [460, 0]
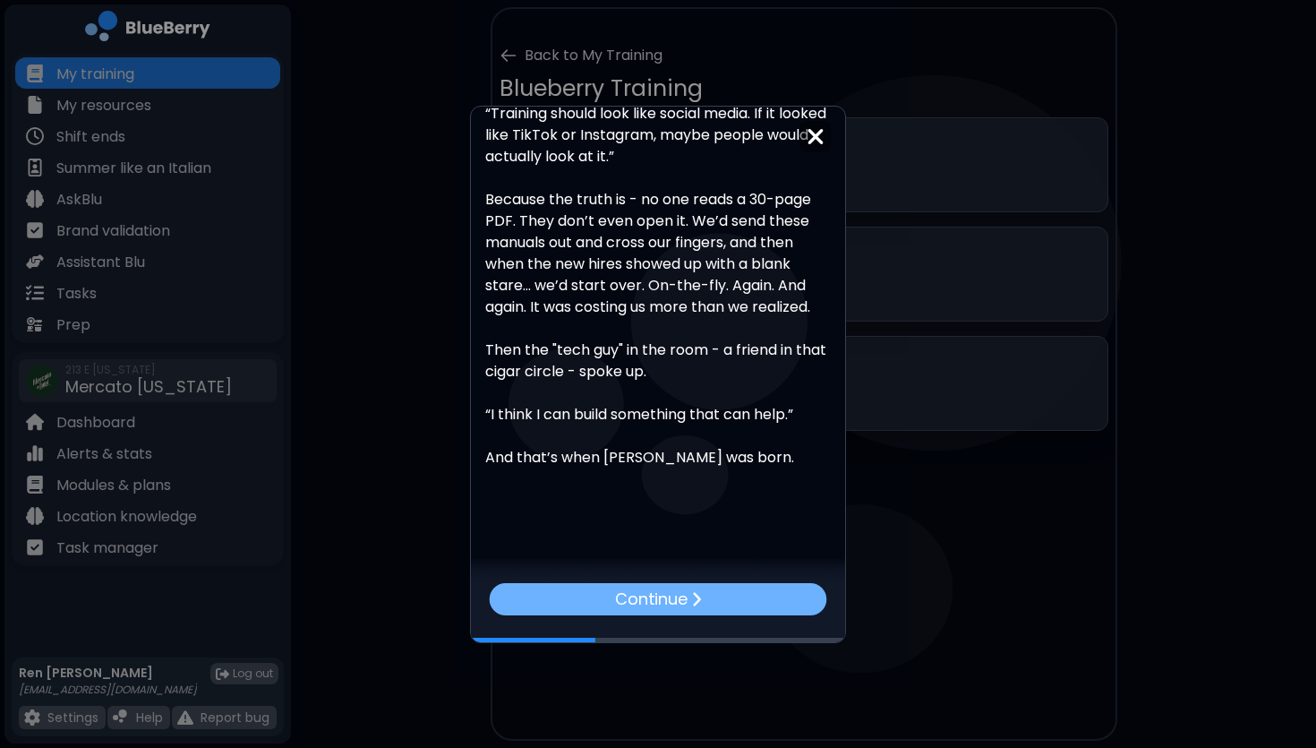
click at [682, 591] on p "Continue" at bounding box center [650, 598] width 73 height 25
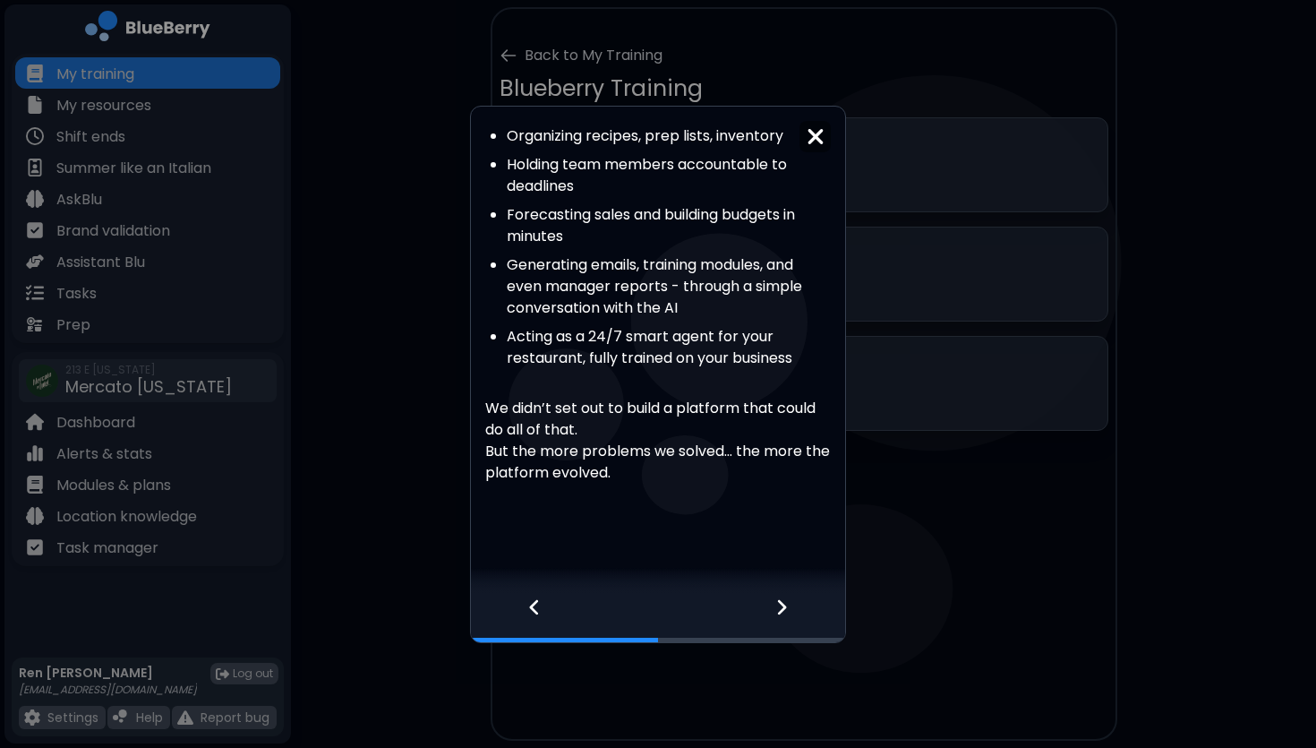
scroll to position [707, 0]
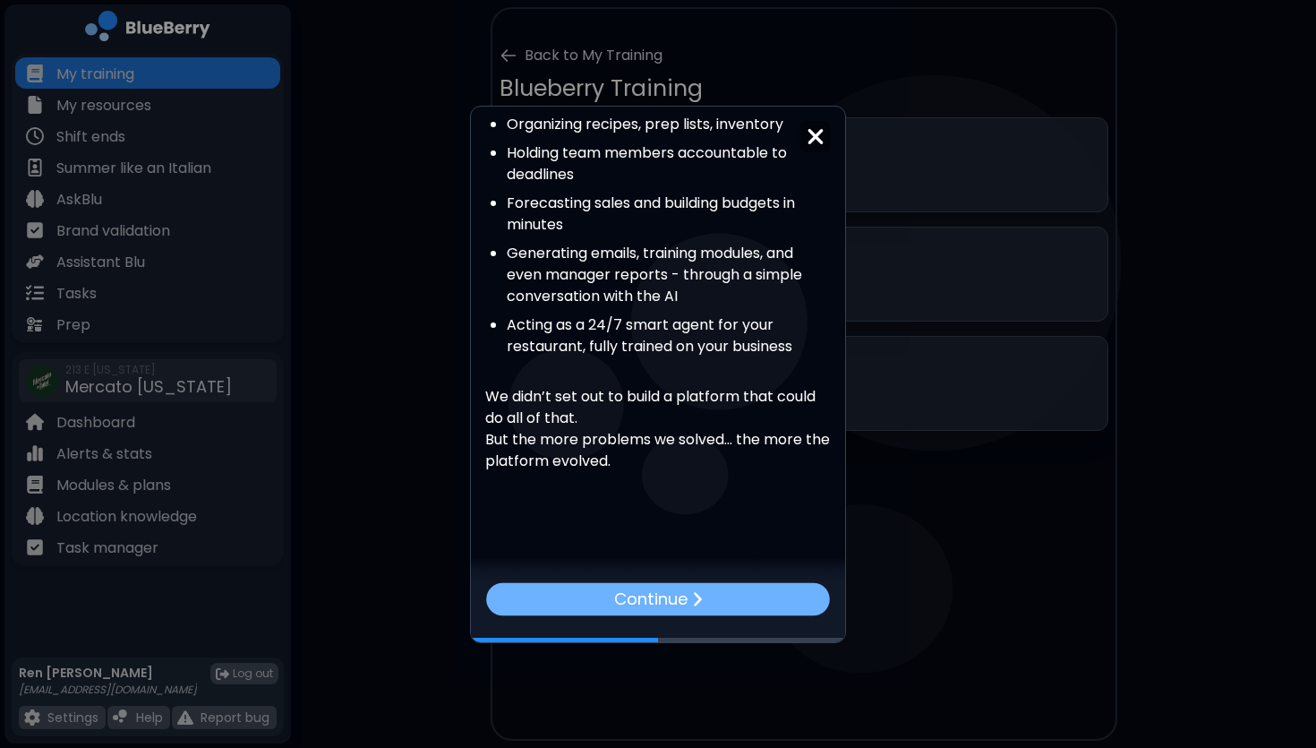
click at [687, 606] on p "Continue" at bounding box center [651, 599] width 74 height 26
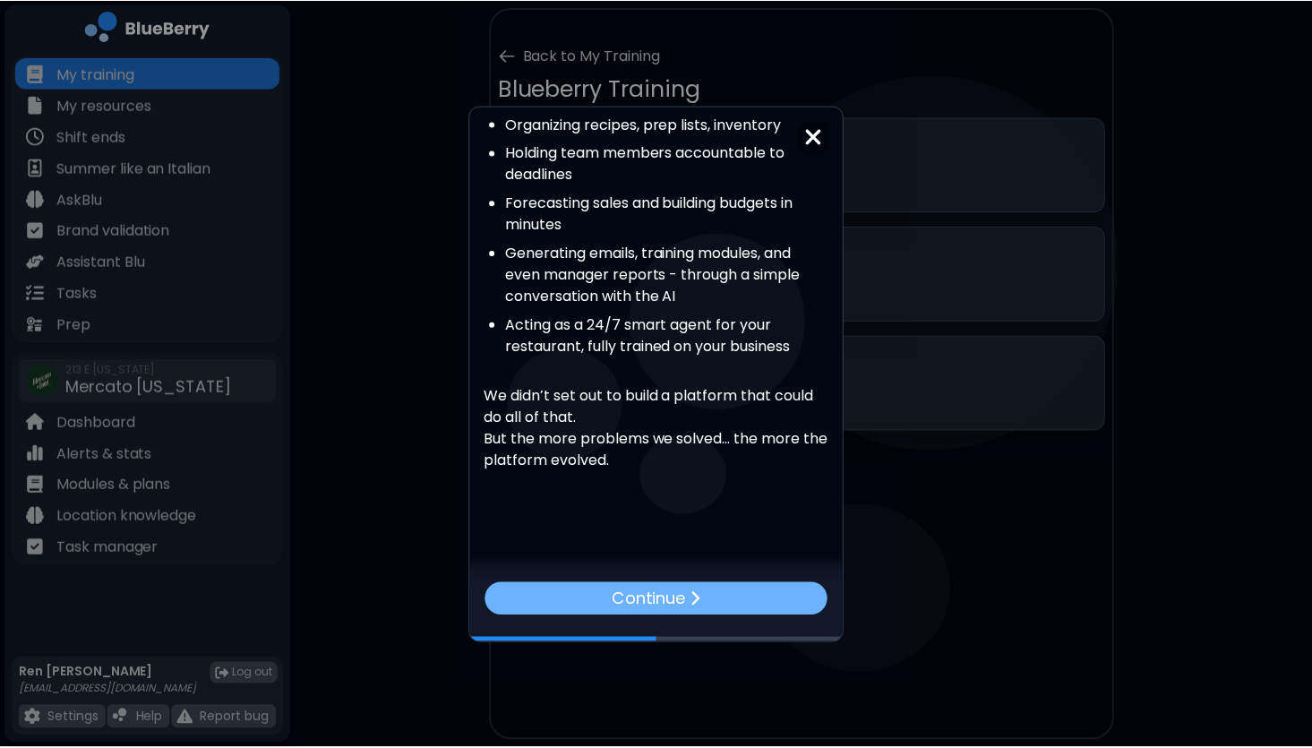
scroll to position [0, 0]
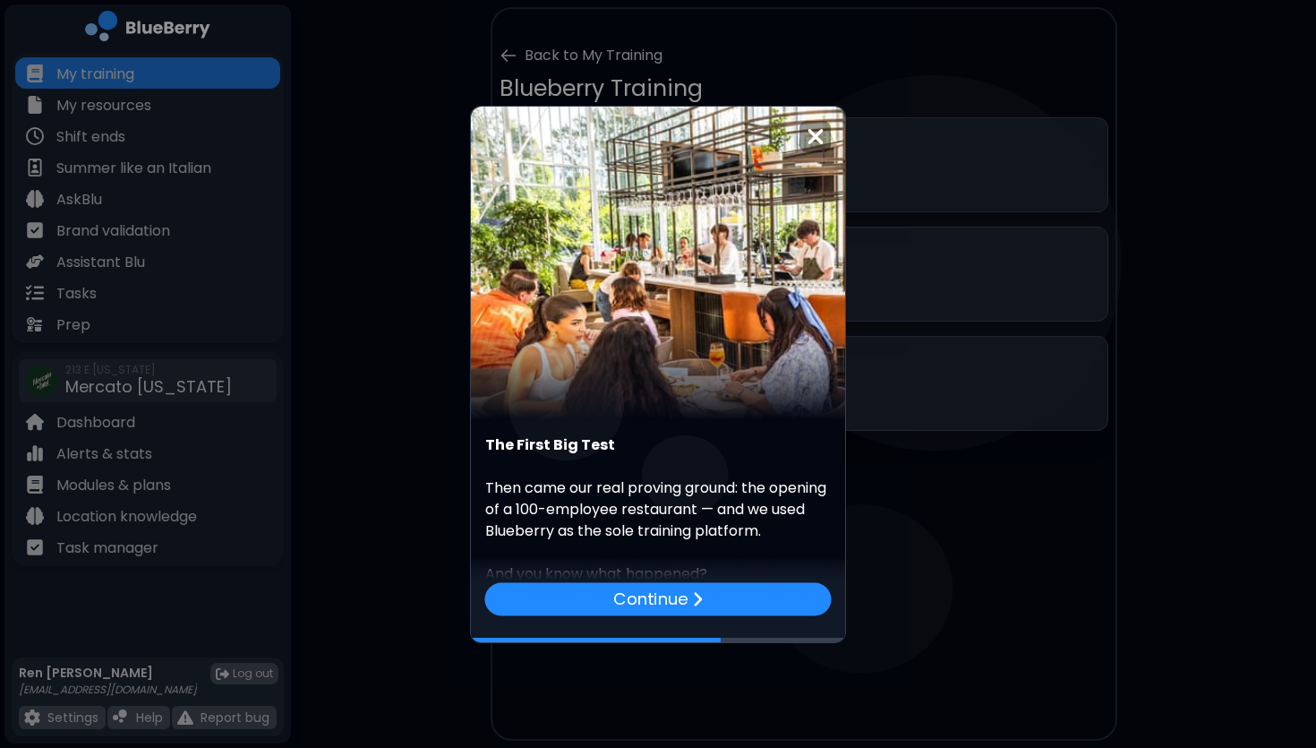
click at [687, 606] on p "Continue" at bounding box center [650, 599] width 74 height 26
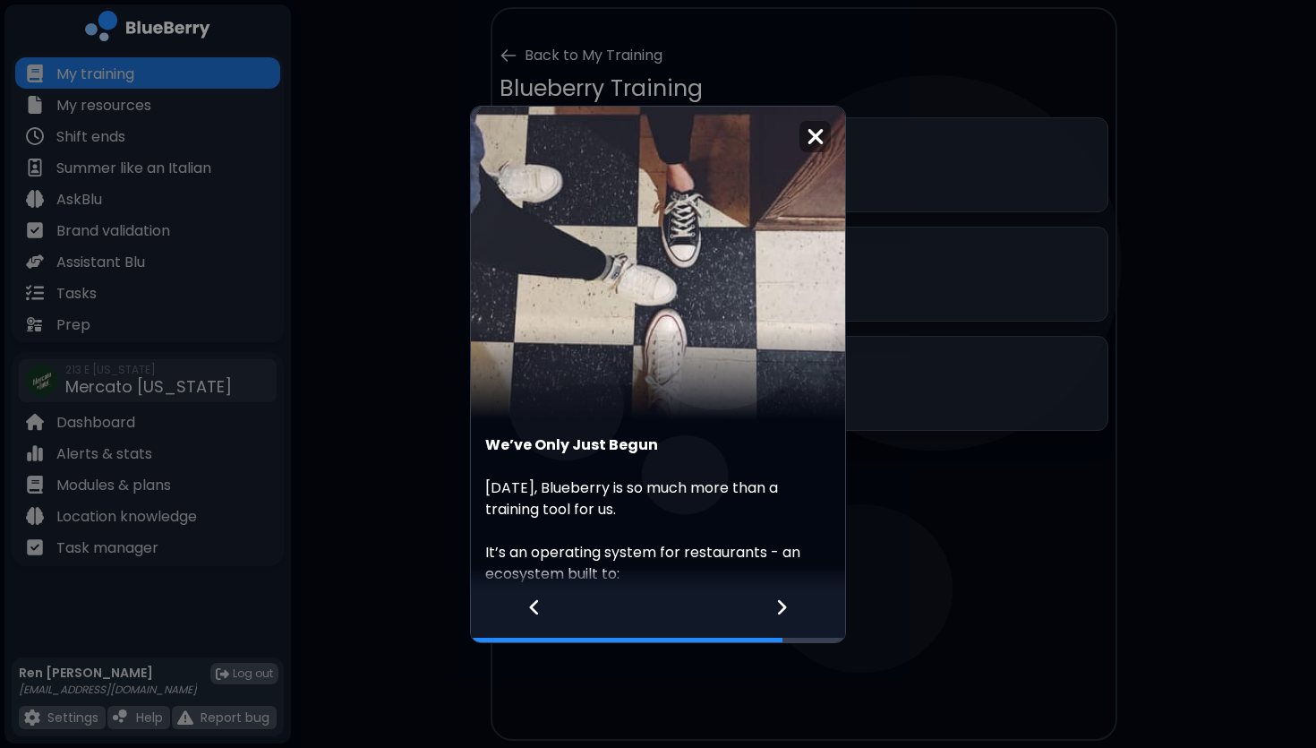
click at [793, 610] on div at bounding box center [793, 618] width 106 height 48
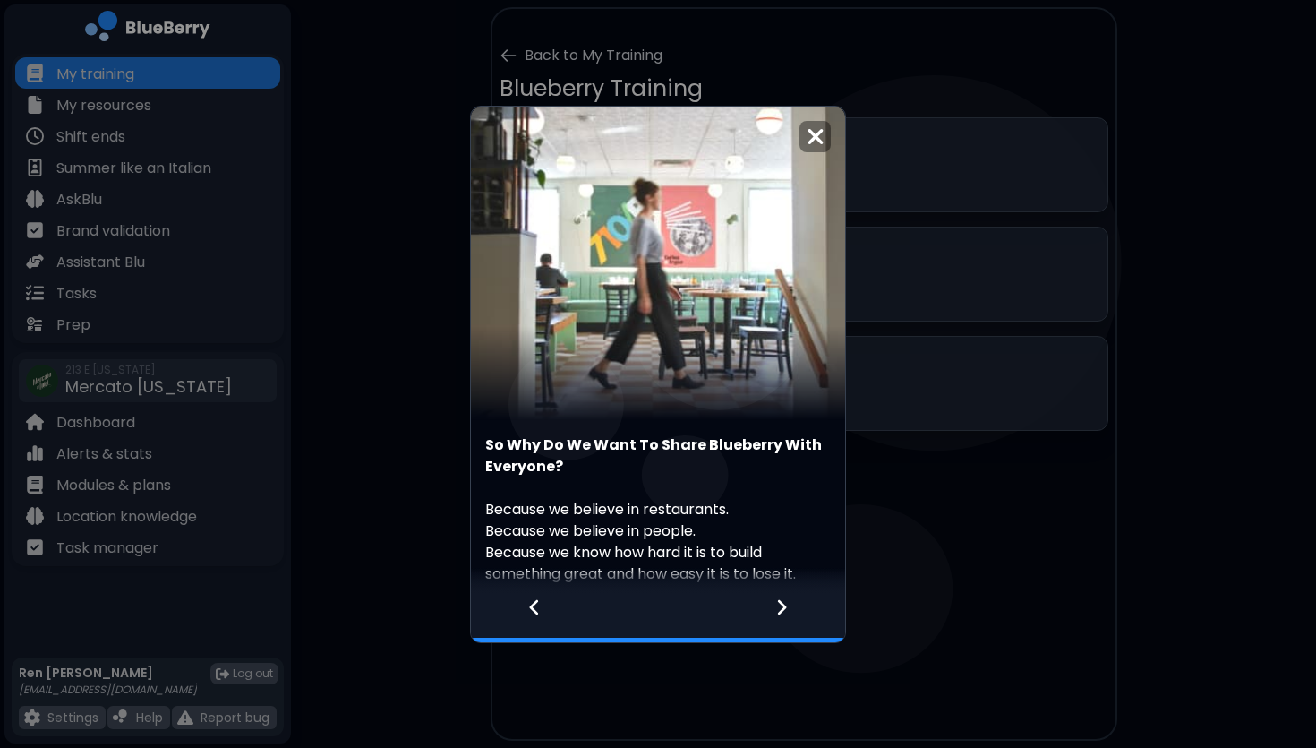
click at [783, 598] on icon at bounding box center [782, 607] width 13 height 20
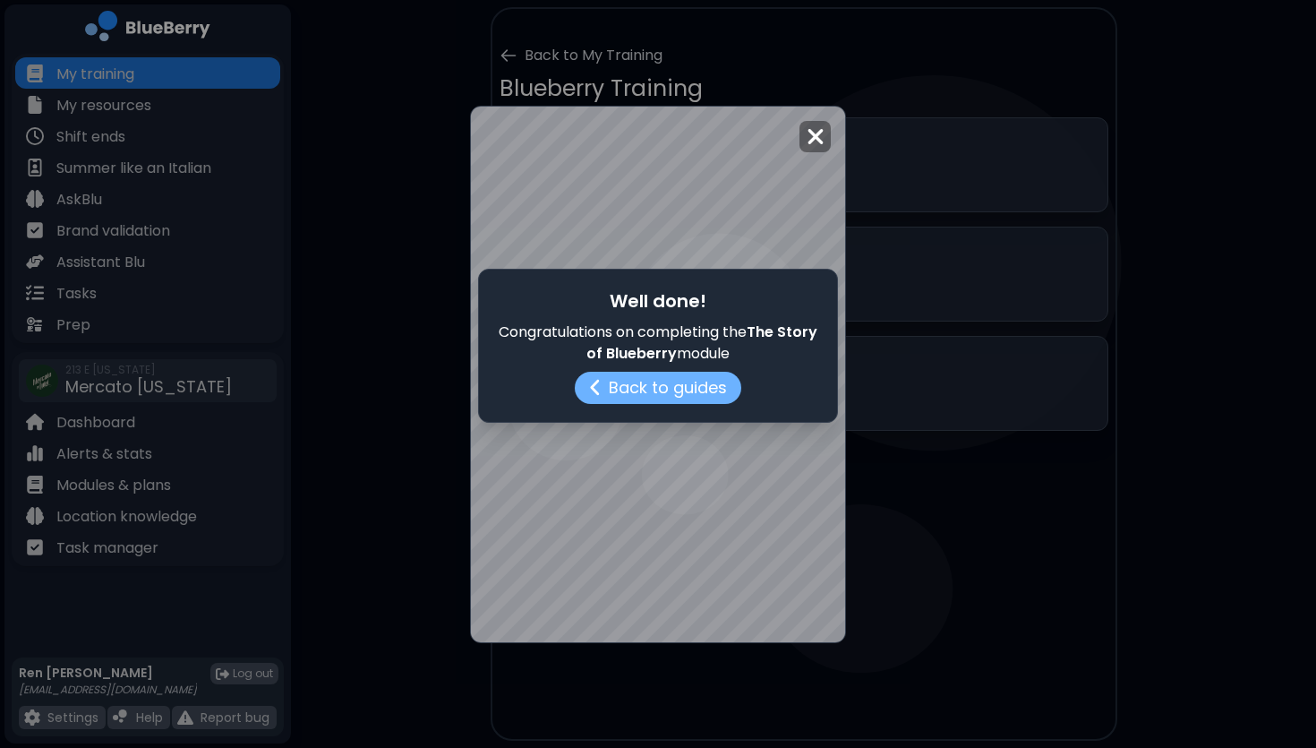
click at [668, 395] on button "Back to guides" at bounding box center [658, 388] width 167 height 32
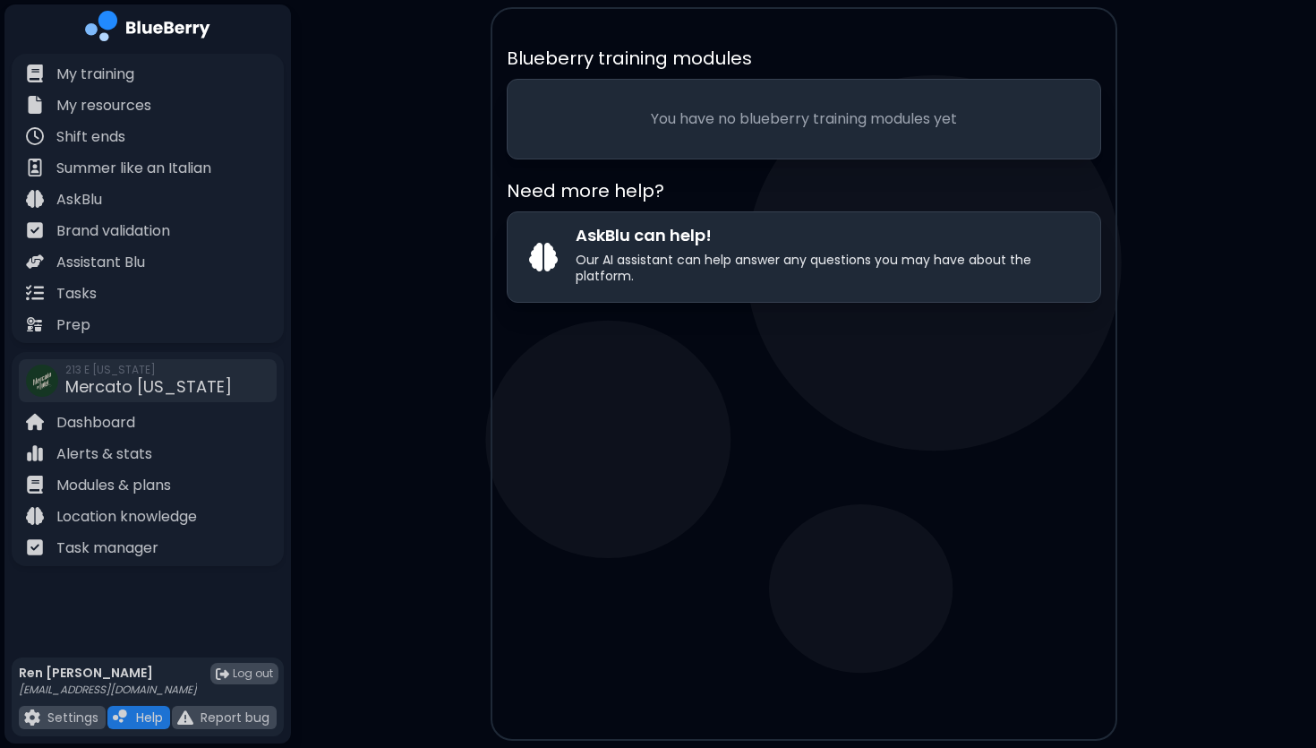
click at [387, 205] on main "Blueberry training modules You have no blueberry training modules yet Need more…" at bounding box center [658, 374] width 1316 height 748
click at [93, 69] on p "My training" at bounding box center [95, 74] width 78 height 21
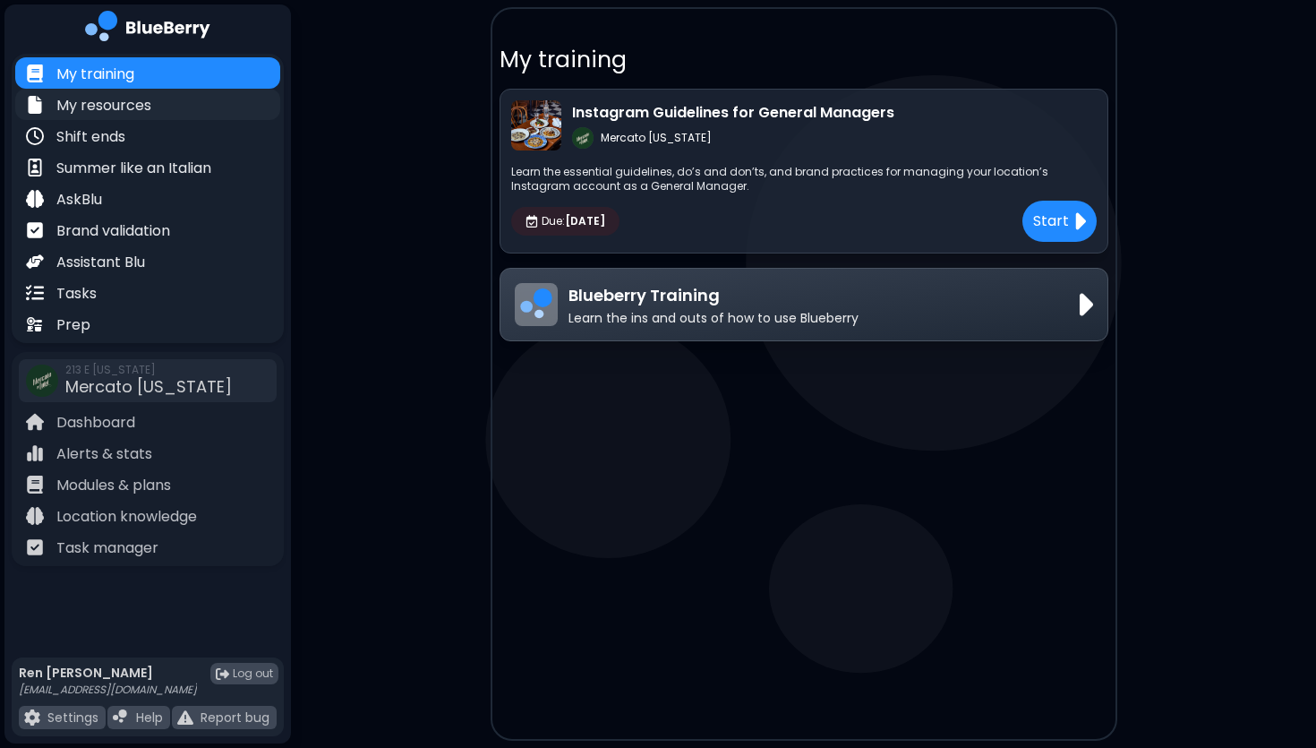
click at [114, 106] on p "My resources" at bounding box center [103, 105] width 95 height 21
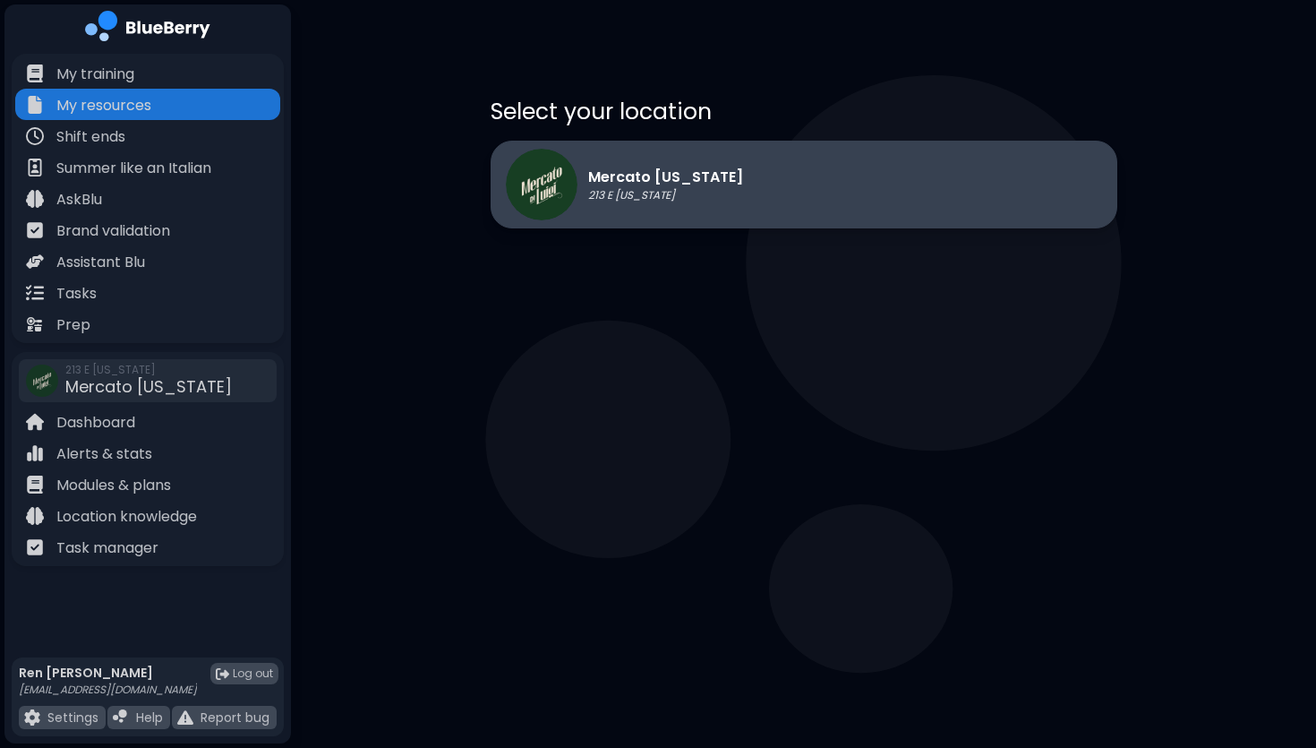
click at [651, 193] on p "213 E [US_STATE]" at bounding box center [665, 195] width 155 height 14
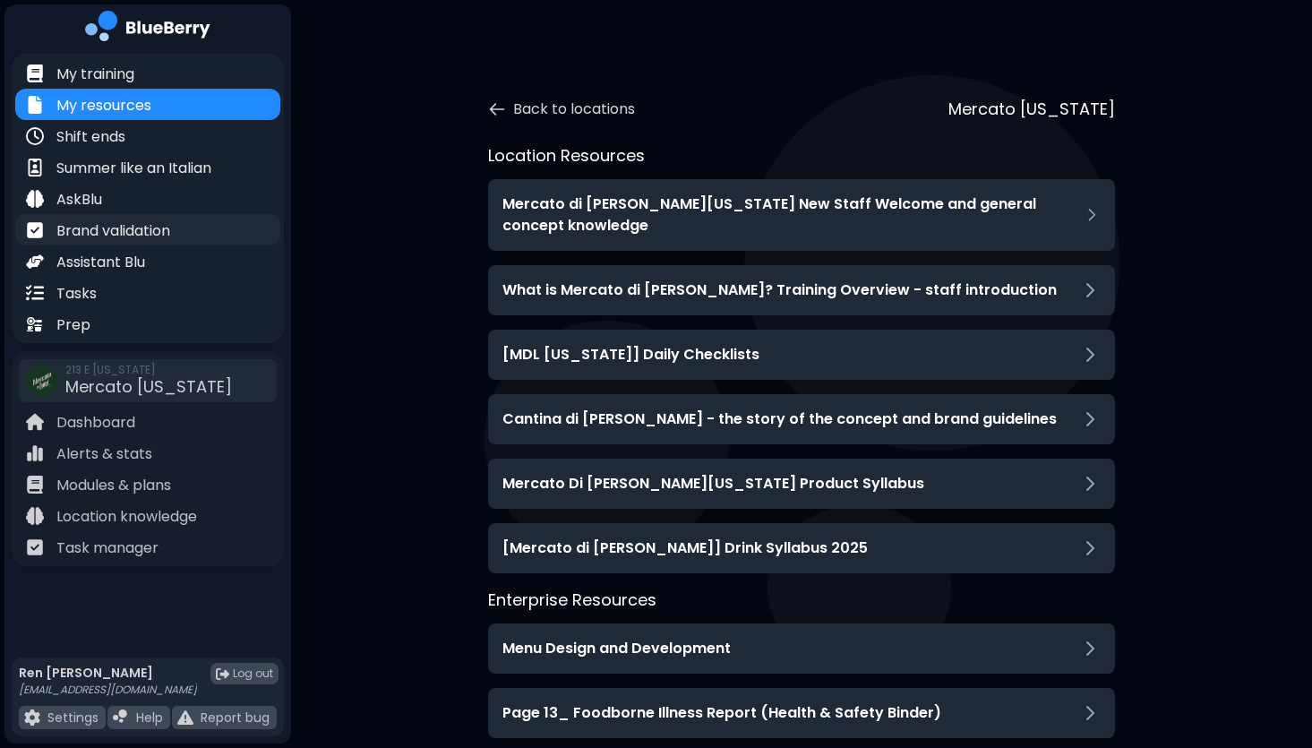
click at [168, 233] on p "Brand validation" at bounding box center [113, 230] width 114 height 21
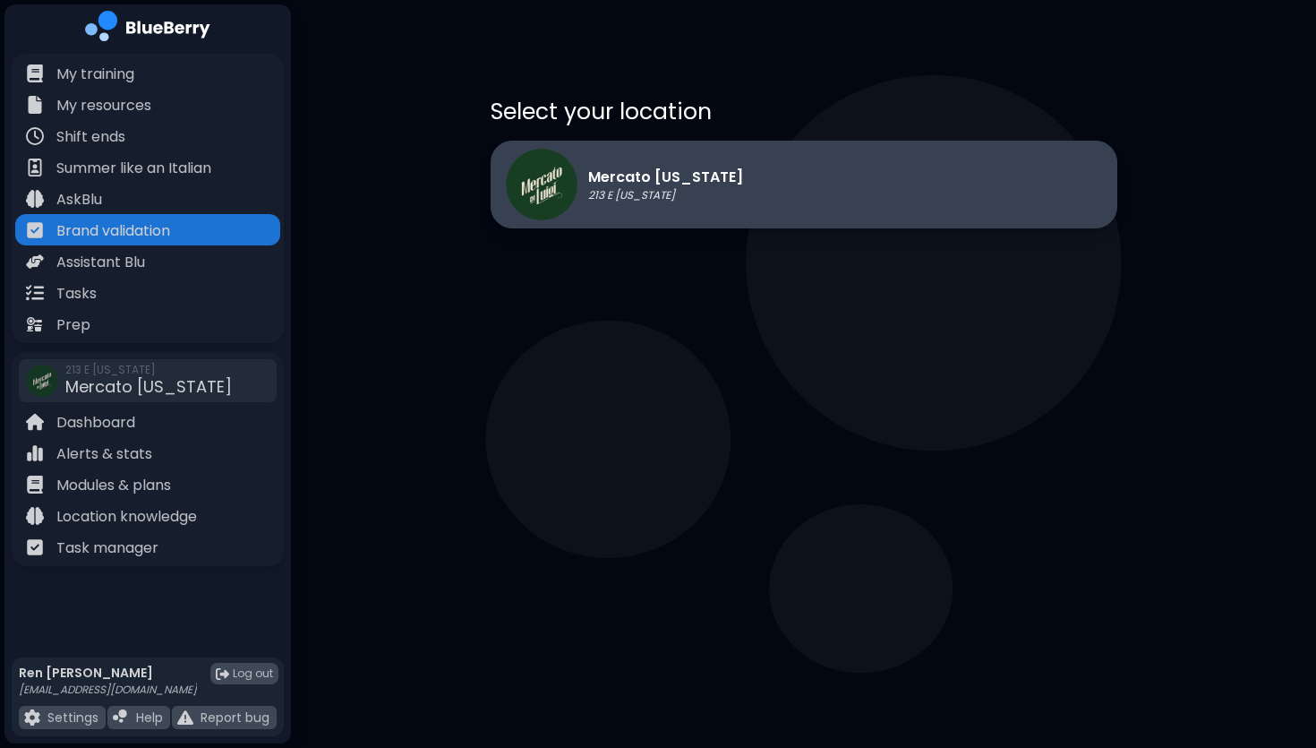
click at [784, 195] on div "Mercato [US_STATE] 213 E [US_STATE]" at bounding box center [804, 185] width 627 height 88
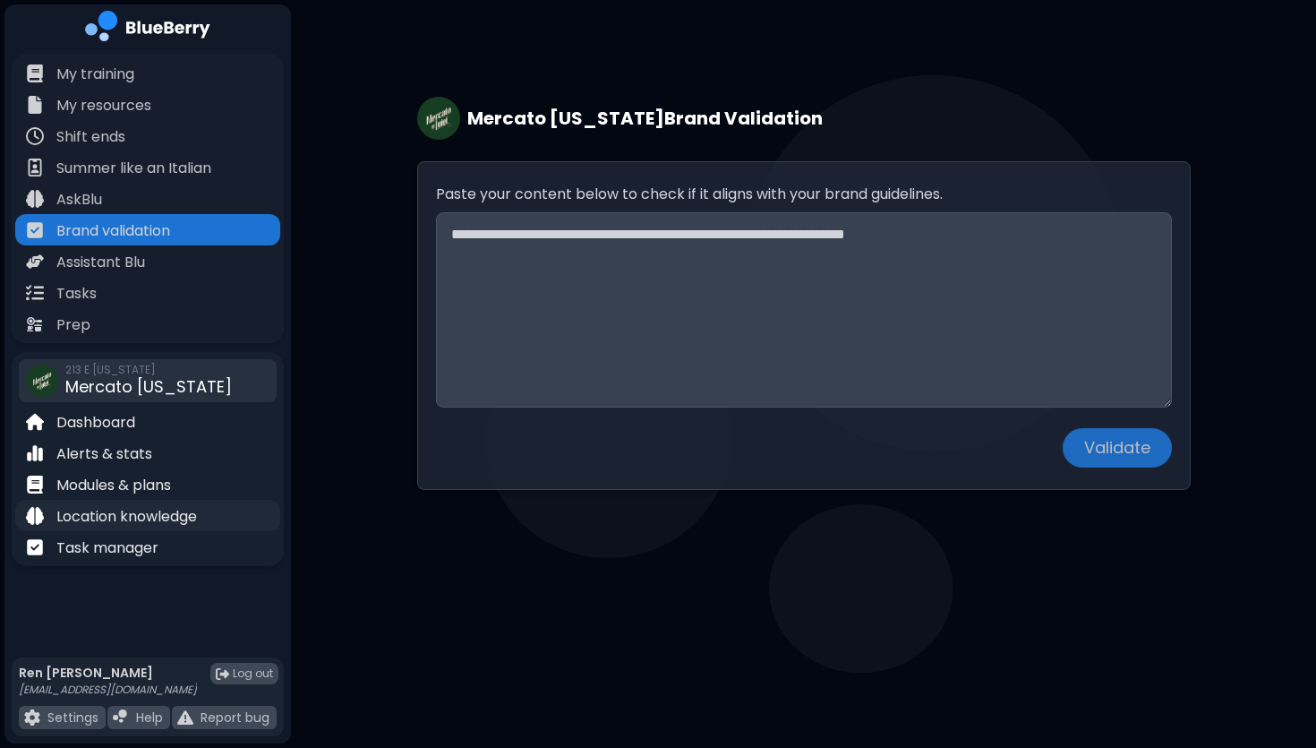
click at [120, 513] on p "Location knowledge" at bounding box center [126, 516] width 141 height 21
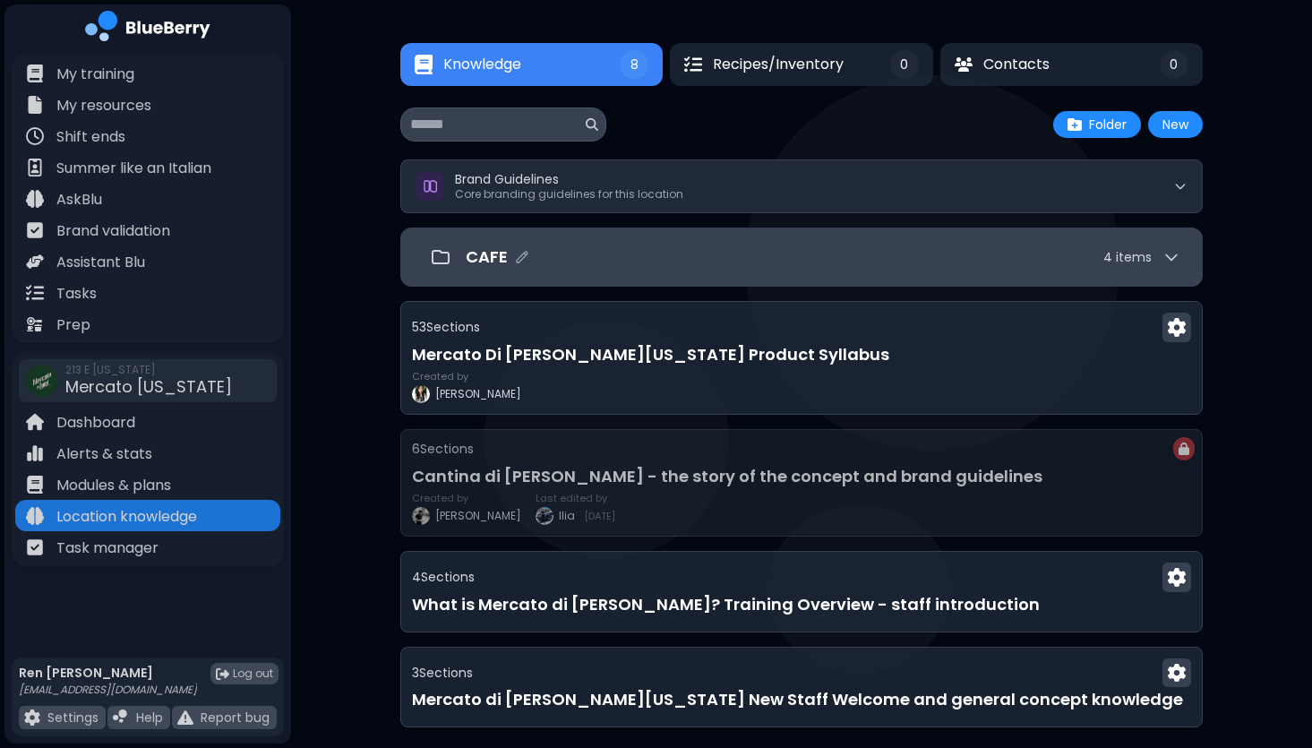
click at [850, 274] on div "CAFE 4 item s" at bounding box center [802, 257] width 758 height 36
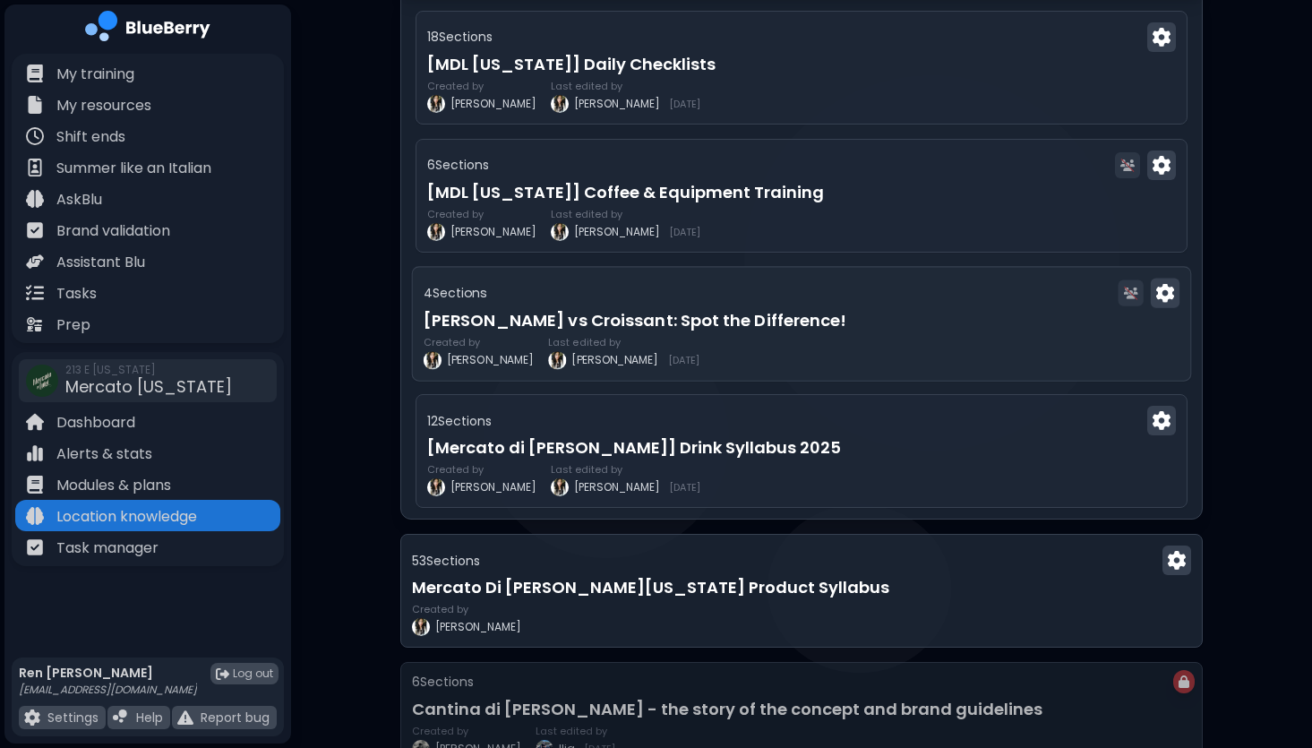
scroll to position [127, 0]
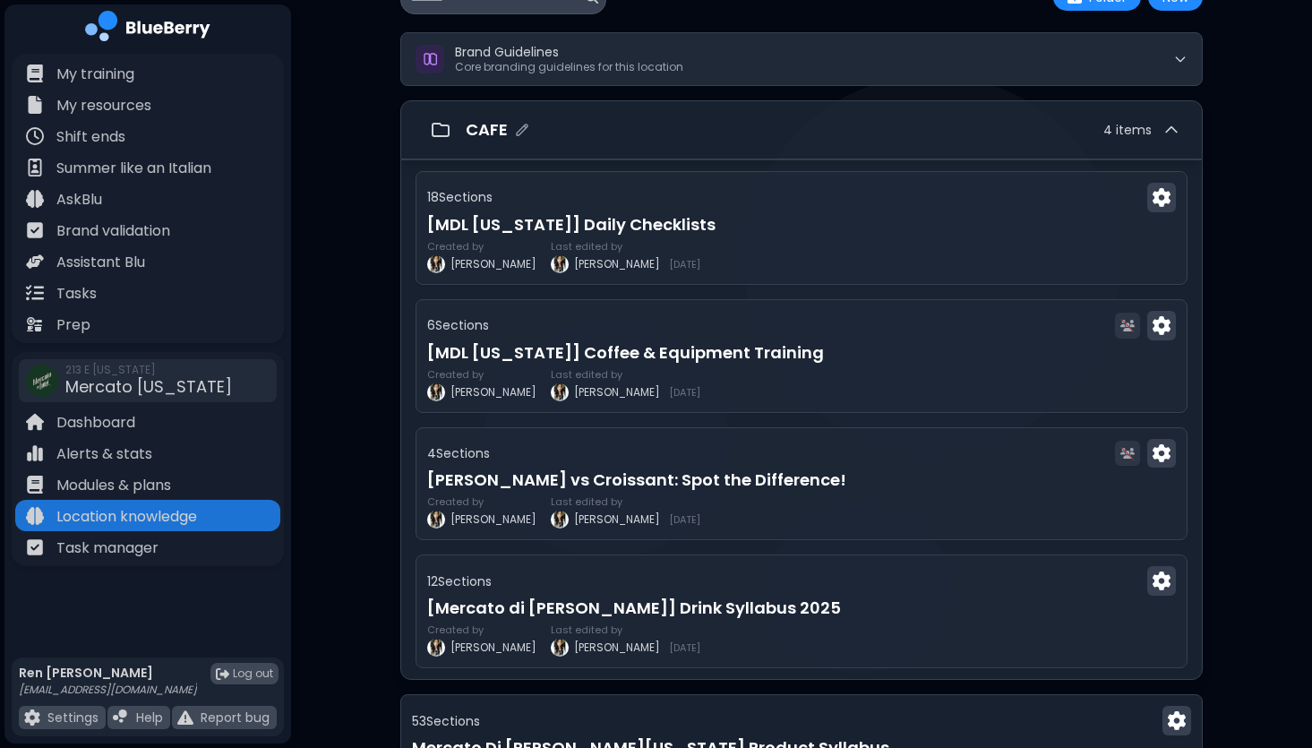
click at [1135, 119] on div "CAFE 4 item s" at bounding box center [823, 129] width 715 height 25
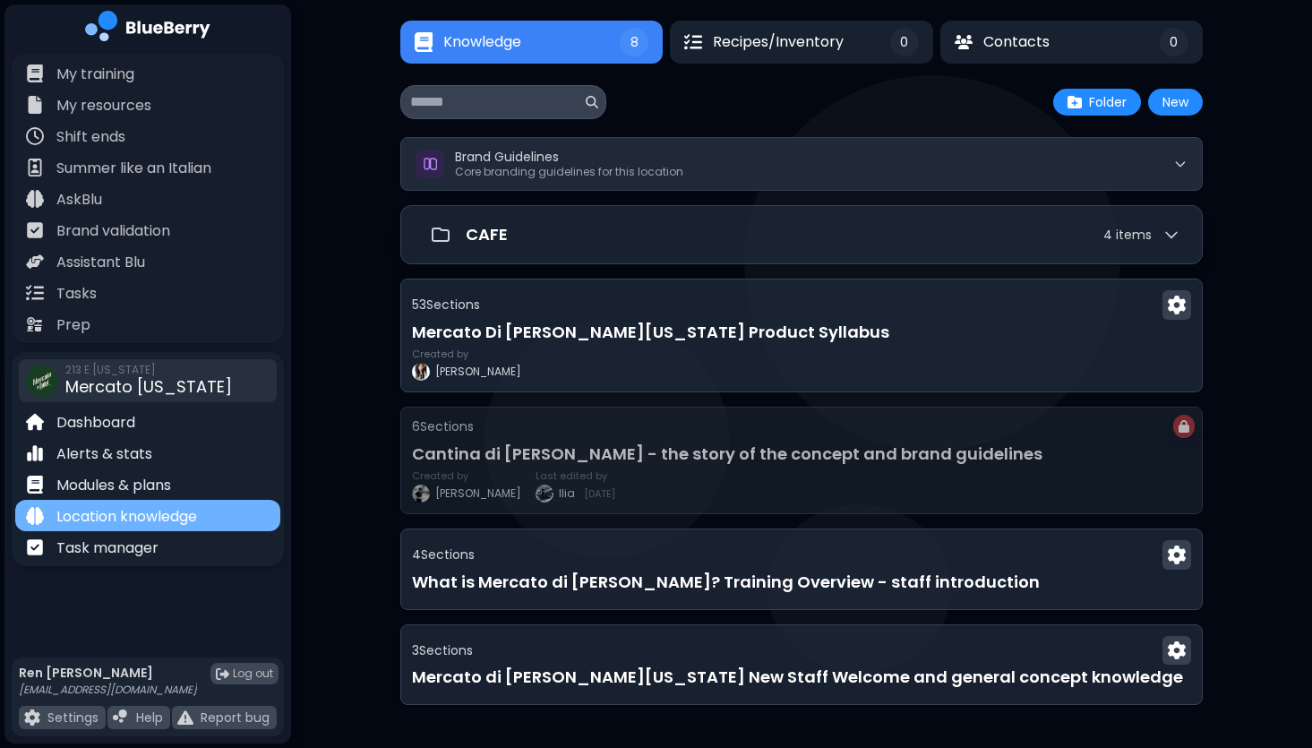
click at [127, 517] on p "Location knowledge" at bounding box center [126, 516] width 141 height 21
click at [120, 550] on p "Task manager" at bounding box center [107, 547] width 102 height 21
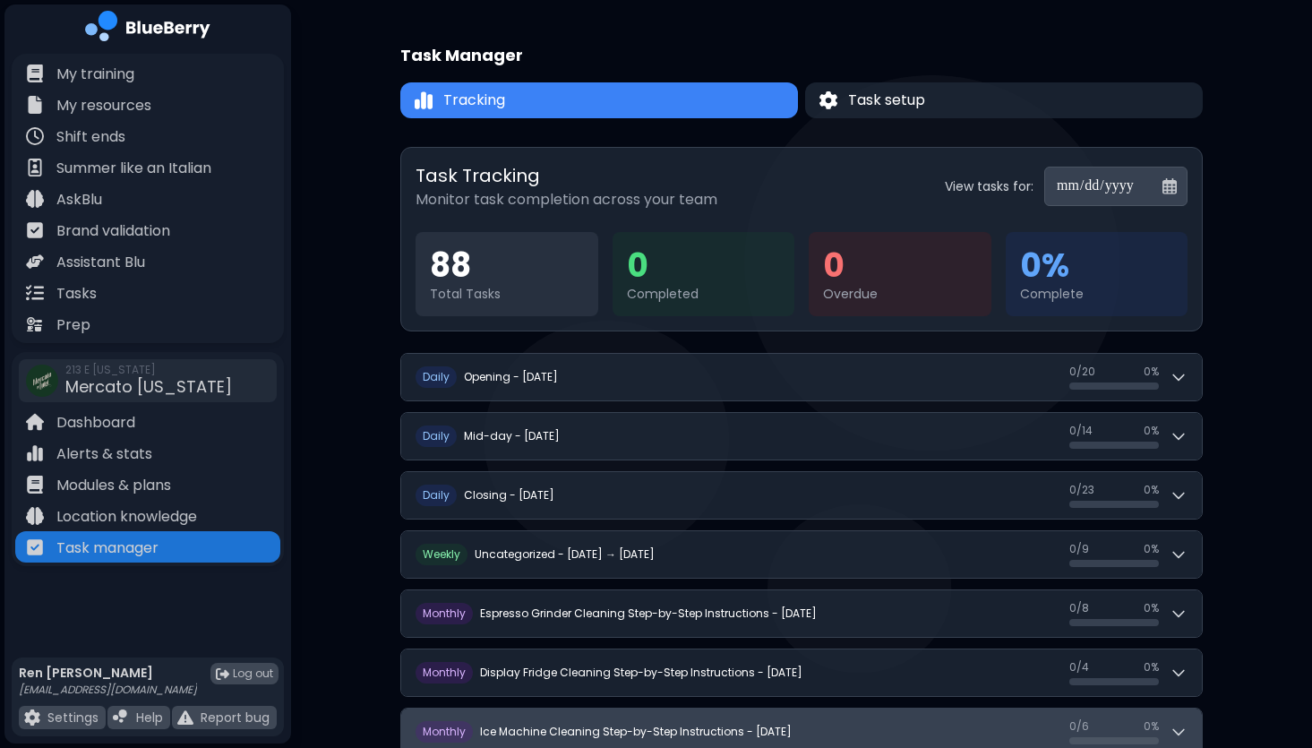
scroll to position [110, 0]
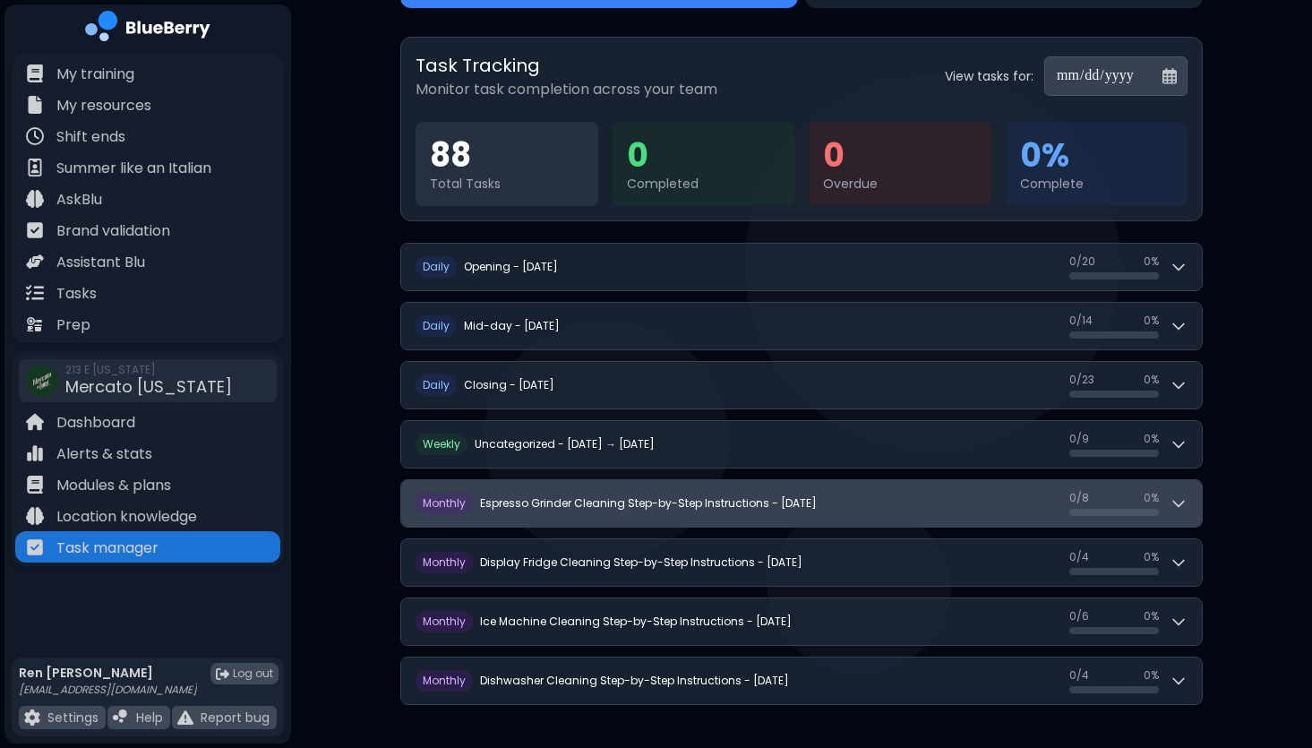
click at [699, 509] on h2 "Espresso Grinder Cleaning Step-by-Step Instructions - [DATE]" at bounding box center [648, 503] width 337 height 14
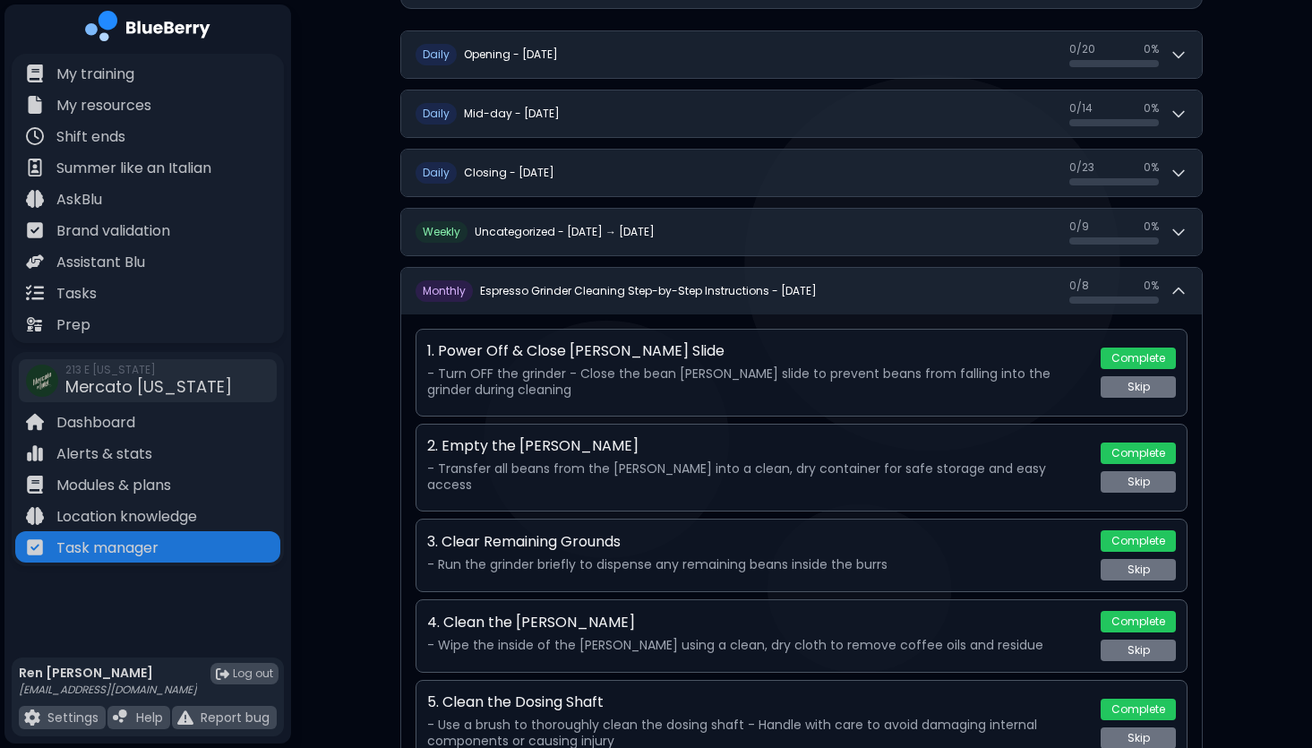
scroll to position [0, 0]
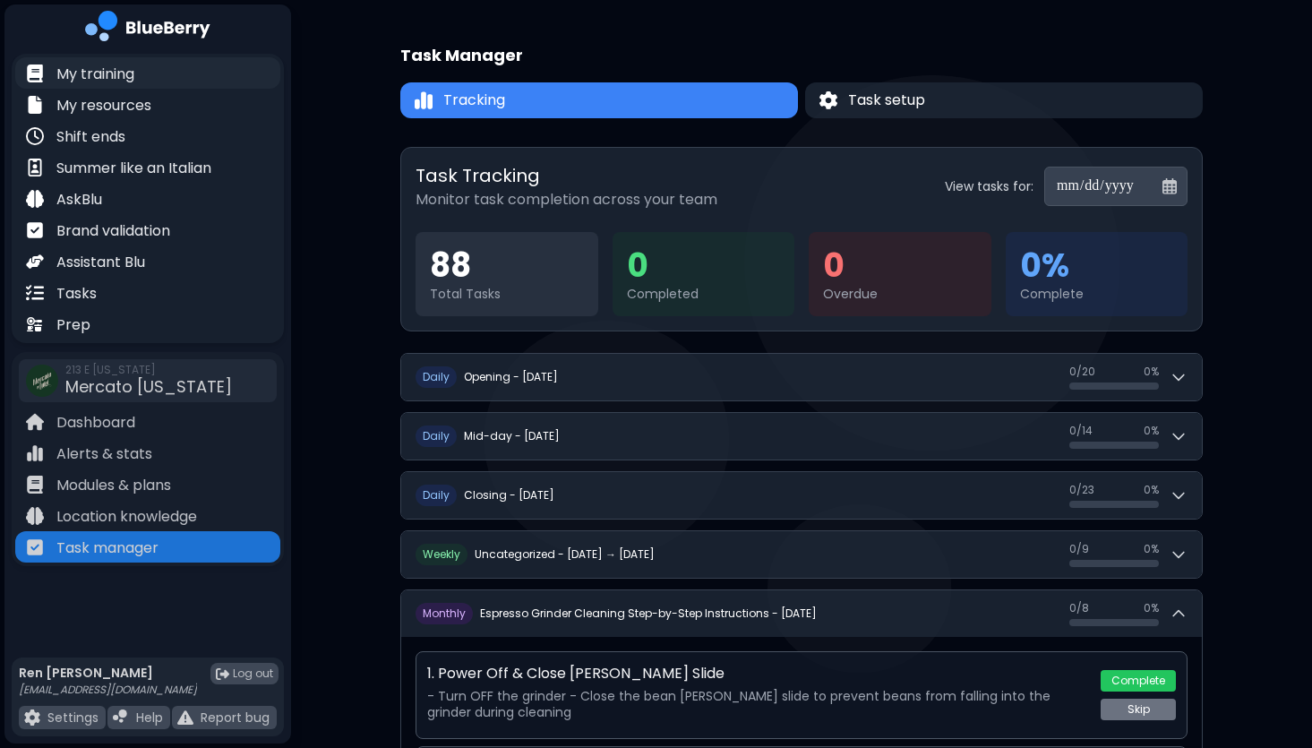
click at [102, 76] on p "My training" at bounding box center [95, 74] width 78 height 21
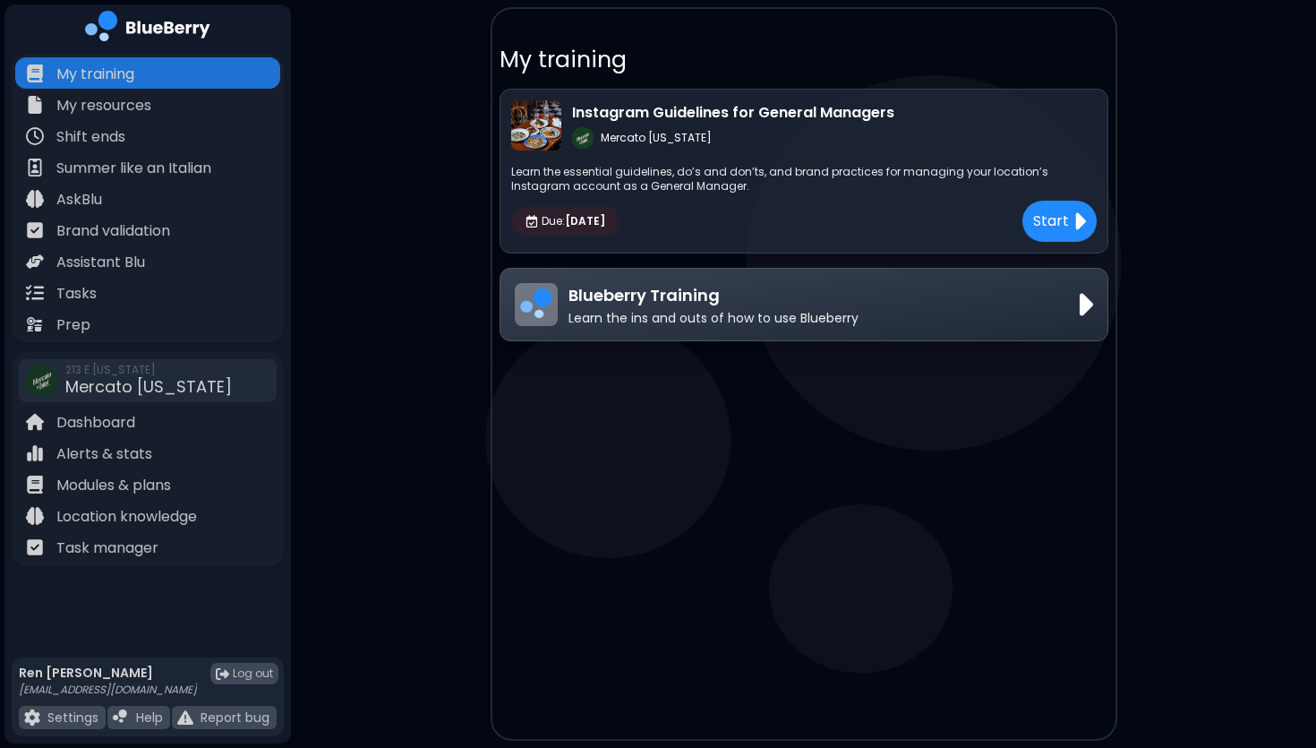
click at [776, 222] on div "Due: [DATE] Start" at bounding box center [804, 221] width 586 height 41
click at [129, 478] on p "Modules & plans" at bounding box center [113, 485] width 115 height 21
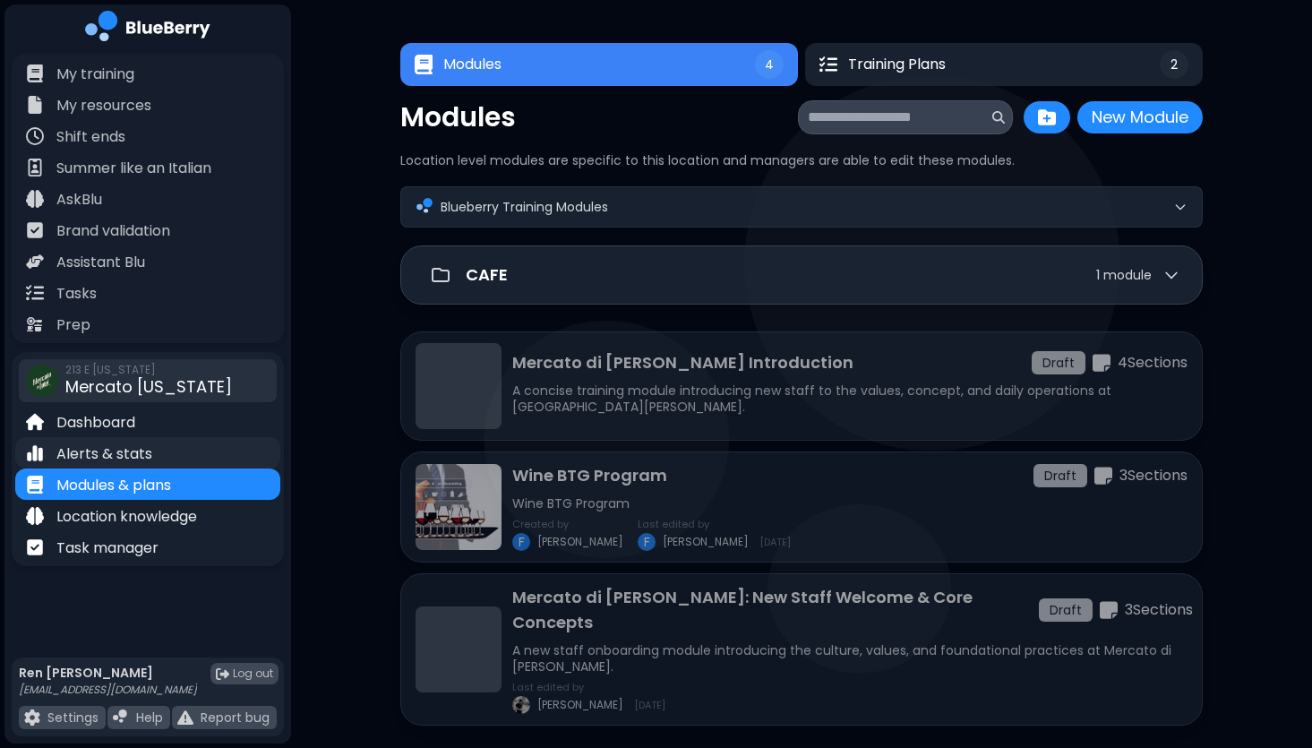
click at [120, 455] on p "Alerts & stats" at bounding box center [104, 453] width 96 height 21
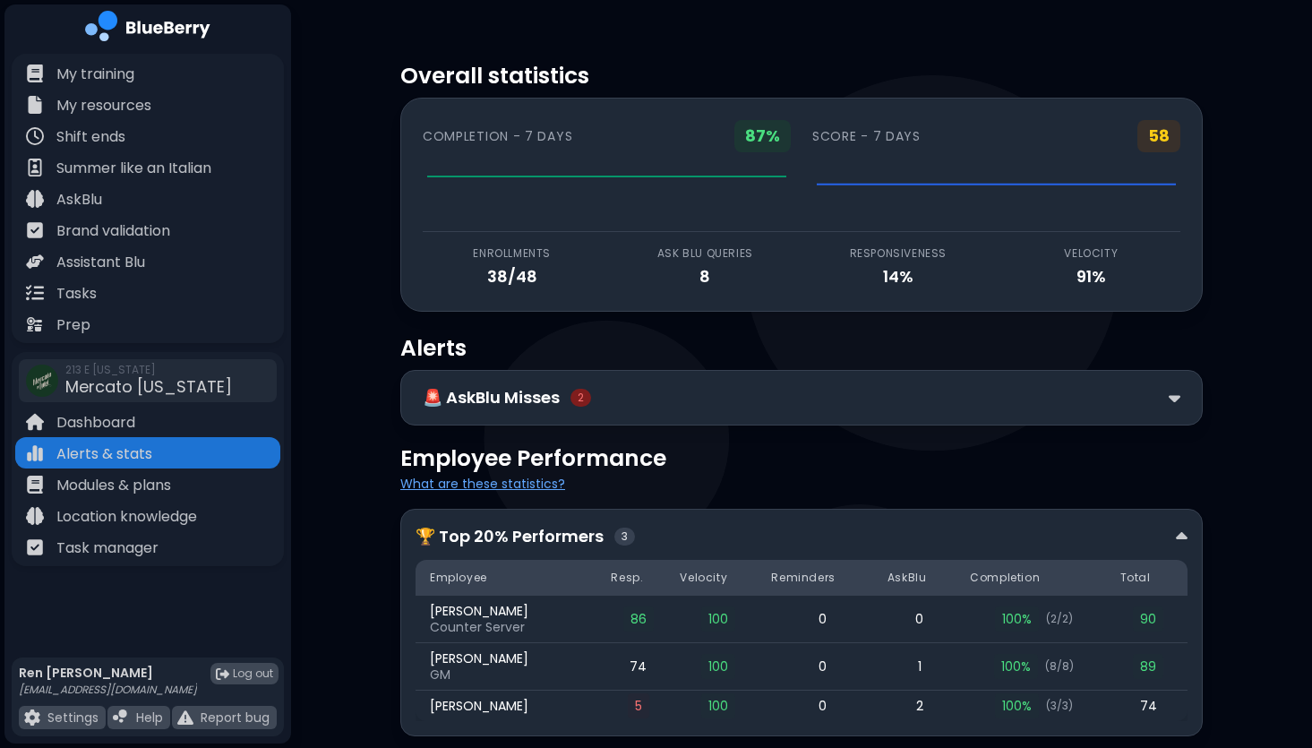
click at [677, 387] on div "🚨 AskBlu Misses 2" at bounding box center [802, 397] width 758 height 25
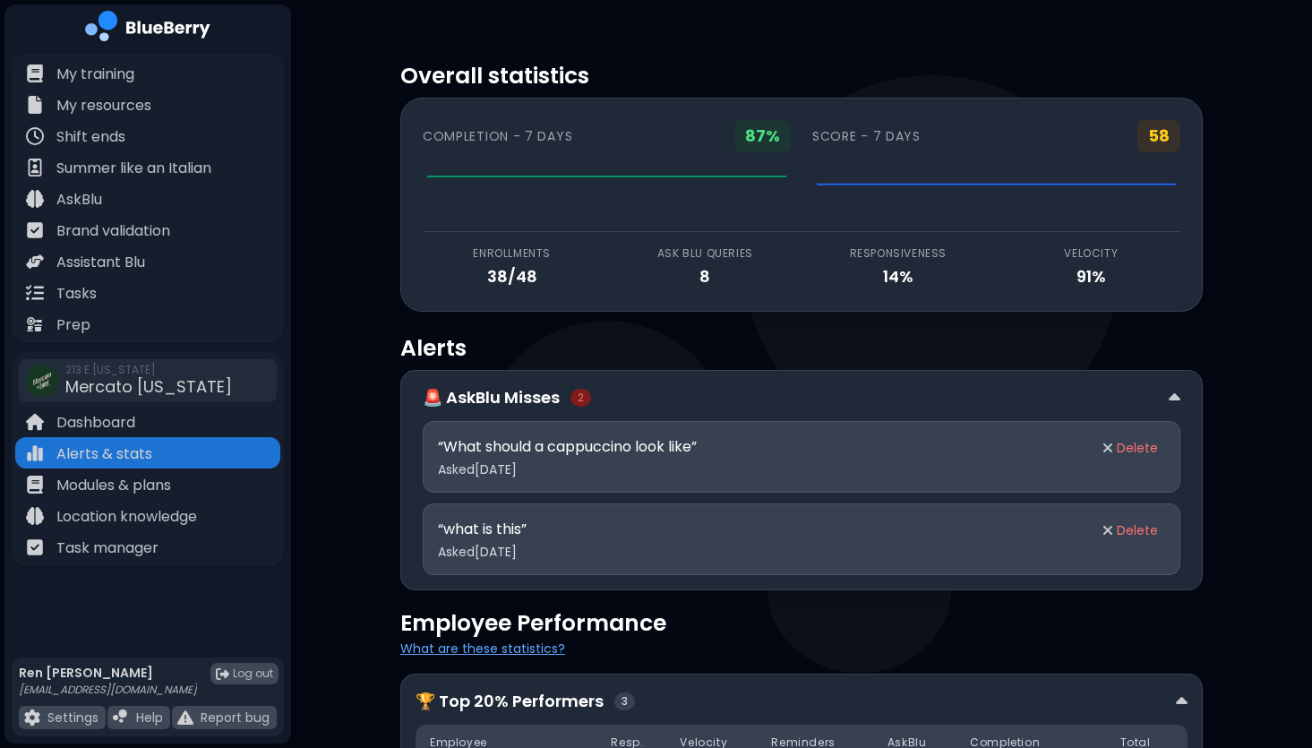
click at [994, 543] on div "“ what is this ” Asked [DATE]" at bounding box center [761, 539] width 647 height 41
click at [543, 530] on p "“ what is this ”" at bounding box center [761, 529] width 647 height 21
click at [524, 531] on p "“ what is this ”" at bounding box center [761, 529] width 647 height 21
click at [1175, 394] on img at bounding box center [1175, 398] width 12 height 19
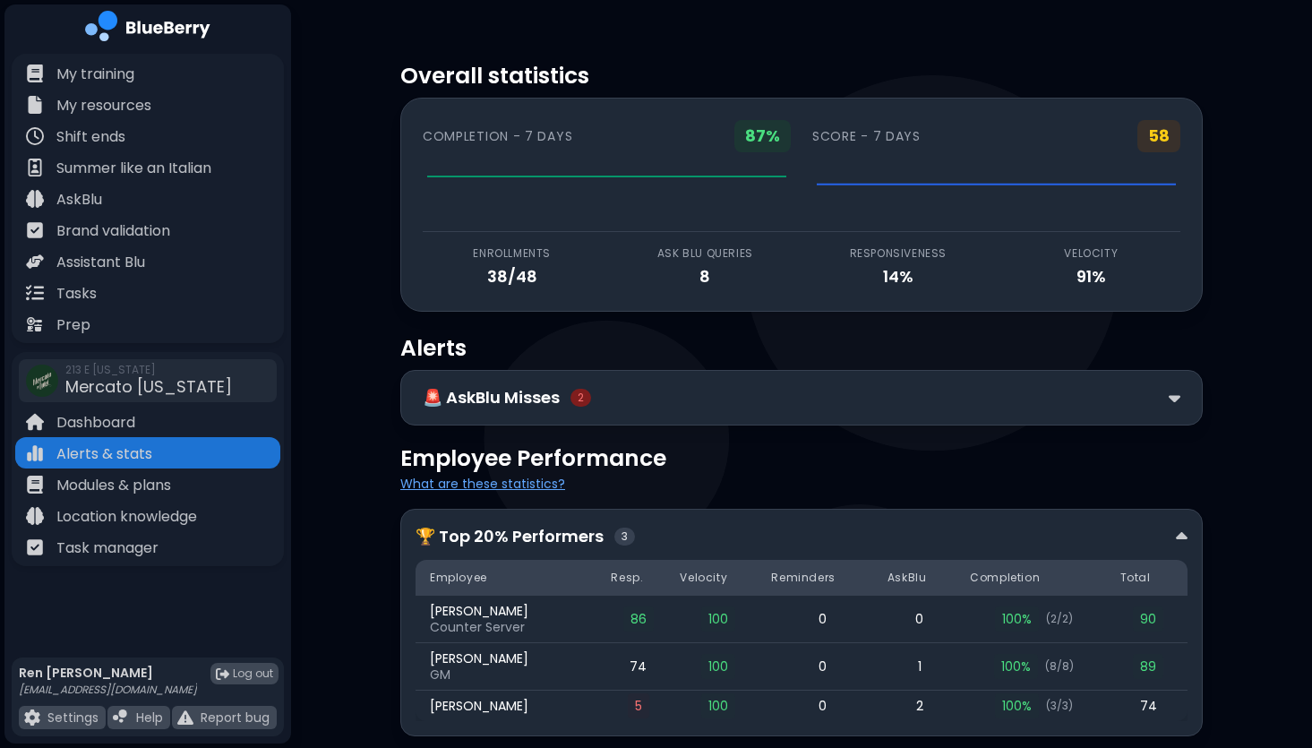
scroll to position [189, 0]
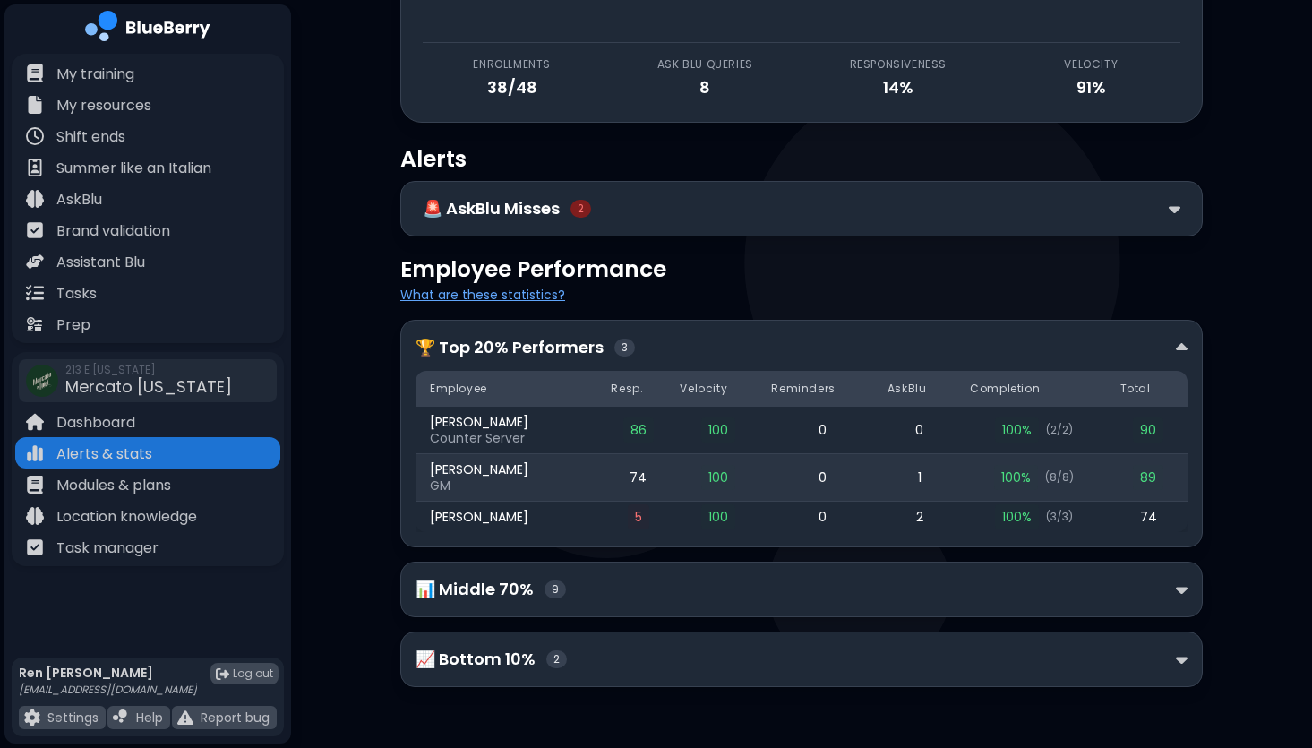
click at [643, 473] on span "74" at bounding box center [637, 477] width 31 height 25
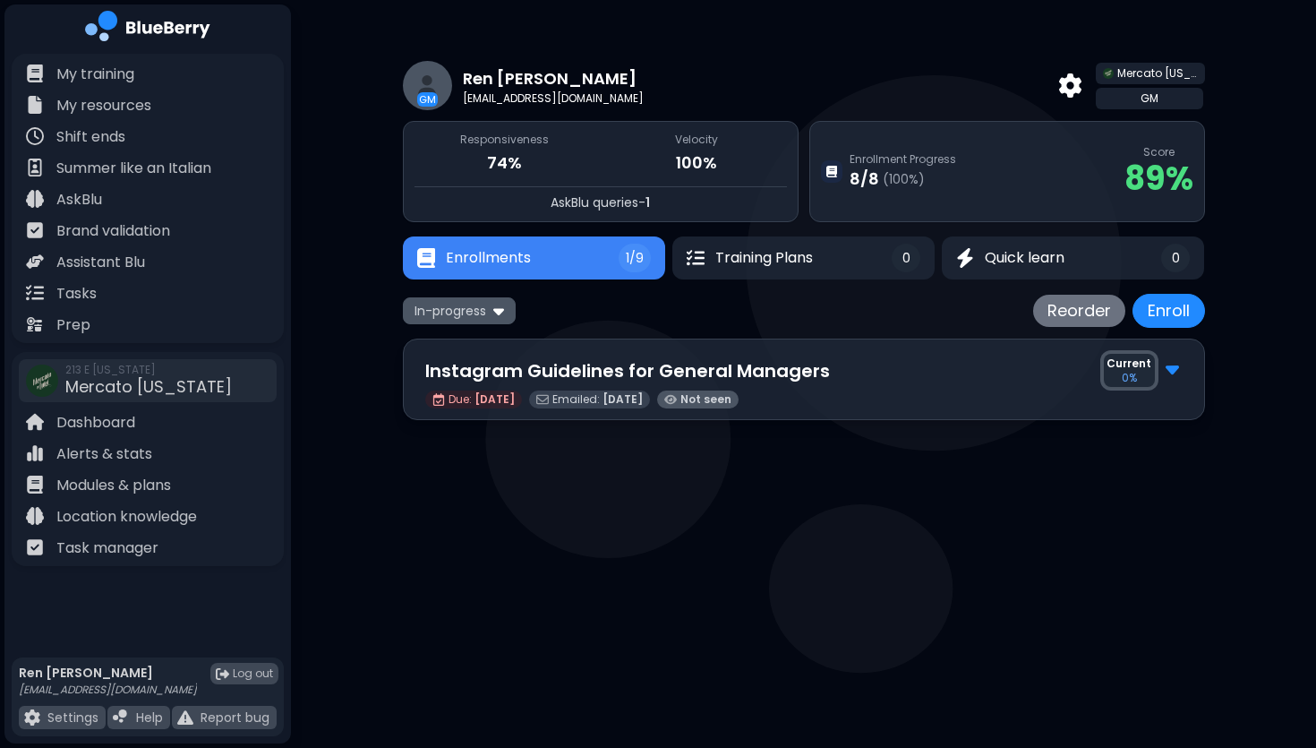
click at [473, 304] on span "In-progress" at bounding box center [451, 311] width 72 height 16
click at [437, 405] on button "Completed" at bounding box center [459, 399] width 103 height 27
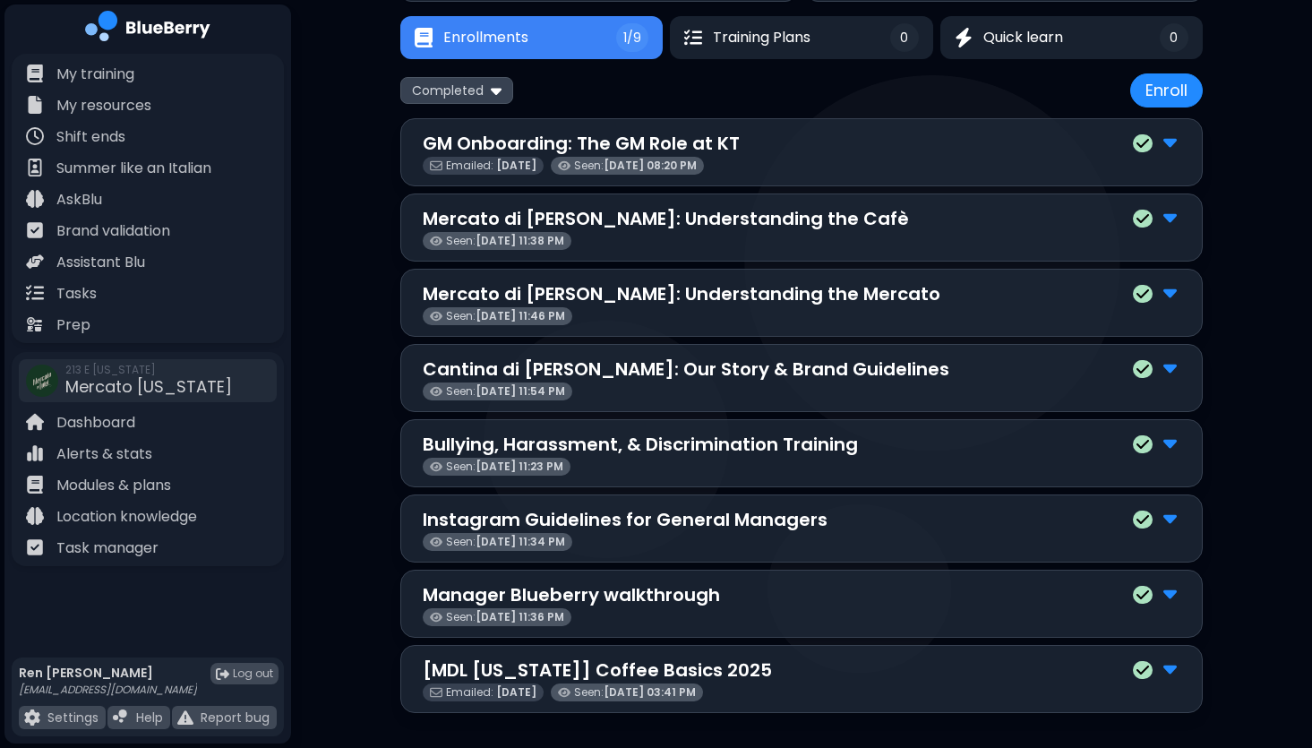
scroll to position [236, 0]
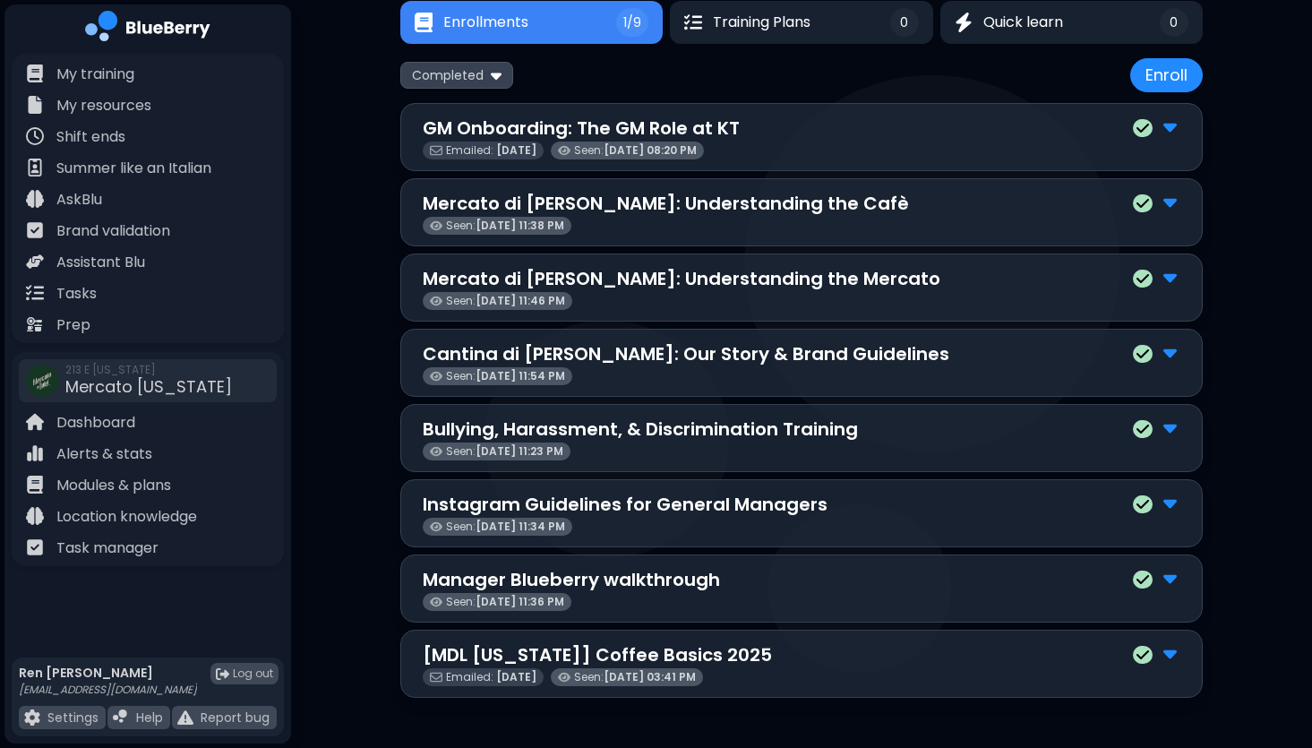
click at [939, 511] on div "Instagram Guidelines for General Managers" at bounding box center [802, 504] width 758 height 27
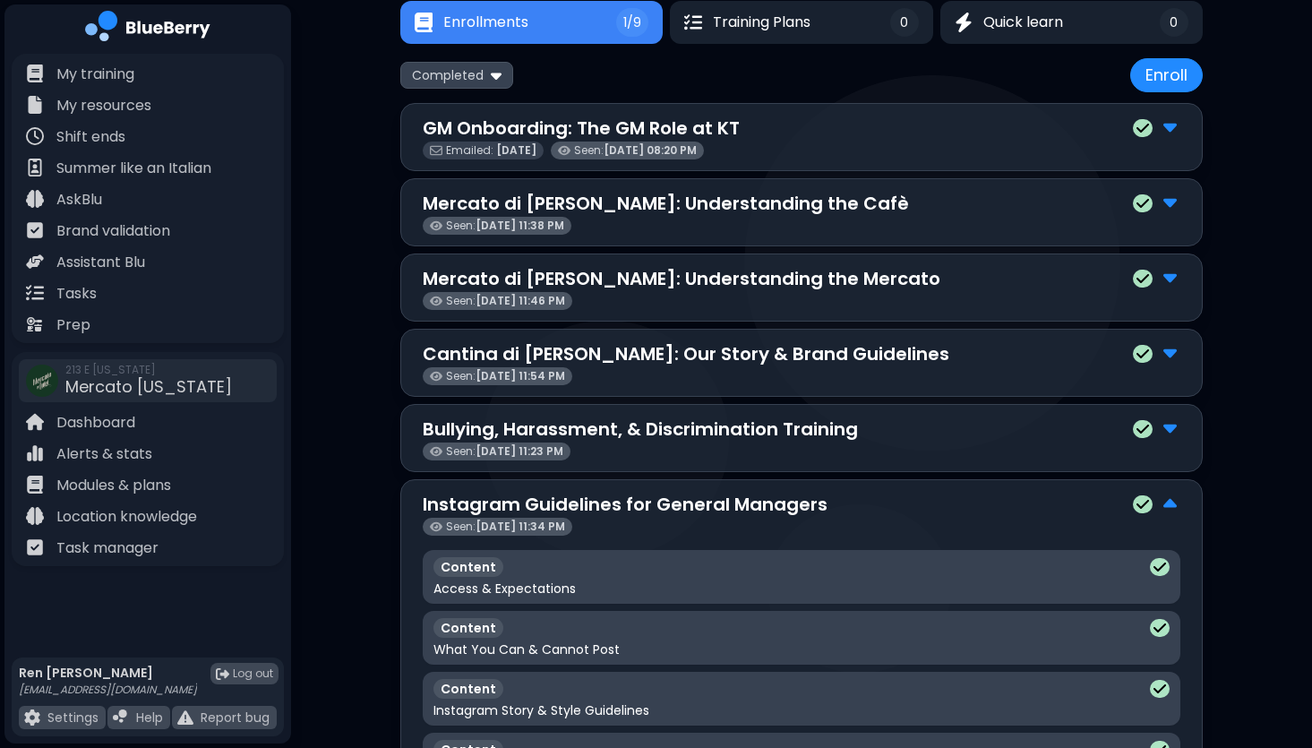
click at [939, 511] on div "Instagram Guidelines for General Managers" at bounding box center [802, 504] width 758 height 27
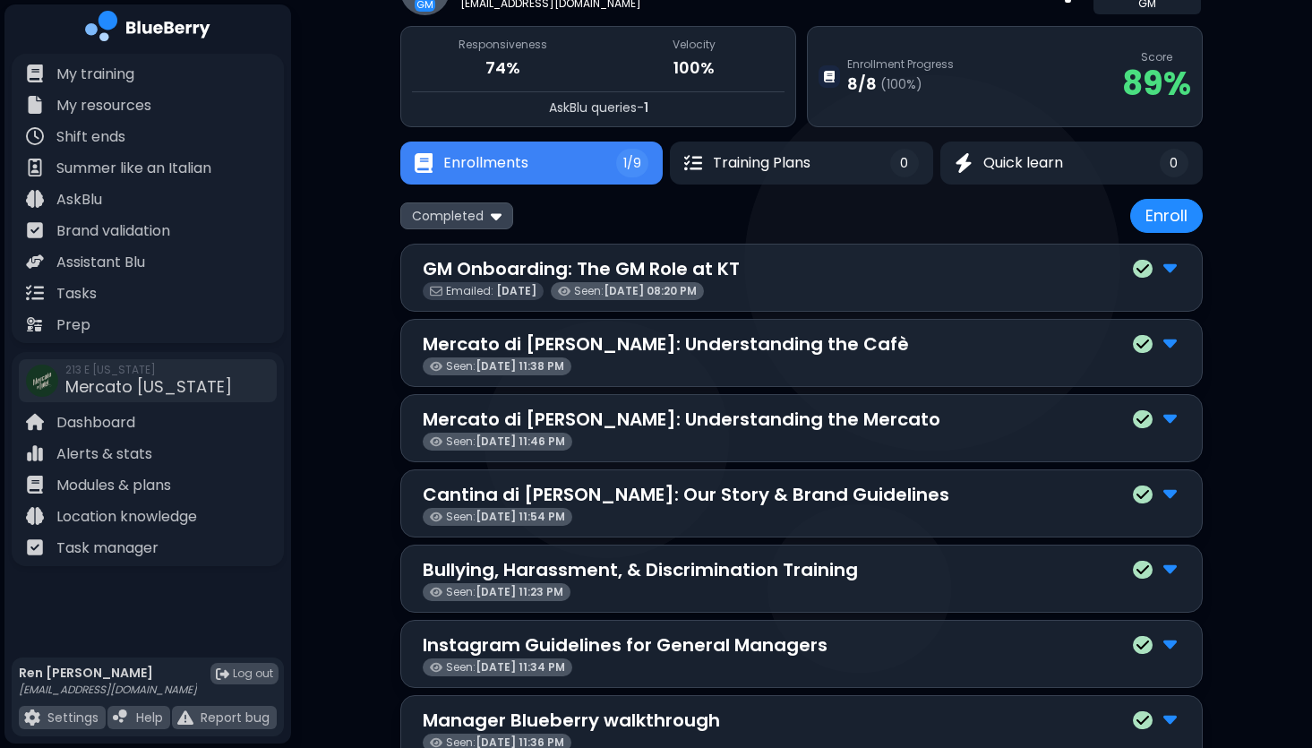
scroll to position [97, 0]
